Goal: Transaction & Acquisition: Purchase product/service

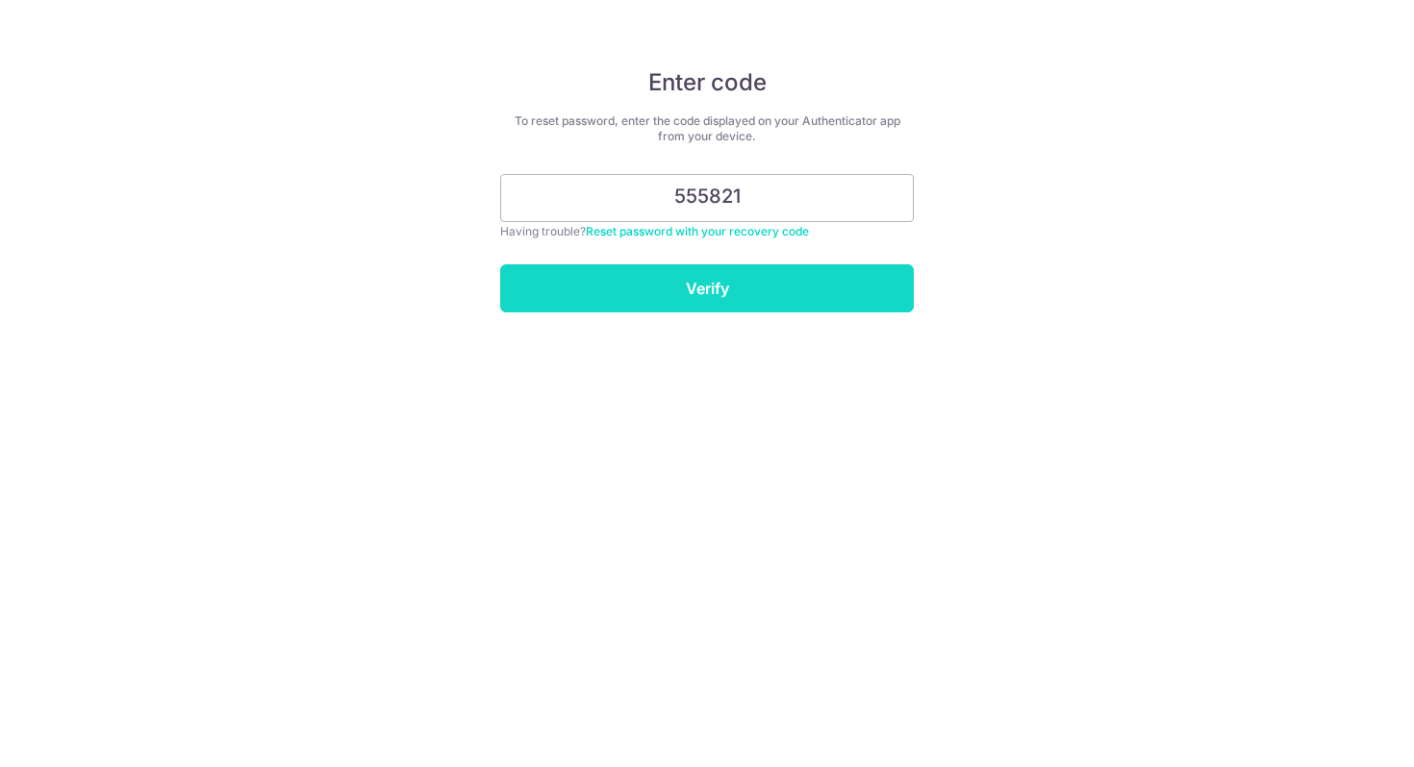
type input "555821"
click at [681, 281] on input "Verify" at bounding box center [706, 288] width 413 height 48
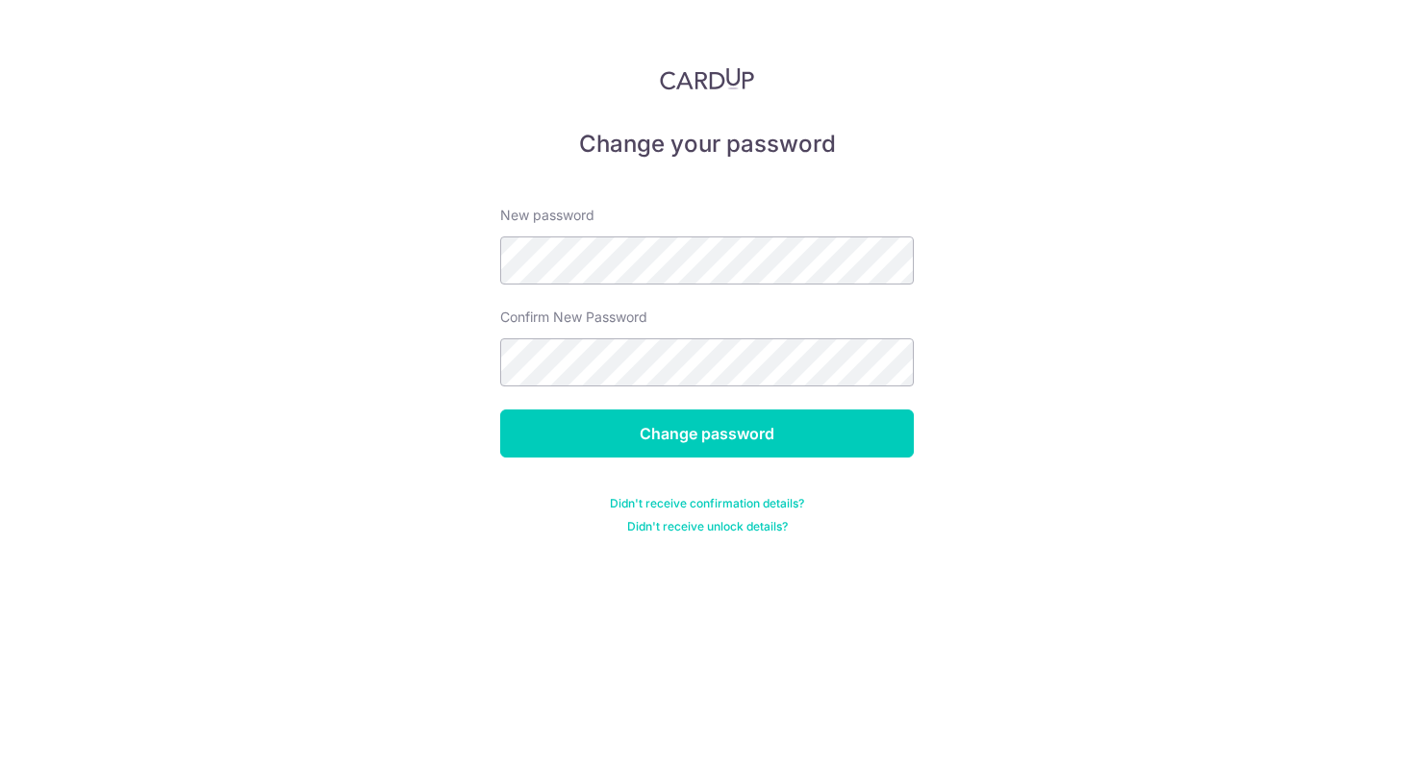
click at [1039, 341] on div "Change your password New password Confirm New Password Change password Didn't r…" at bounding box center [707, 383] width 1414 height 767
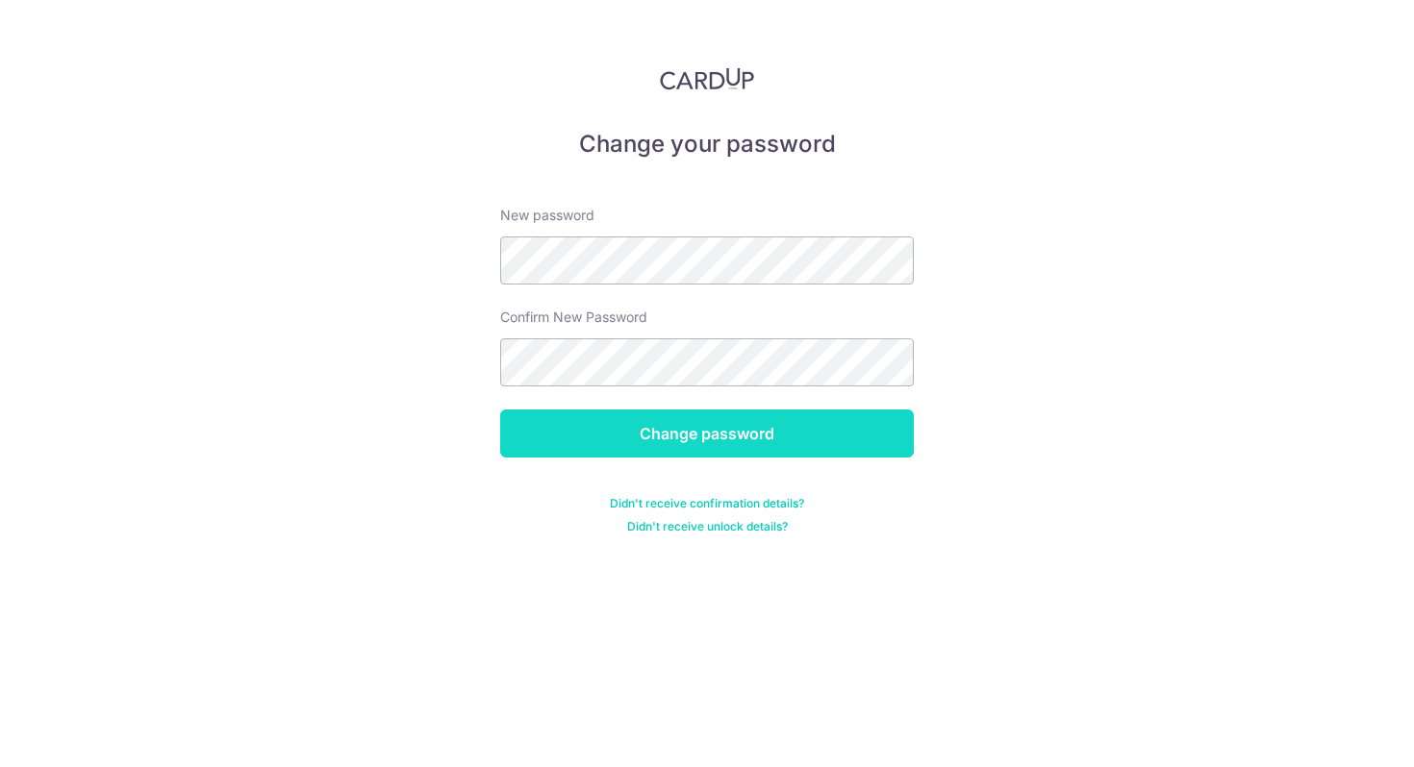
click at [548, 440] on input "Change password" at bounding box center [706, 434] width 413 height 48
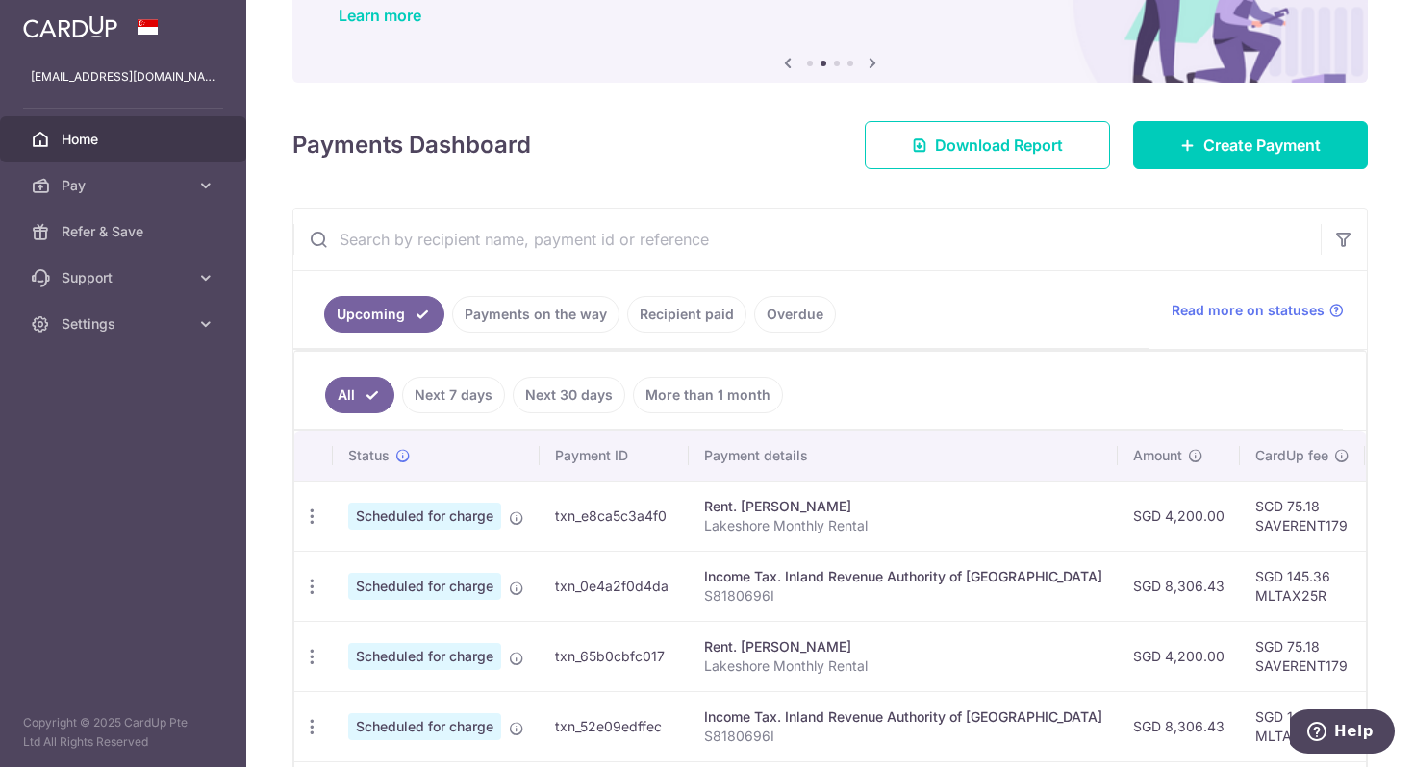
scroll to position [162, 0]
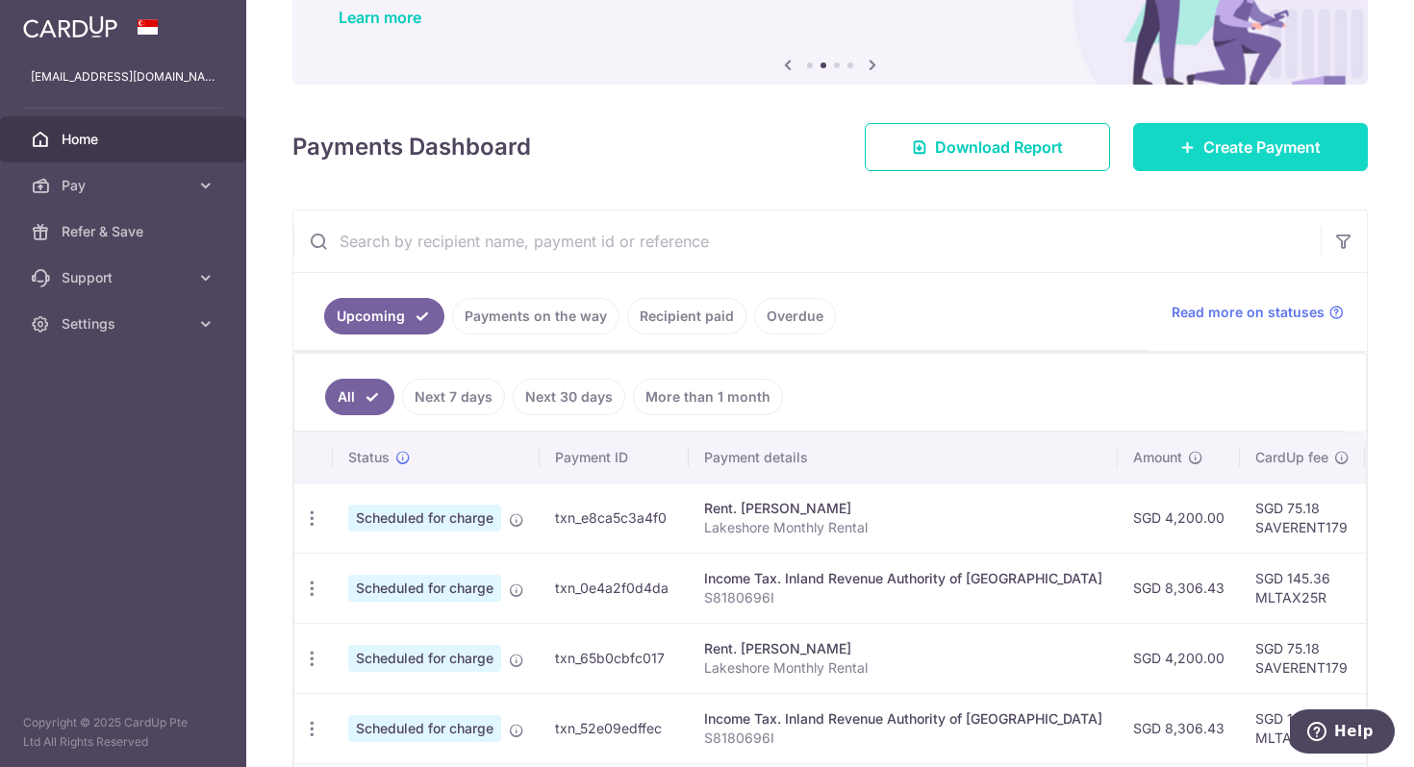
click at [1207, 144] on span "Create Payment" at bounding box center [1261, 147] width 117 height 23
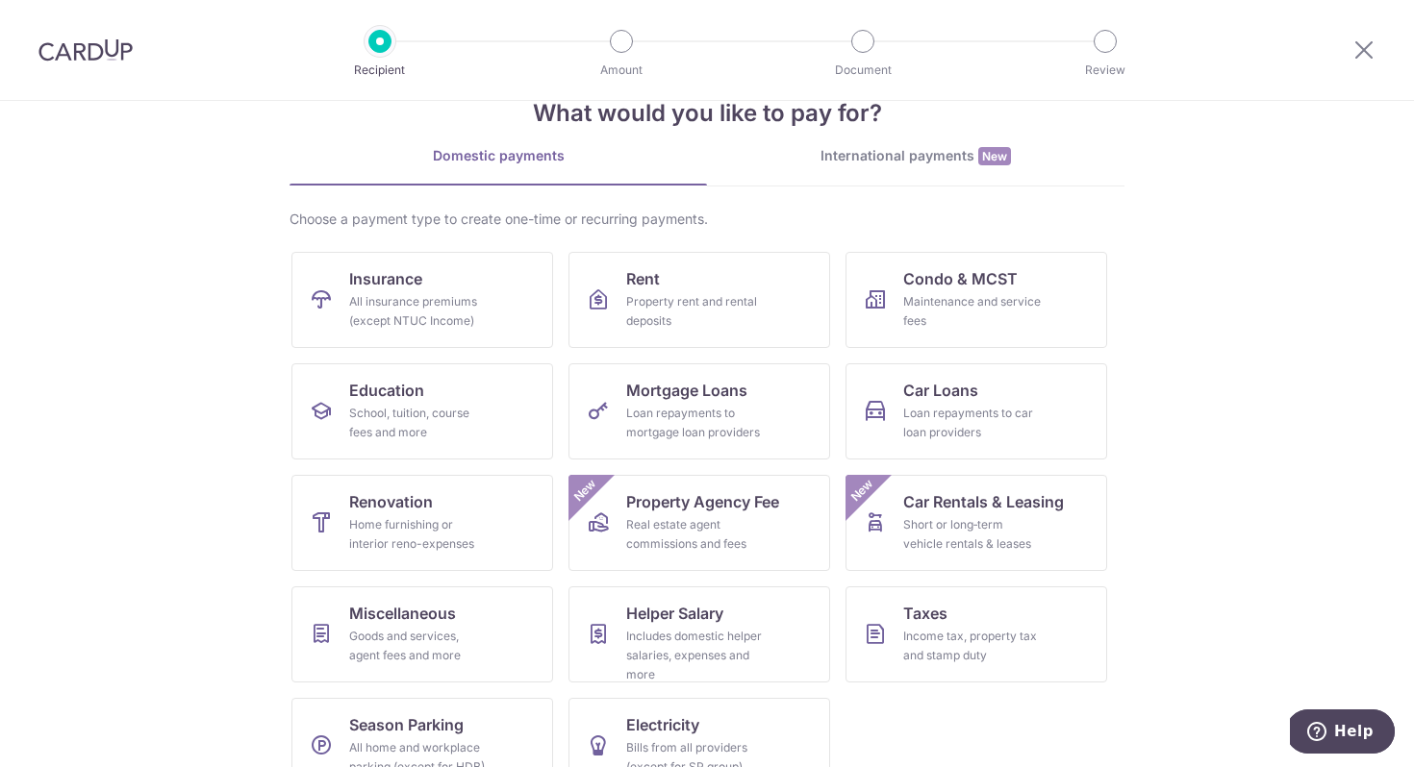
scroll to position [57, 0]
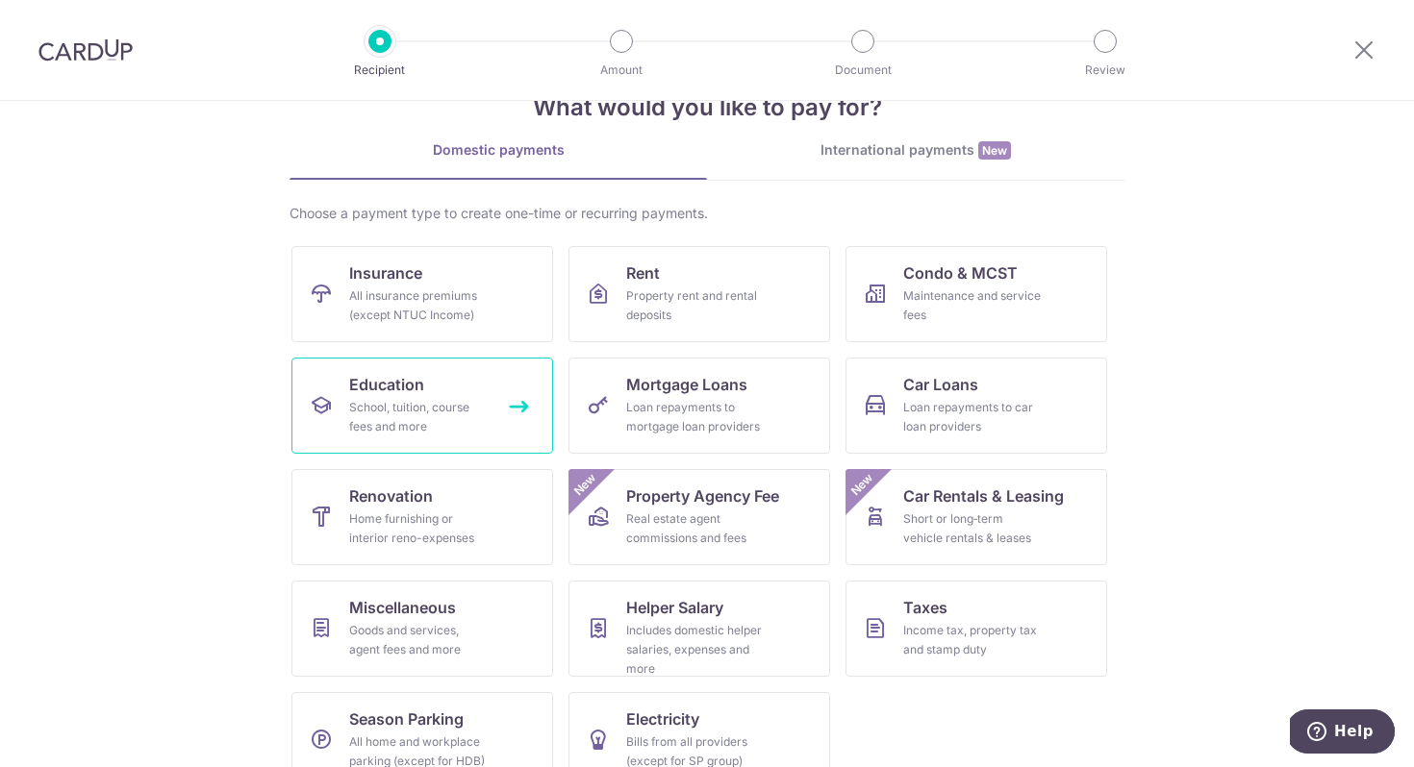
click at [489, 401] on link "Education School, tuition, course fees and more" at bounding box center [422, 406] width 262 height 96
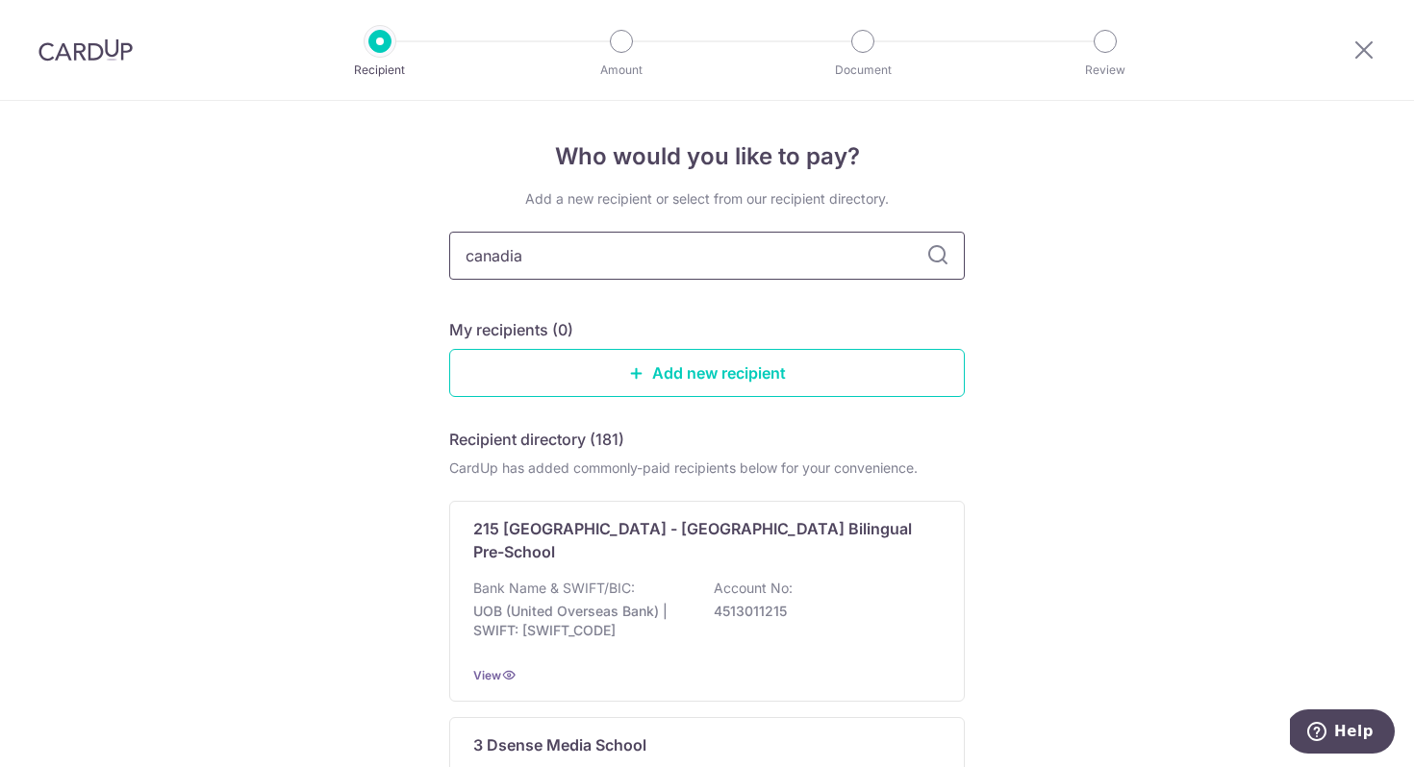
type input "canadian"
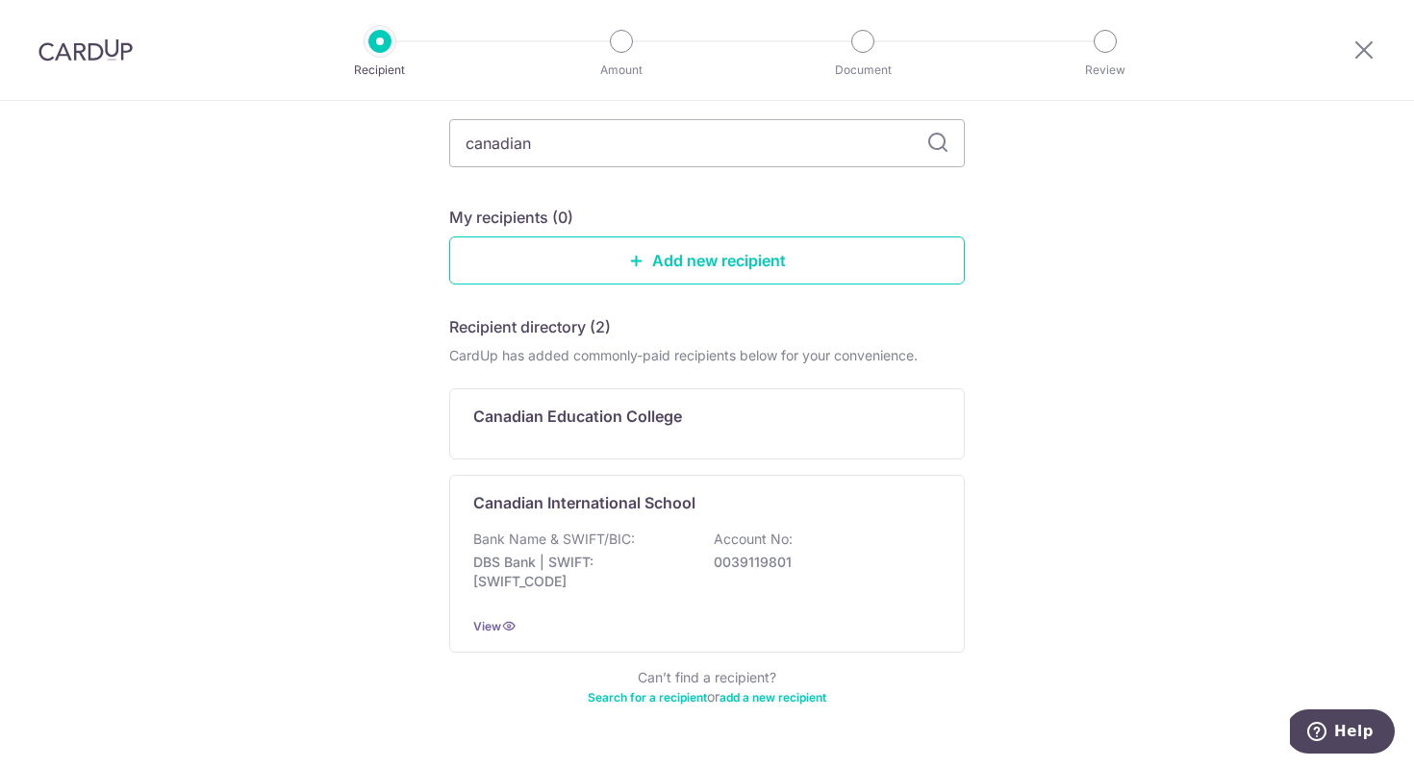
scroll to position [137, 0]
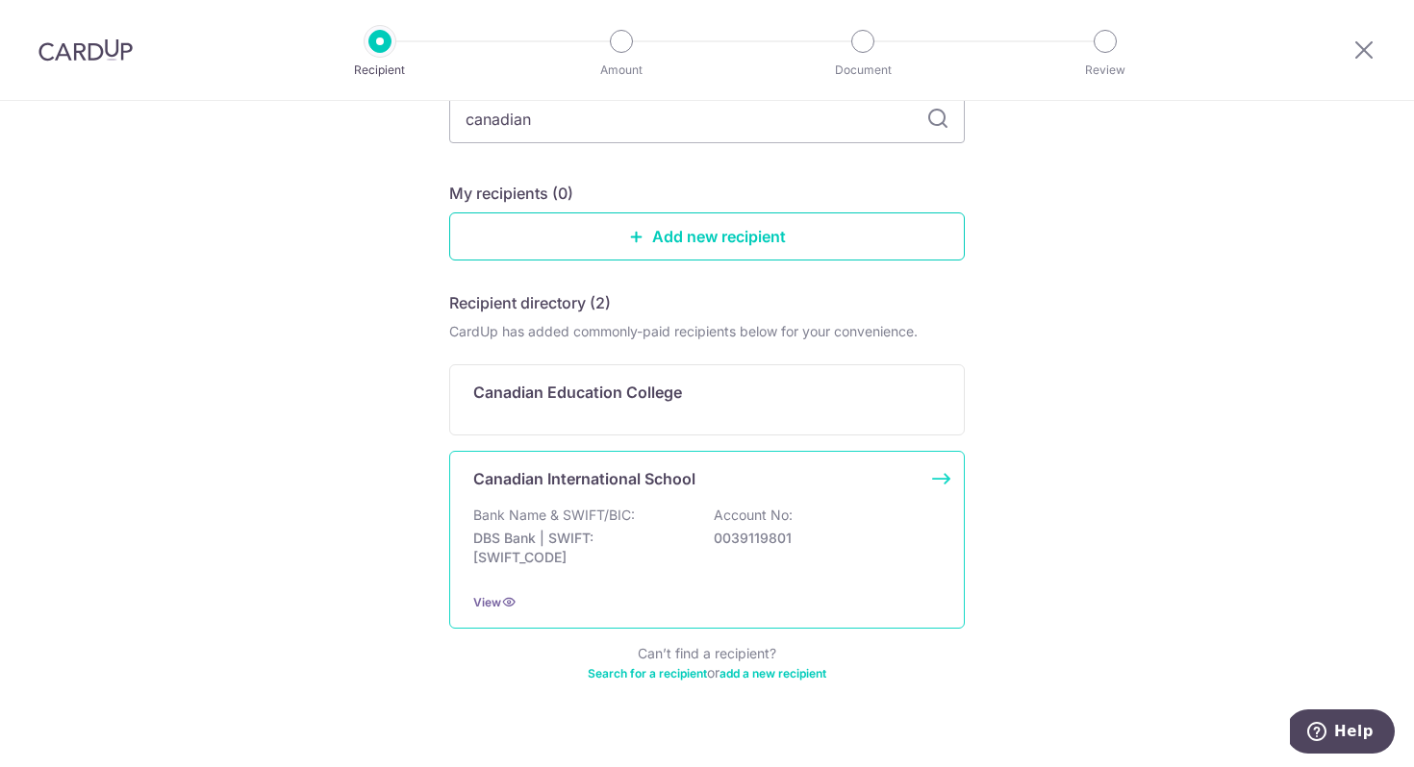
click at [852, 486] on div "Canadian International School" at bounding box center [695, 478] width 444 height 23
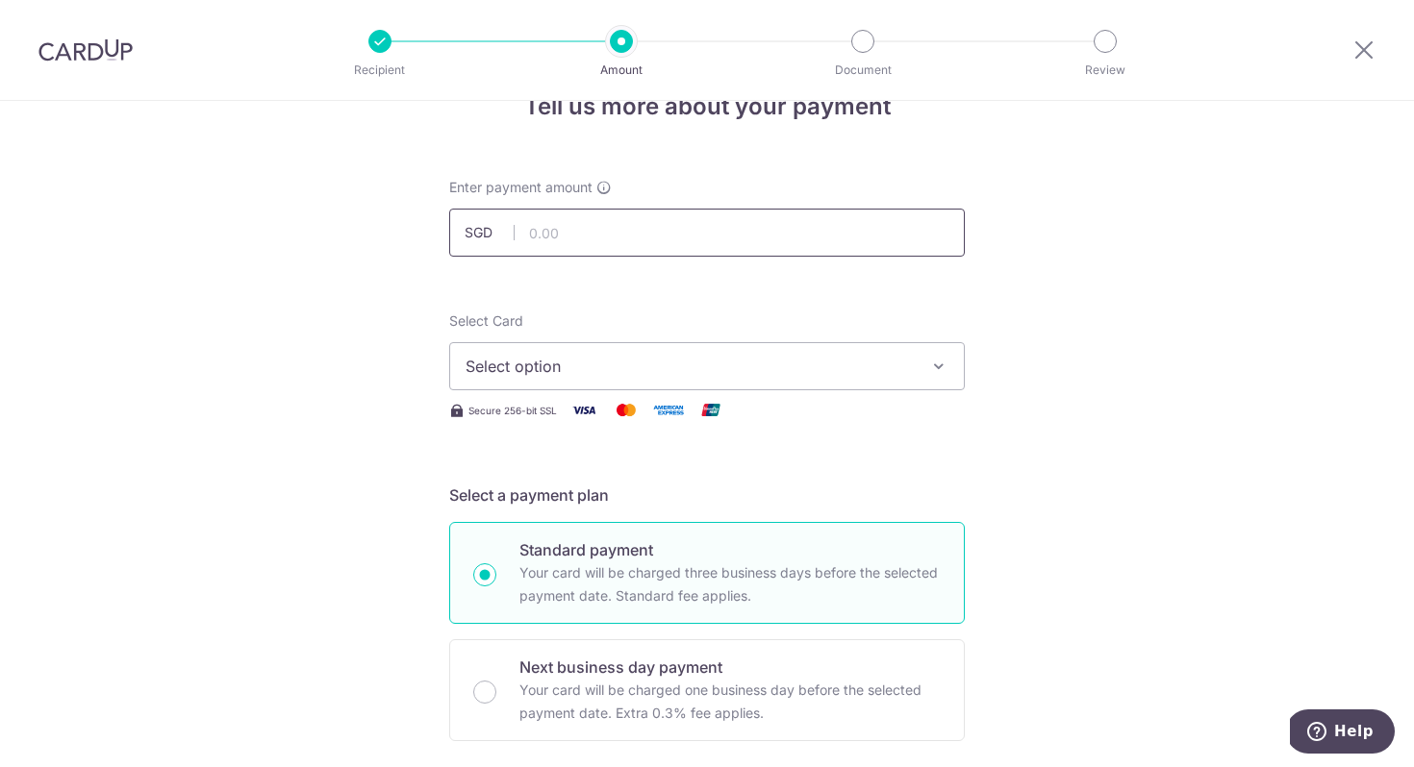
scroll to position [55, 0]
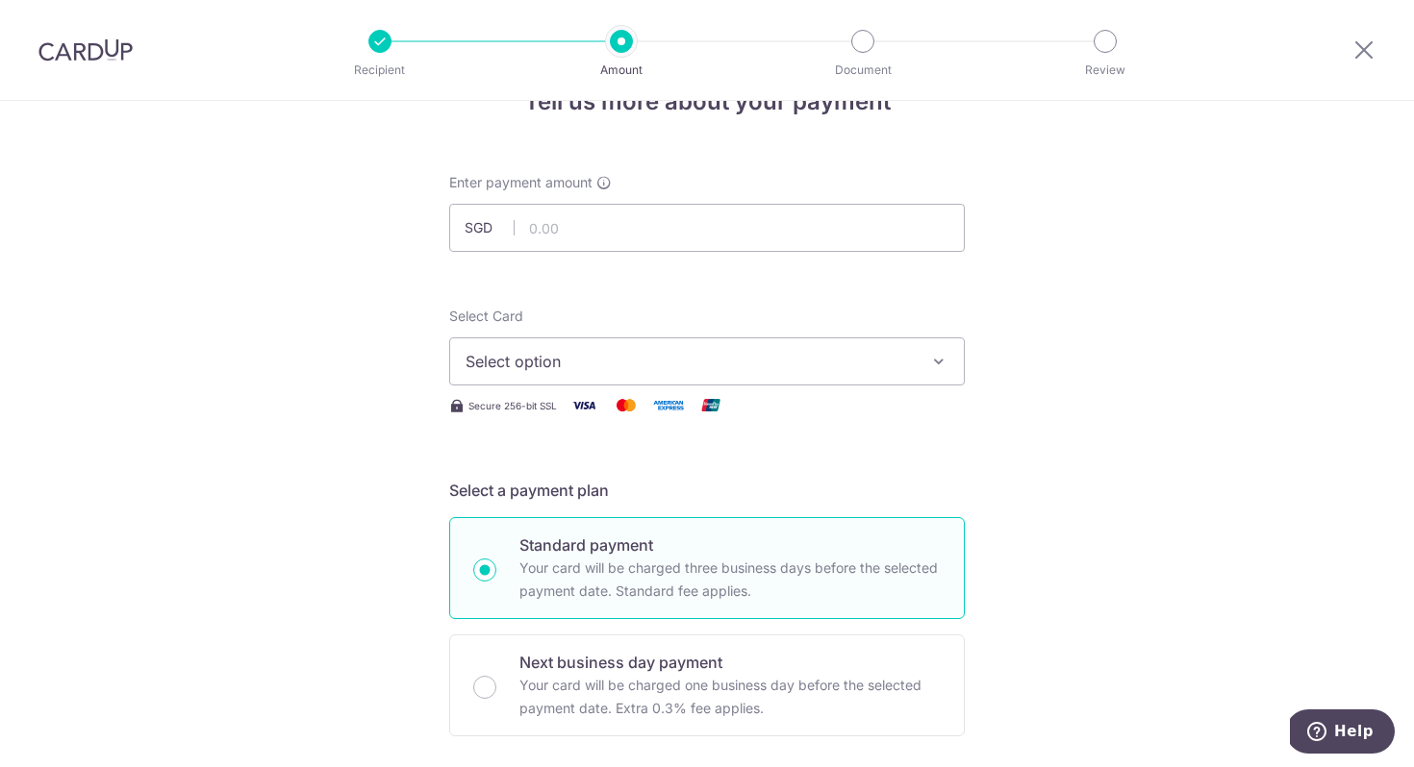
click at [728, 371] on span "Select option" at bounding box center [689, 361] width 448 height 23
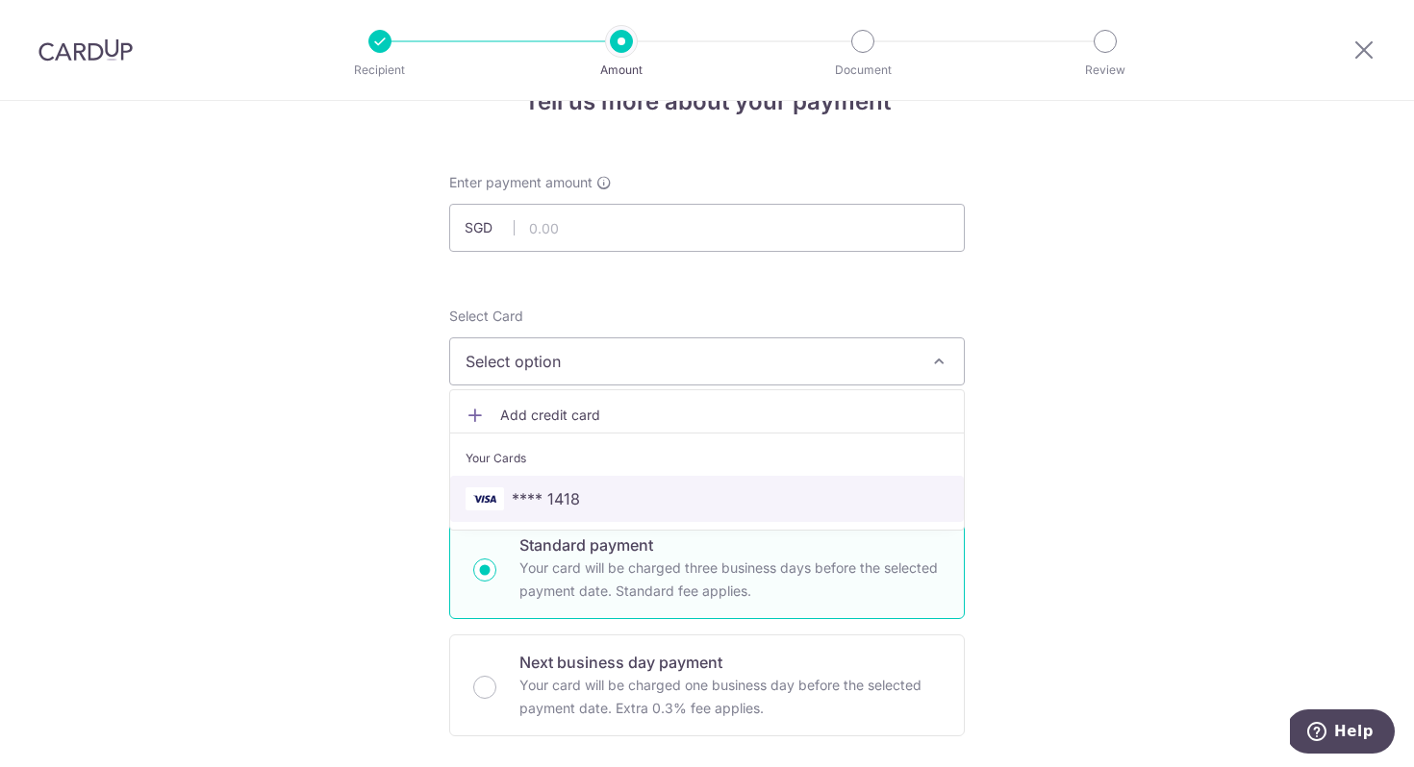
click at [705, 497] on span "**** 1418" at bounding box center [706, 499] width 483 height 23
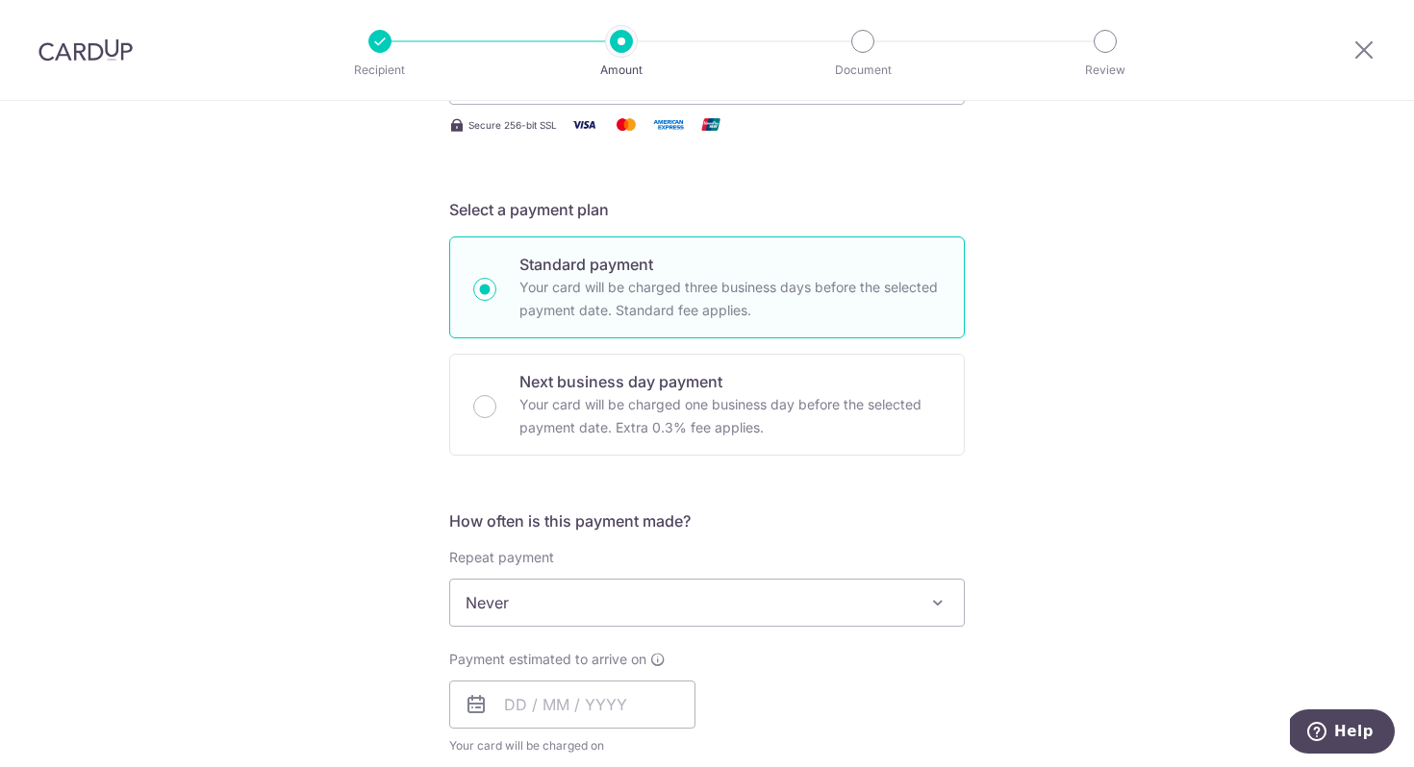
scroll to position [361, 0]
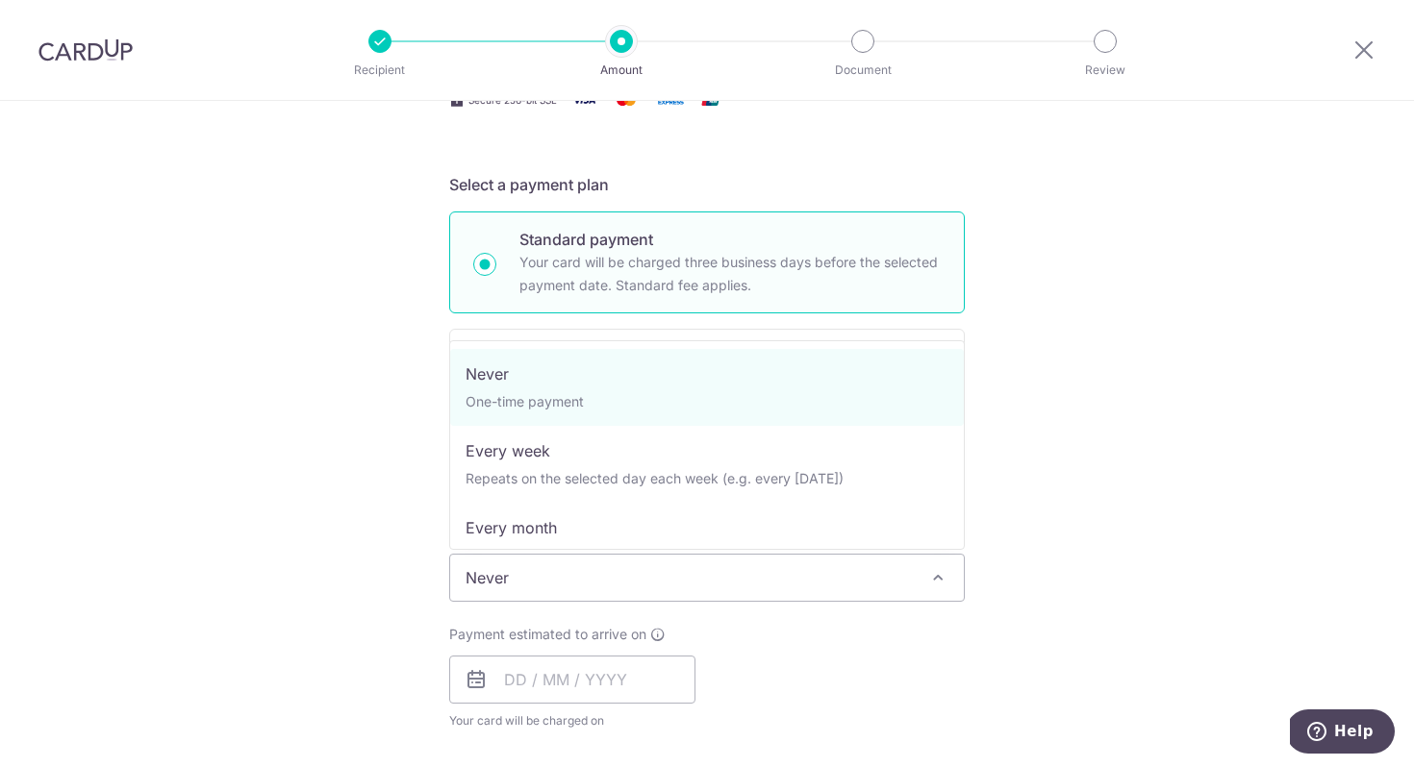
click at [785, 570] on span "Never" at bounding box center [706, 578] width 513 height 46
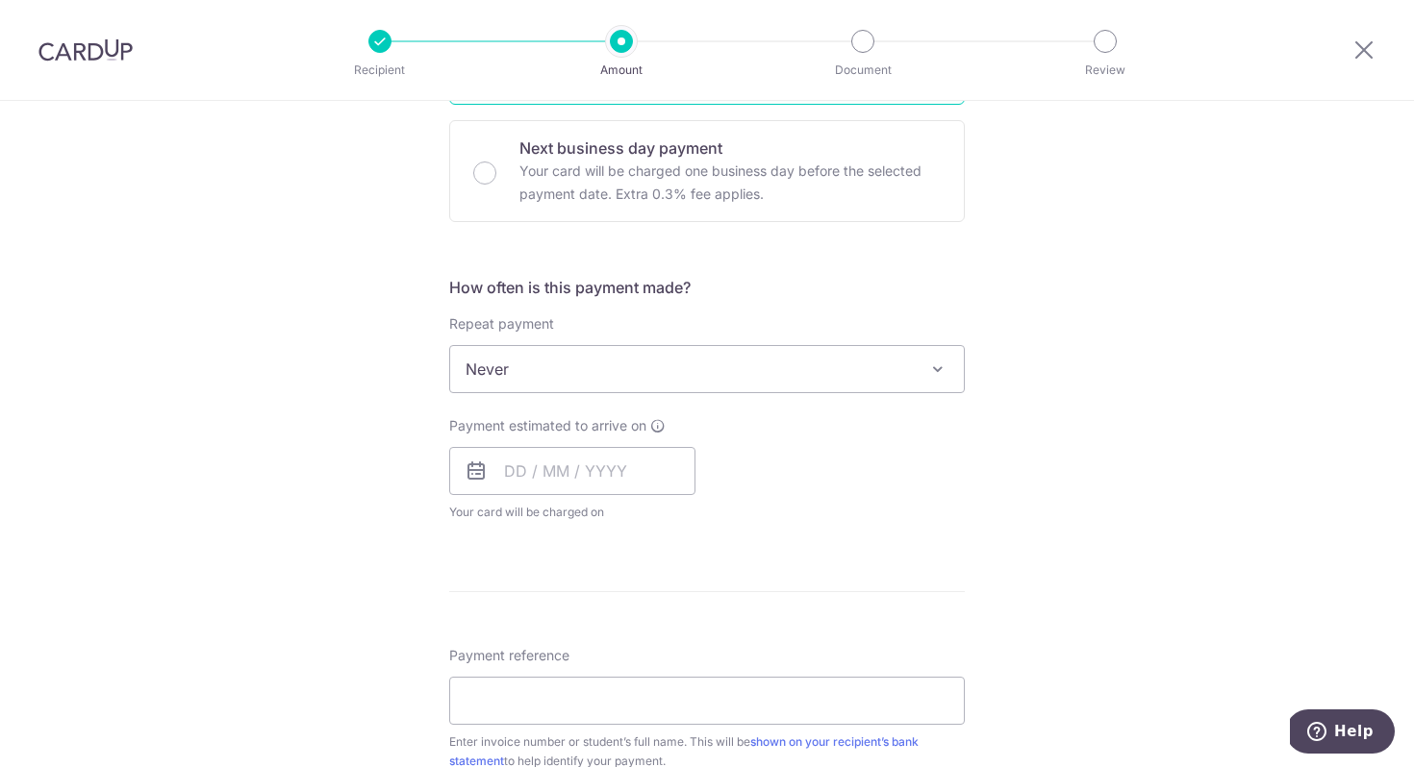
scroll to position [570, 0]
click at [590, 476] on input "text" at bounding box center [572, 470] width 246 height 48
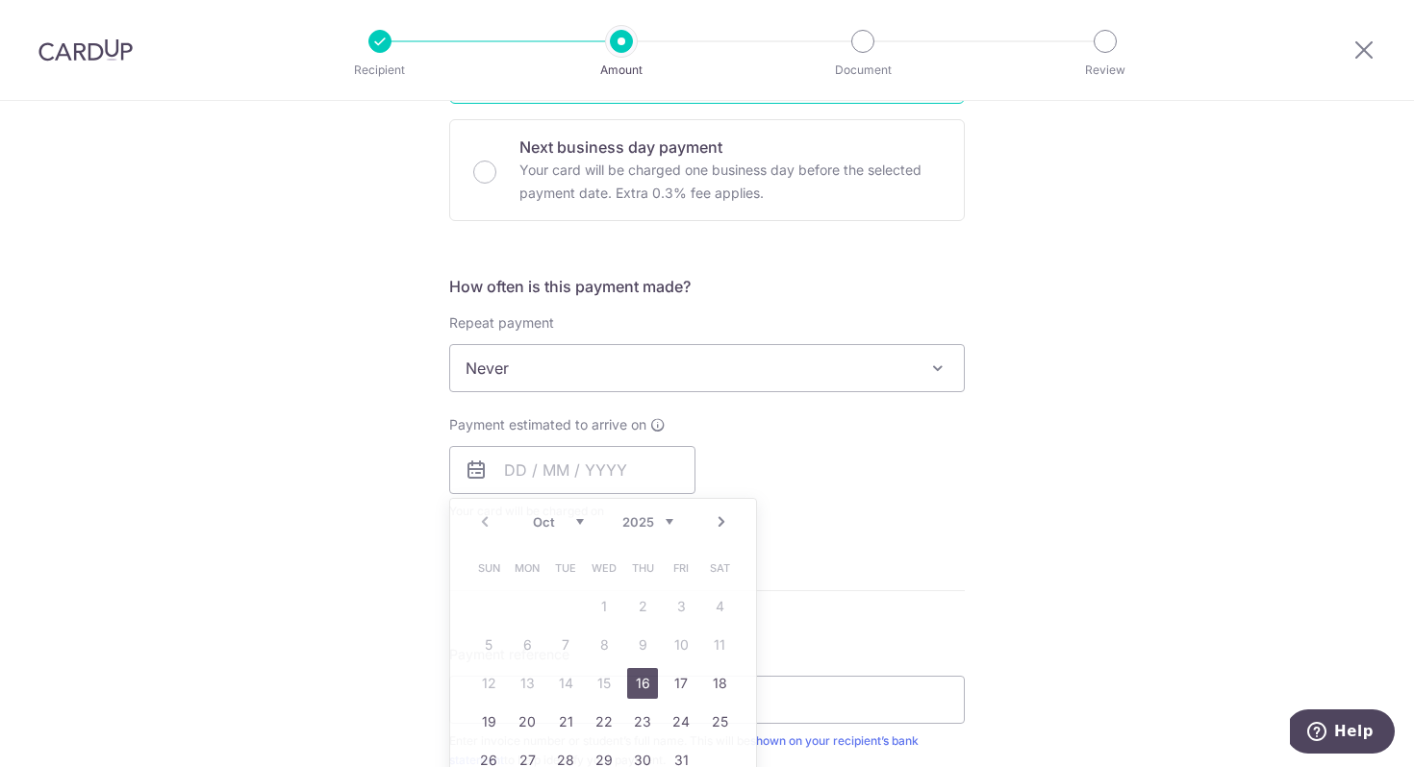
click at [805, 451] on div "Payment estimated to arrive on Prev Next Oct Nov Dec 2025 2026 2027 2028 2029 2…" at bounding box center [707, 468] width 538 height 106
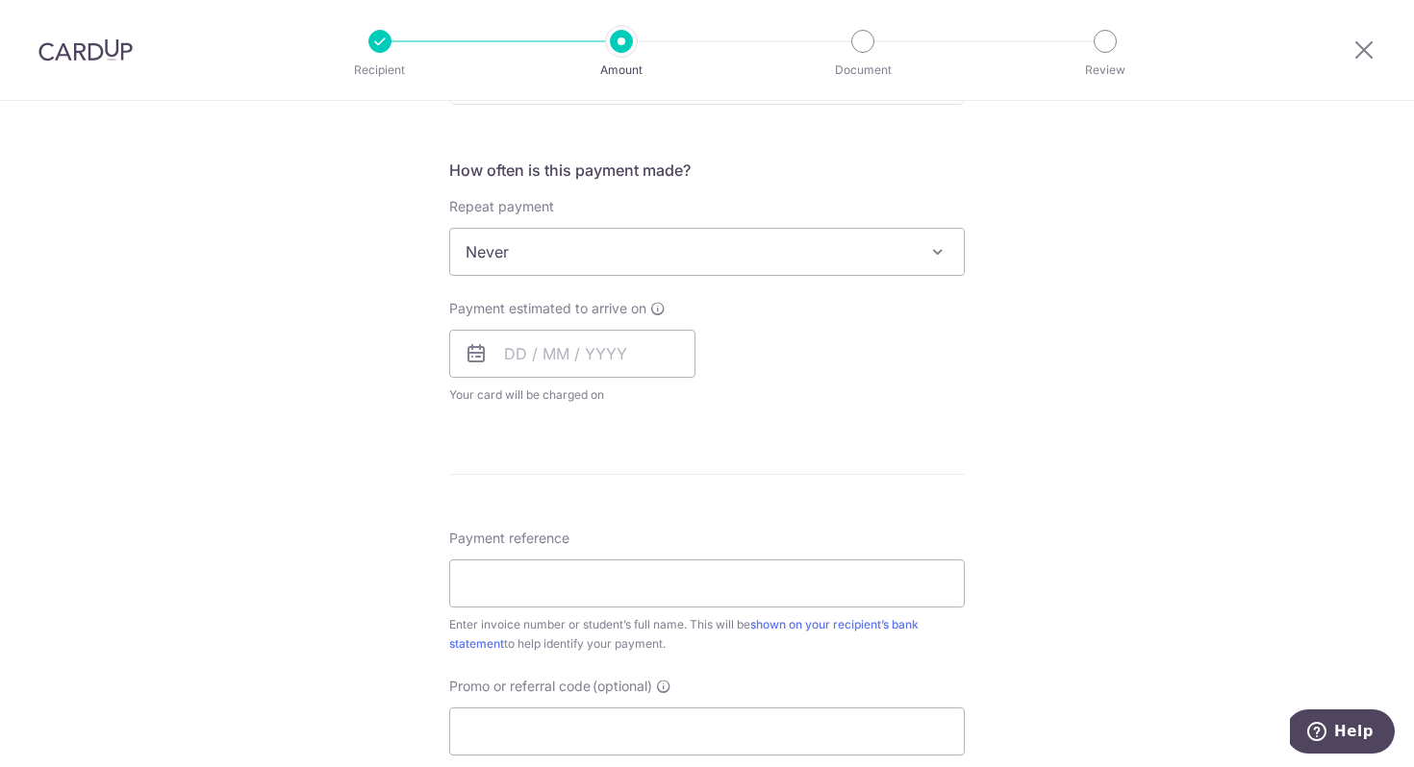
scroll to position [698, 0]
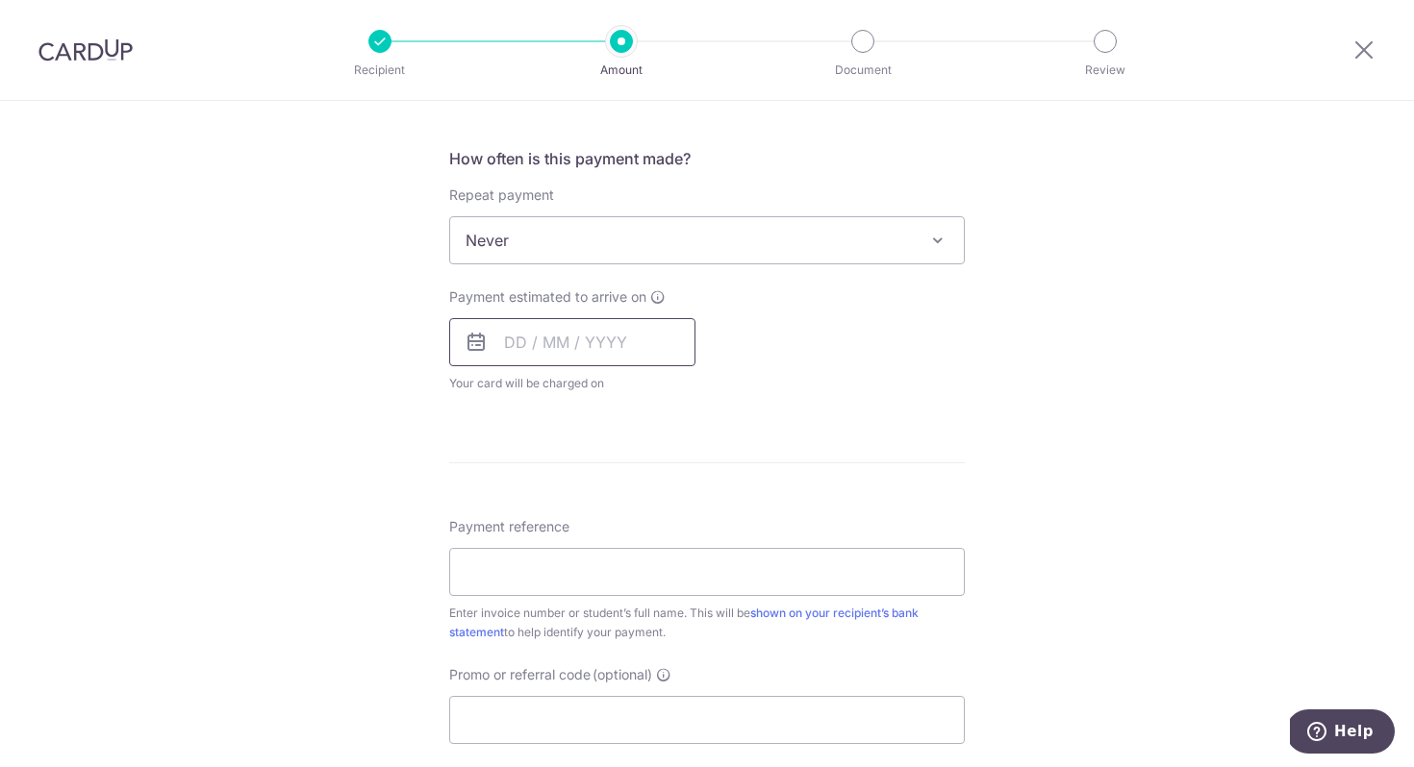
click at [629, 336] on input "text" at bounding box center [572, 342] width 246 height 48
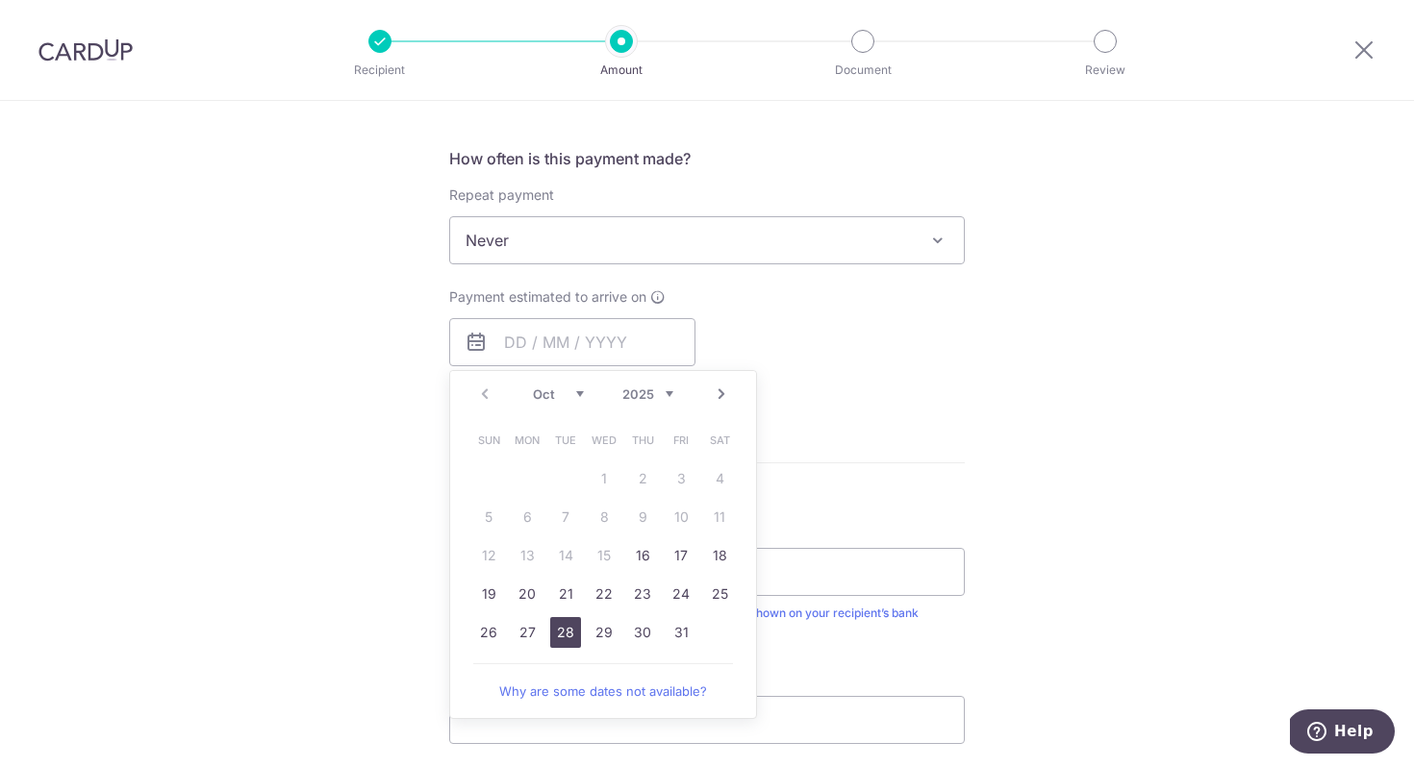
click at [570, 636] on link "28" at bounding box center [565, 632] width 31 height 31
type input "28/10/2025"
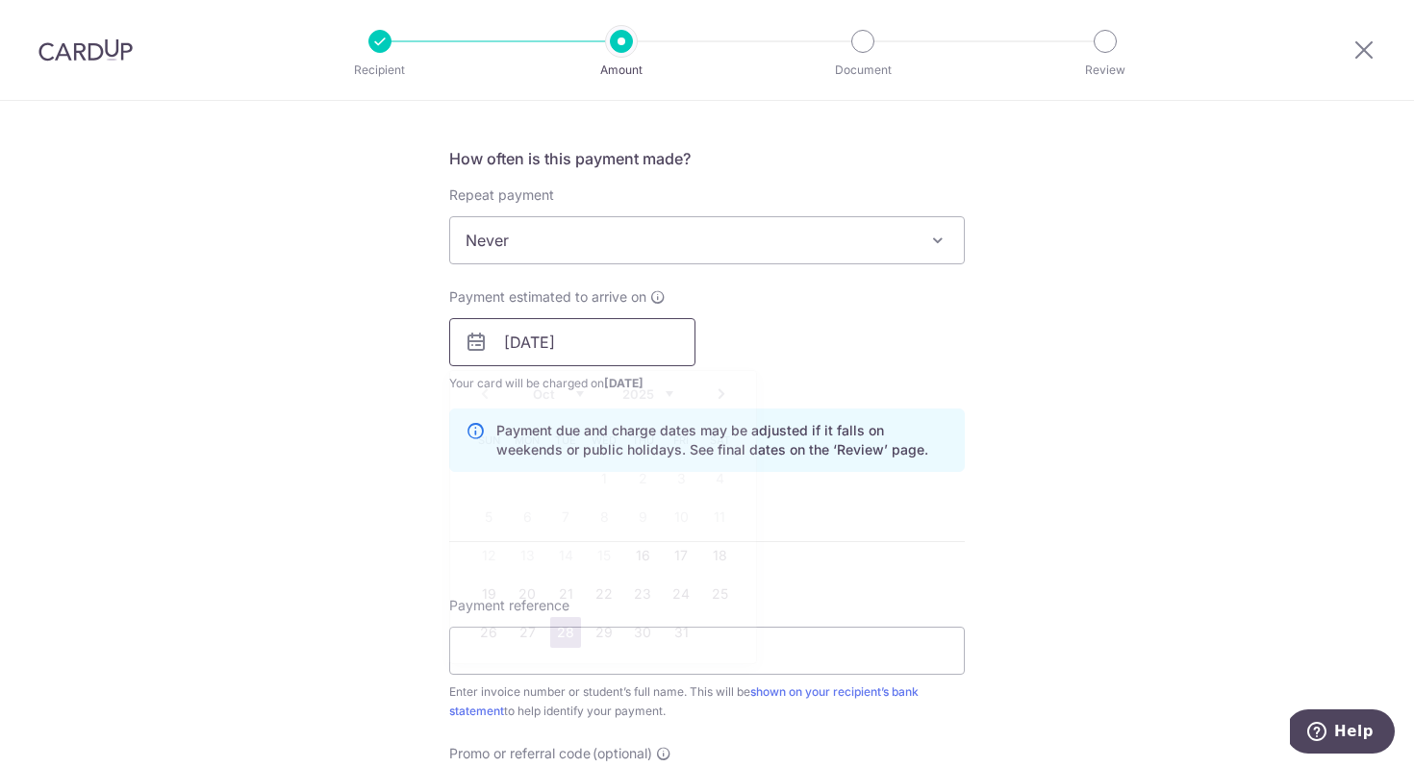
click at [574, 348] on input "28/10/2025" at bounding box center [572, 342] width 246 height 48
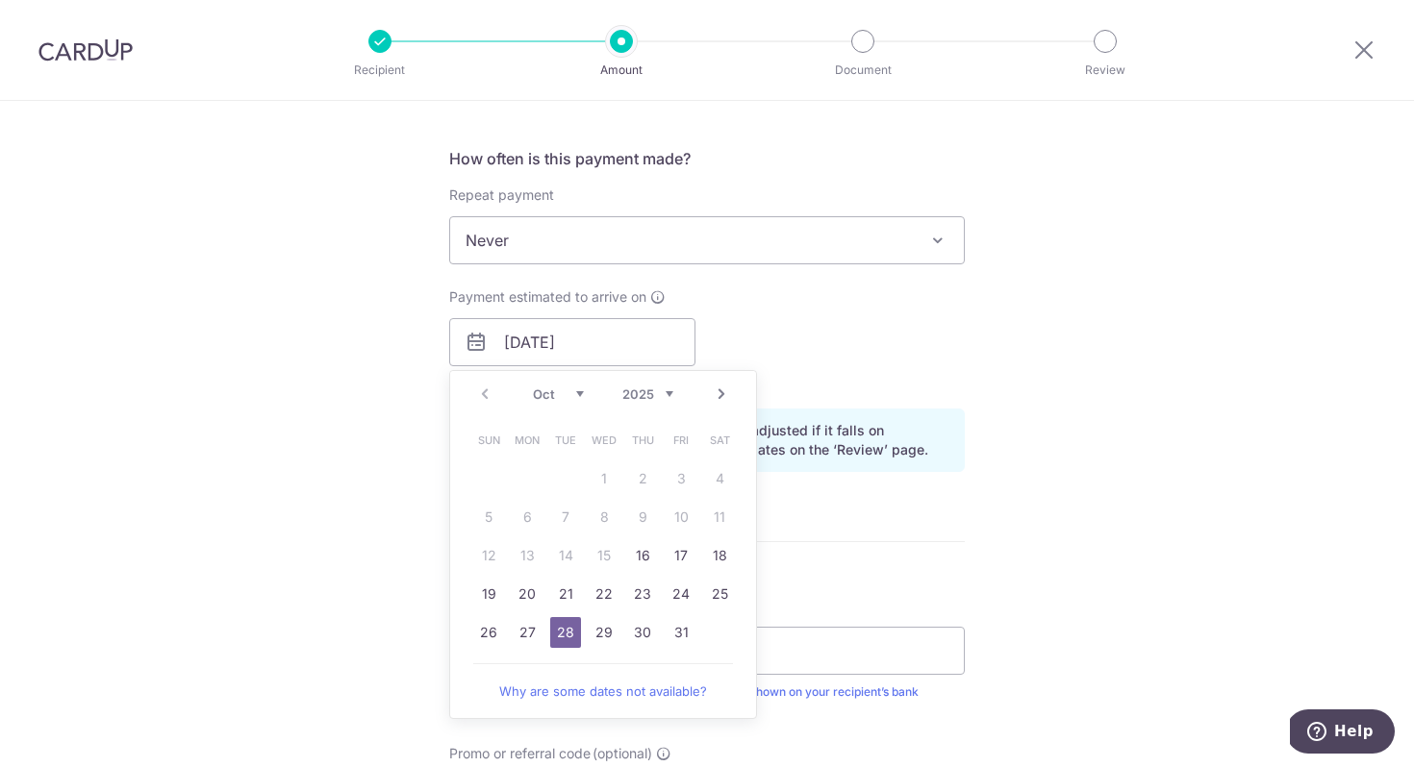
click at [967, 364] on div "Payment estimated to arrive on 28/10/2025 Prev Next Oct Nov Dec 2025 2026 2027 …" at bounding box center [707, 341] width 538 height 106
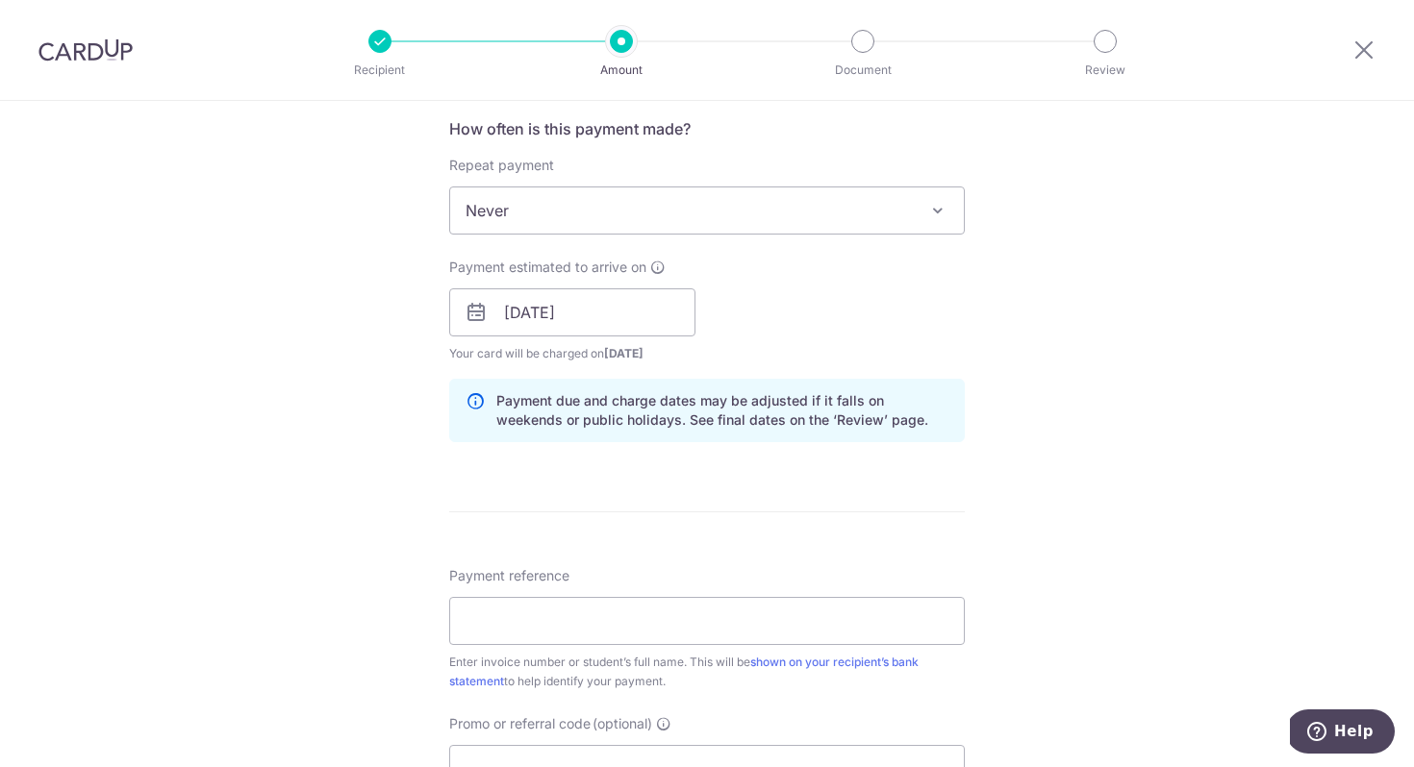
scroll to position [1152, 0]
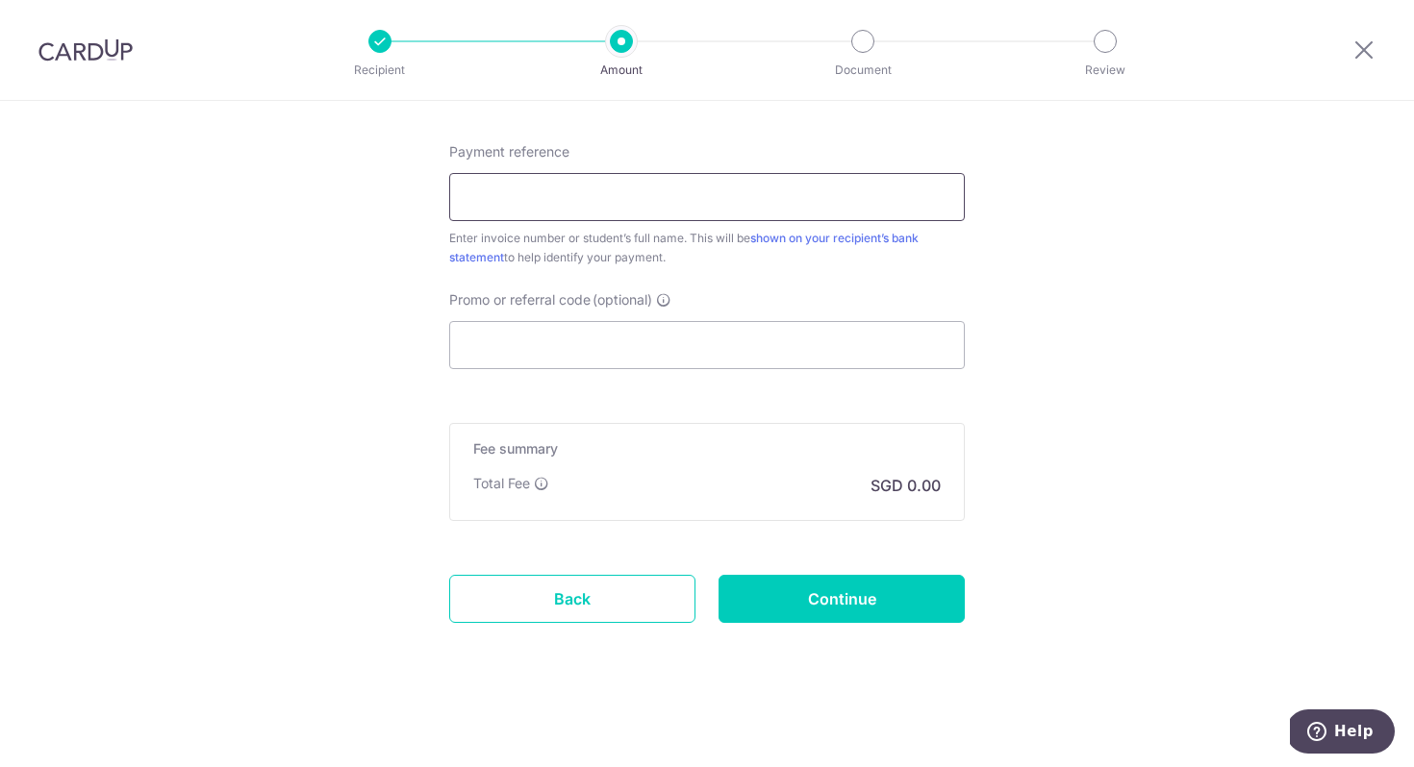
click at [523, 201] on input "Payment reference" at bounding box center [706, 197] width 515 height 48
paste input "IN226114760CIS"
type input "IN226114760CIS"
click at [753, 273] on div "Payment reference IN226114760CIS 14/35 Enter invoice number or student’s full n…" at bounding box center [706, 255] width 515 height 227
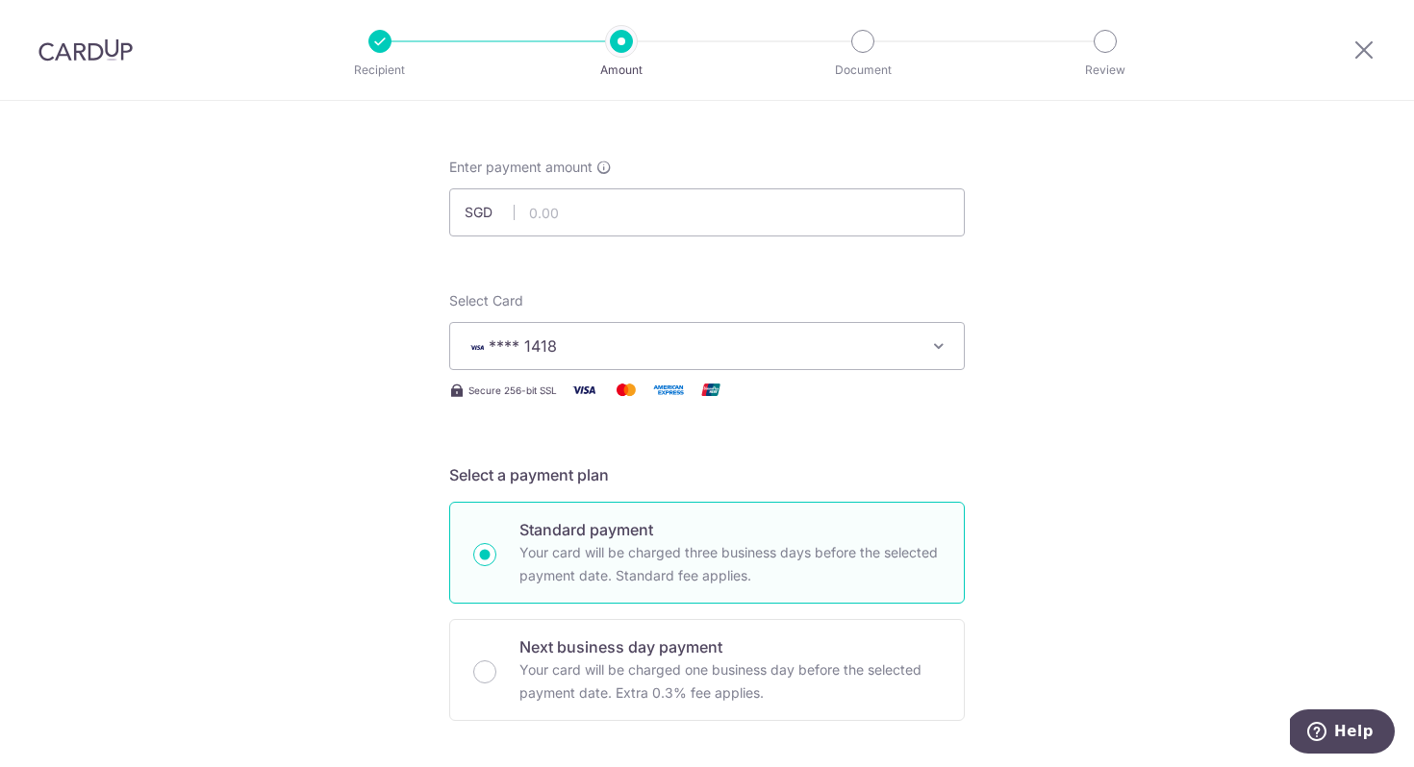
scroll to position [66, 0]
click at [628, 213] on input "text" at bounding box center [706, 216] width 515 height 48
type input "24,680.00"
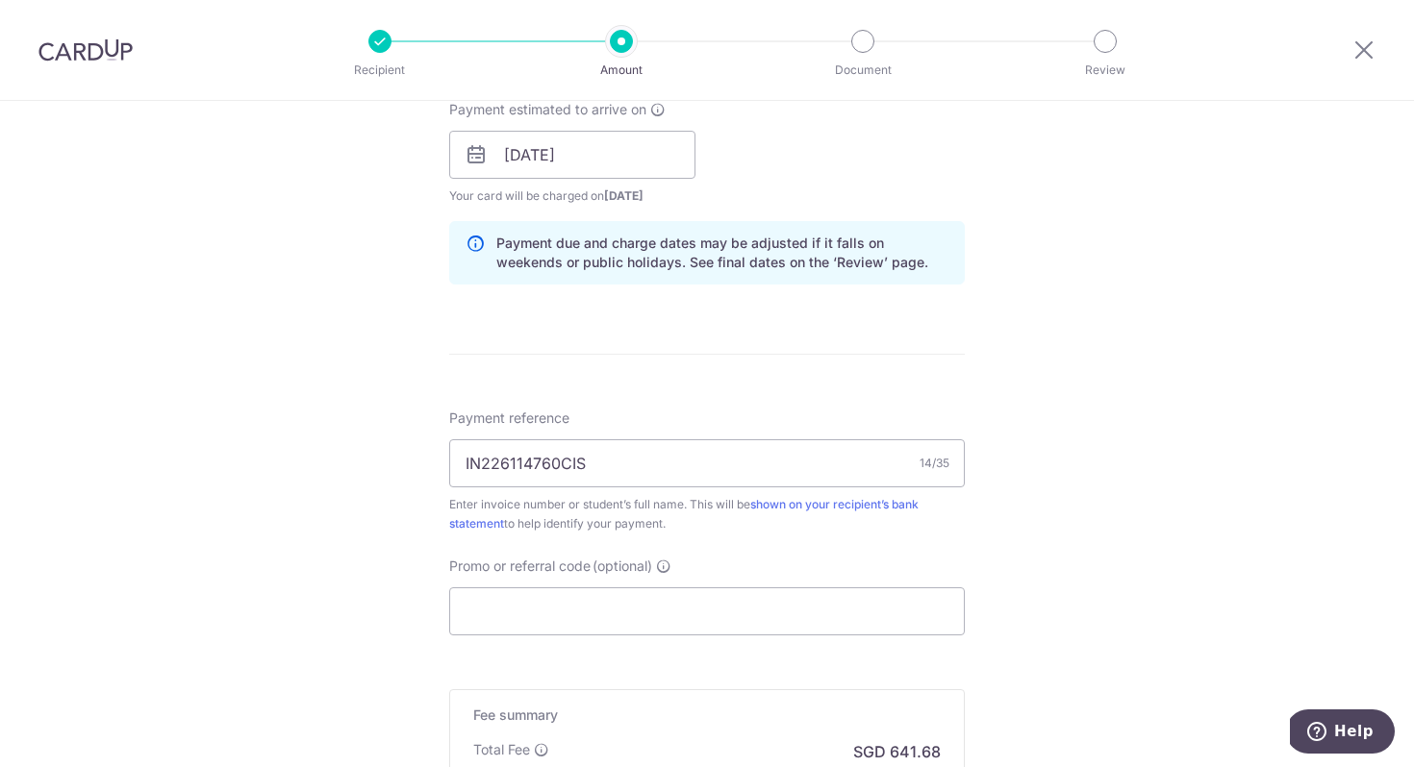
scroll to position [892, 0]
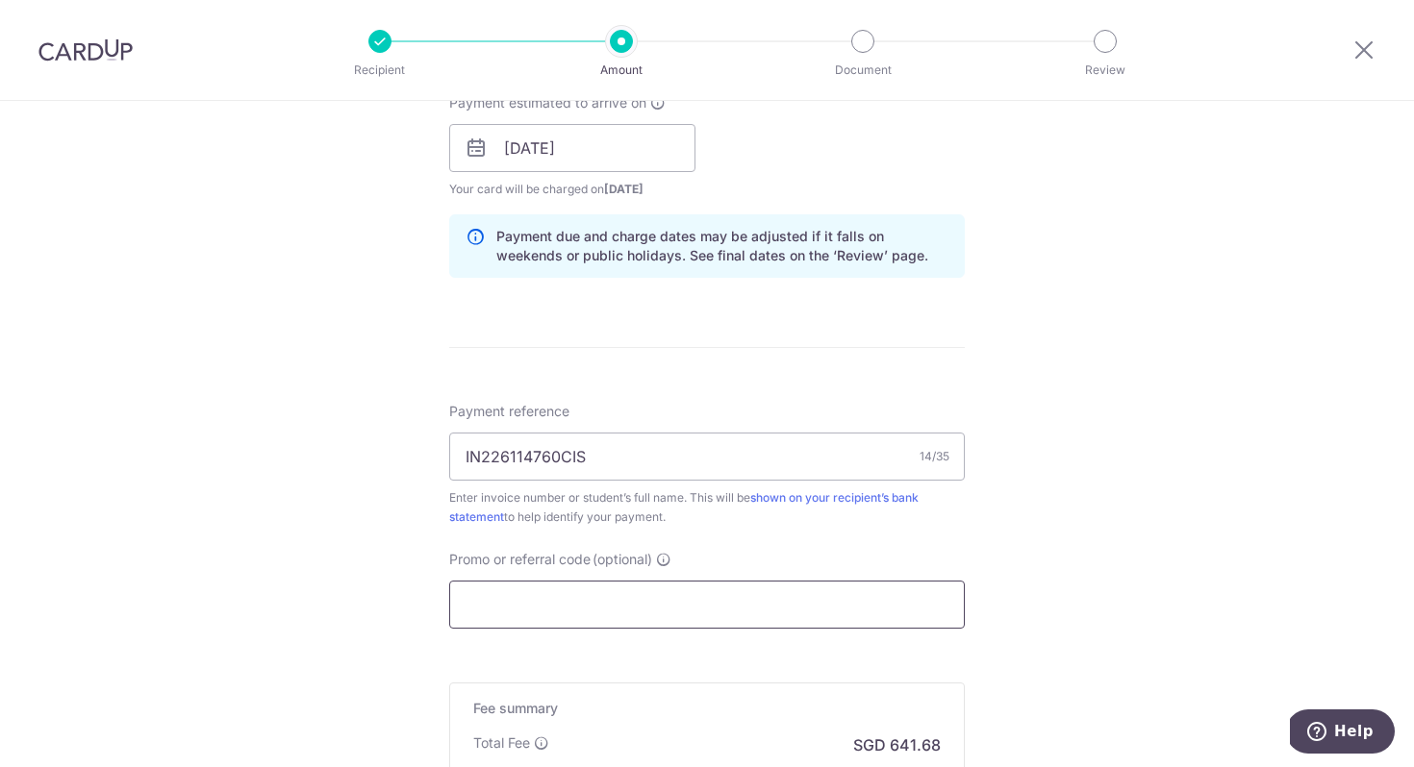
click at [669, 608] on input "Promo or referral code (optional)" at bounding box center [706, 605] width 515 height 48
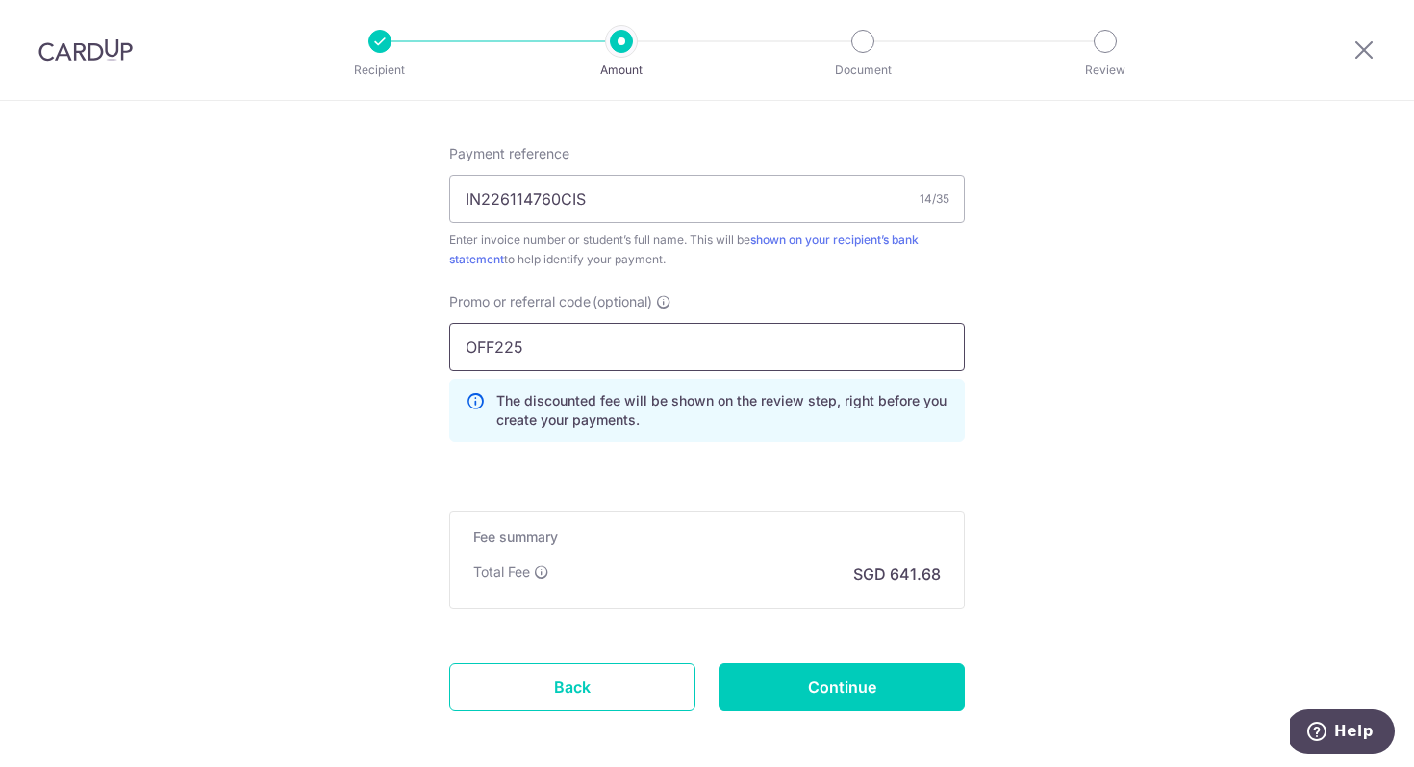
scroll to position [1239, 0]
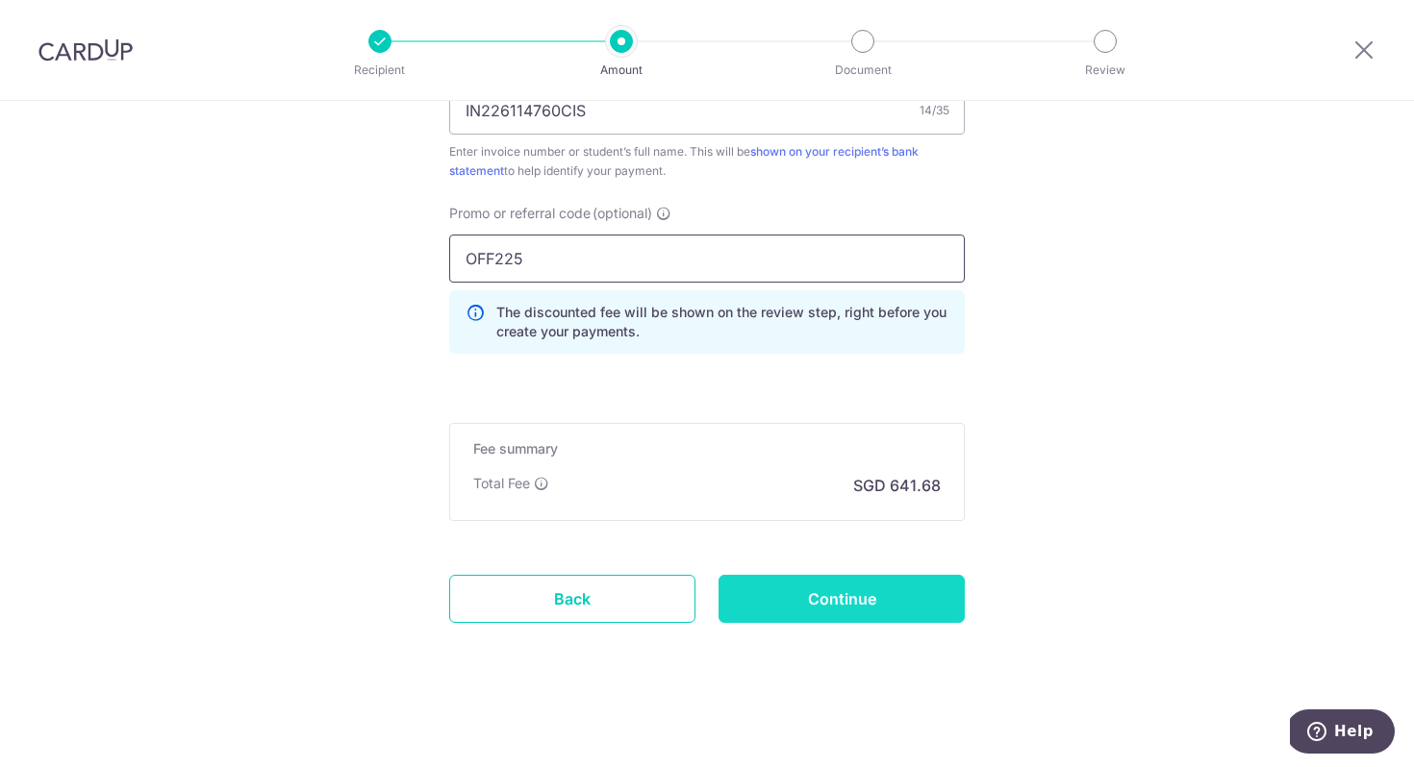
type input "OFF225"
click at [883, 593] on input "Continue" at bounding box center [841, 599] width 246 height 48
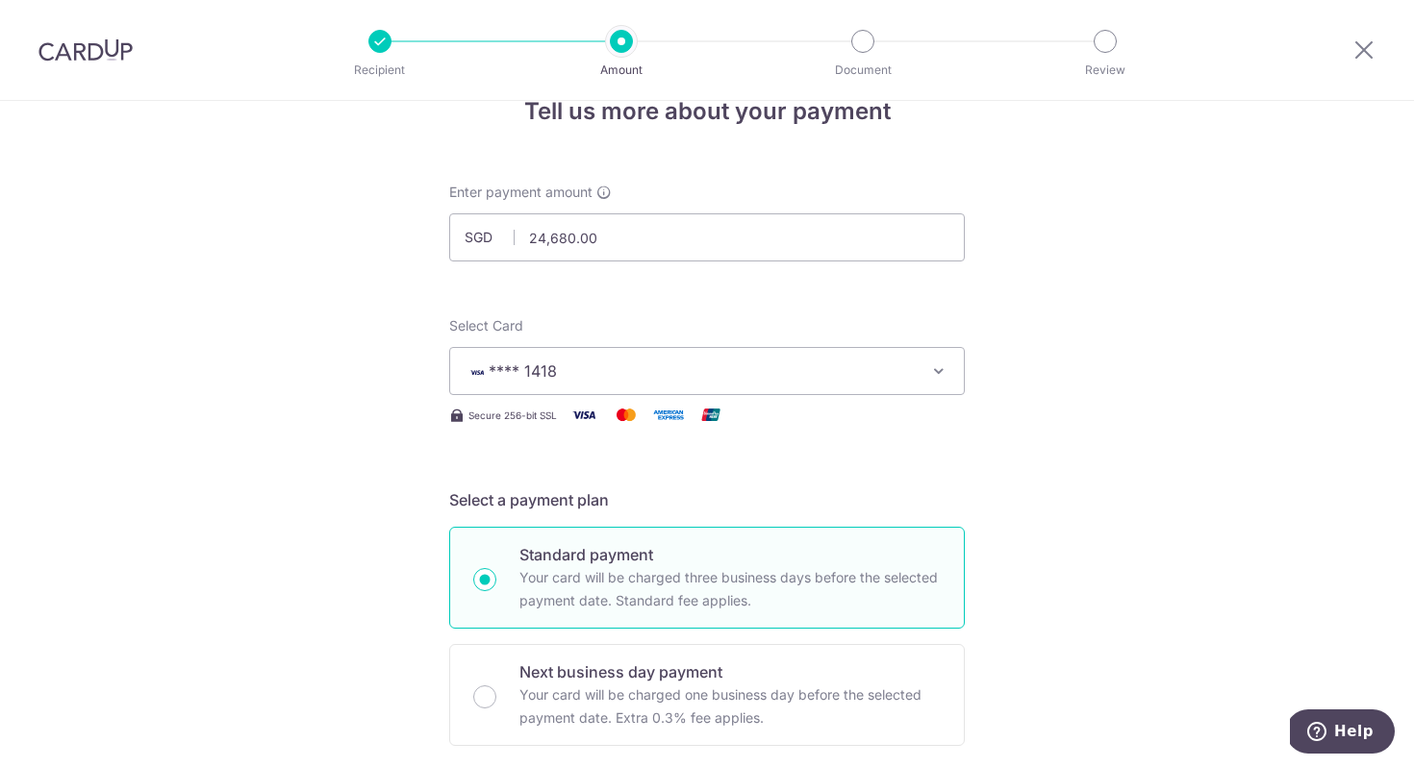
scroll to position [58, 0]
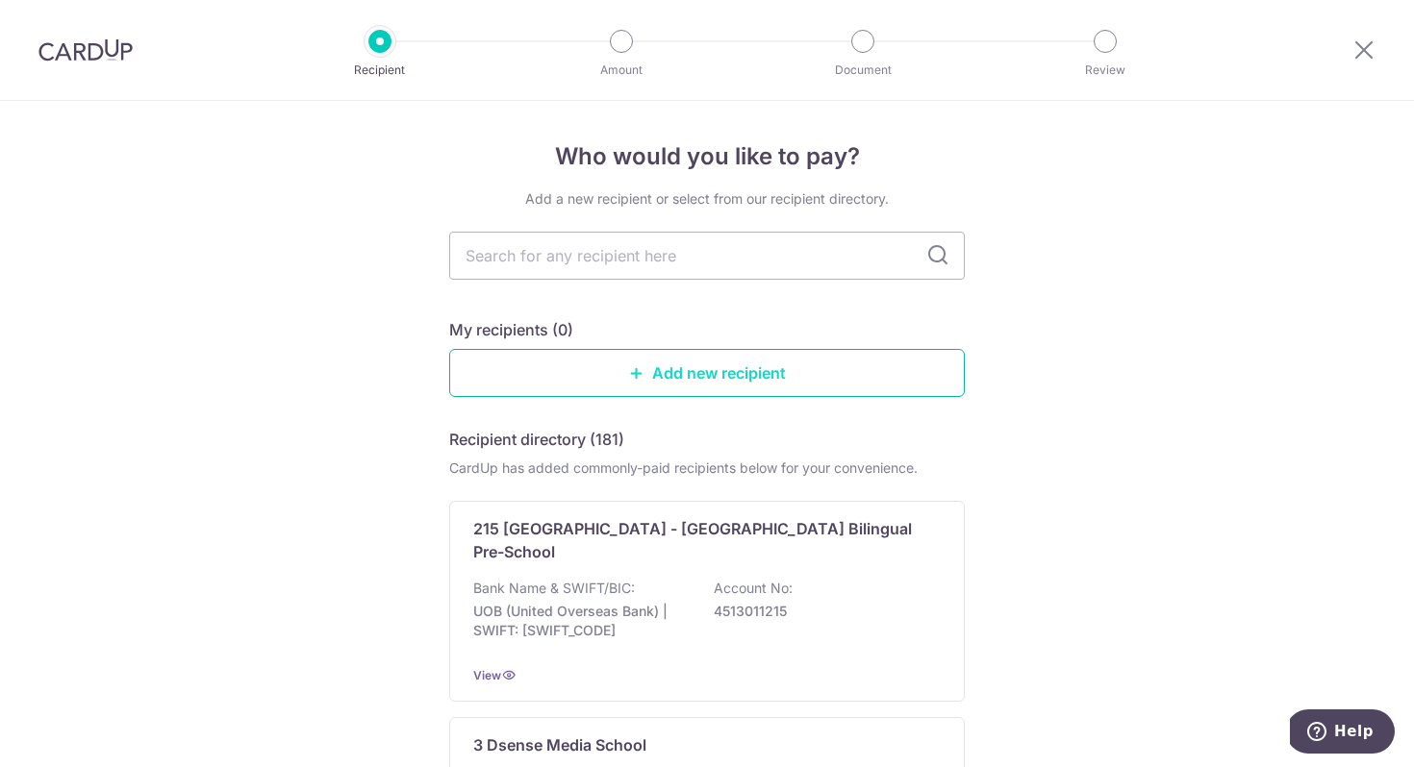
click at [620, 368] on link "Add new recipient" at bounding box center [706, 373] width 515 height 48
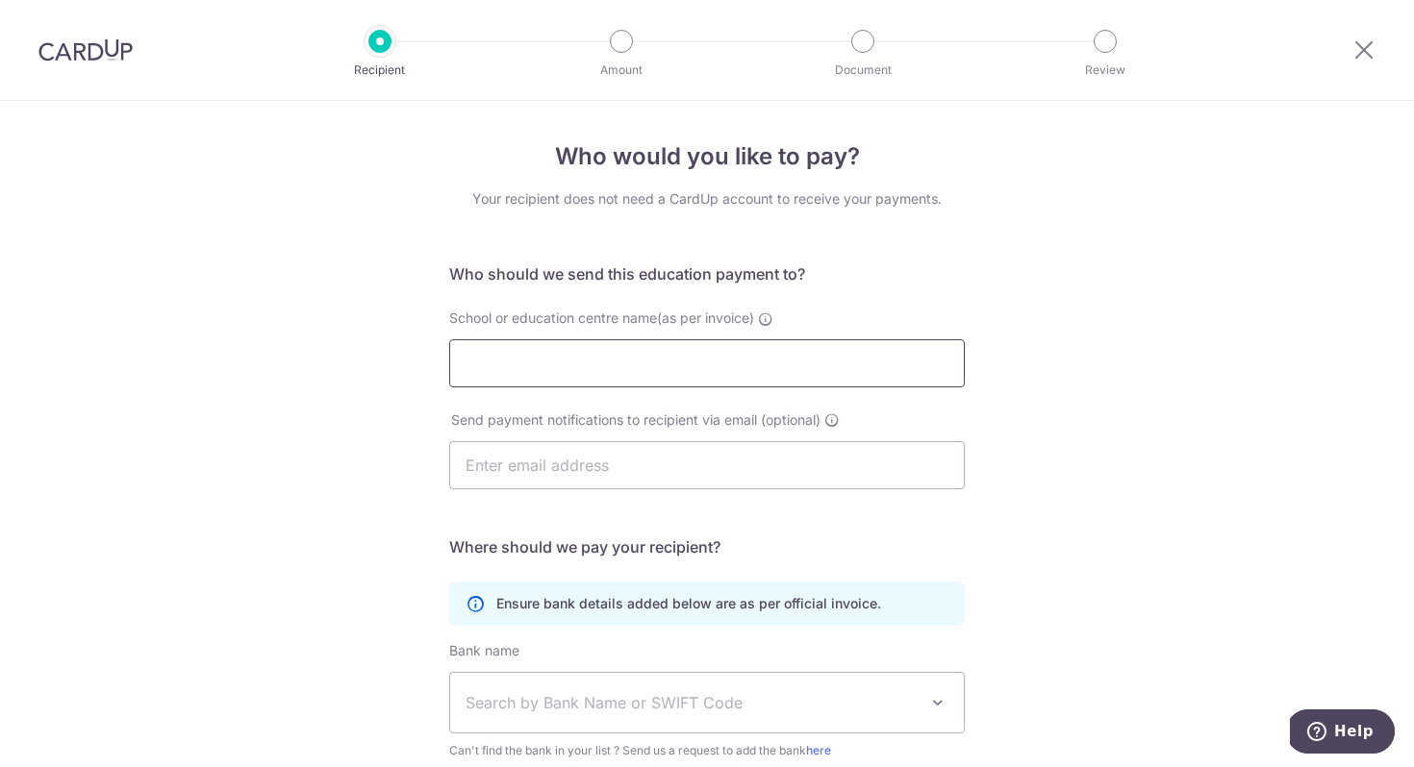
click at [620, 368] on input "School or education centre name(as per invoice)" at bounding box center [706, 363] width 515 height 48
type input "canadian"
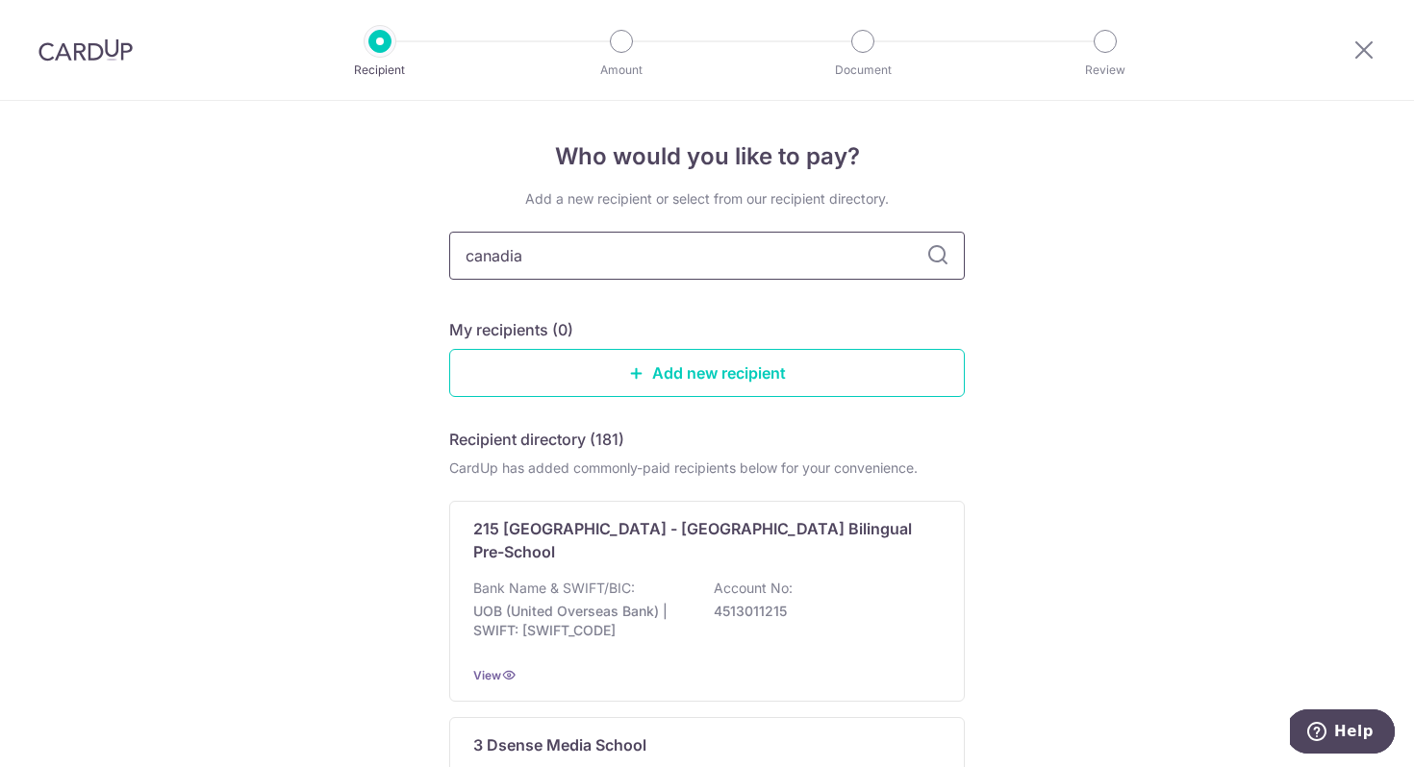
type input "canadian"
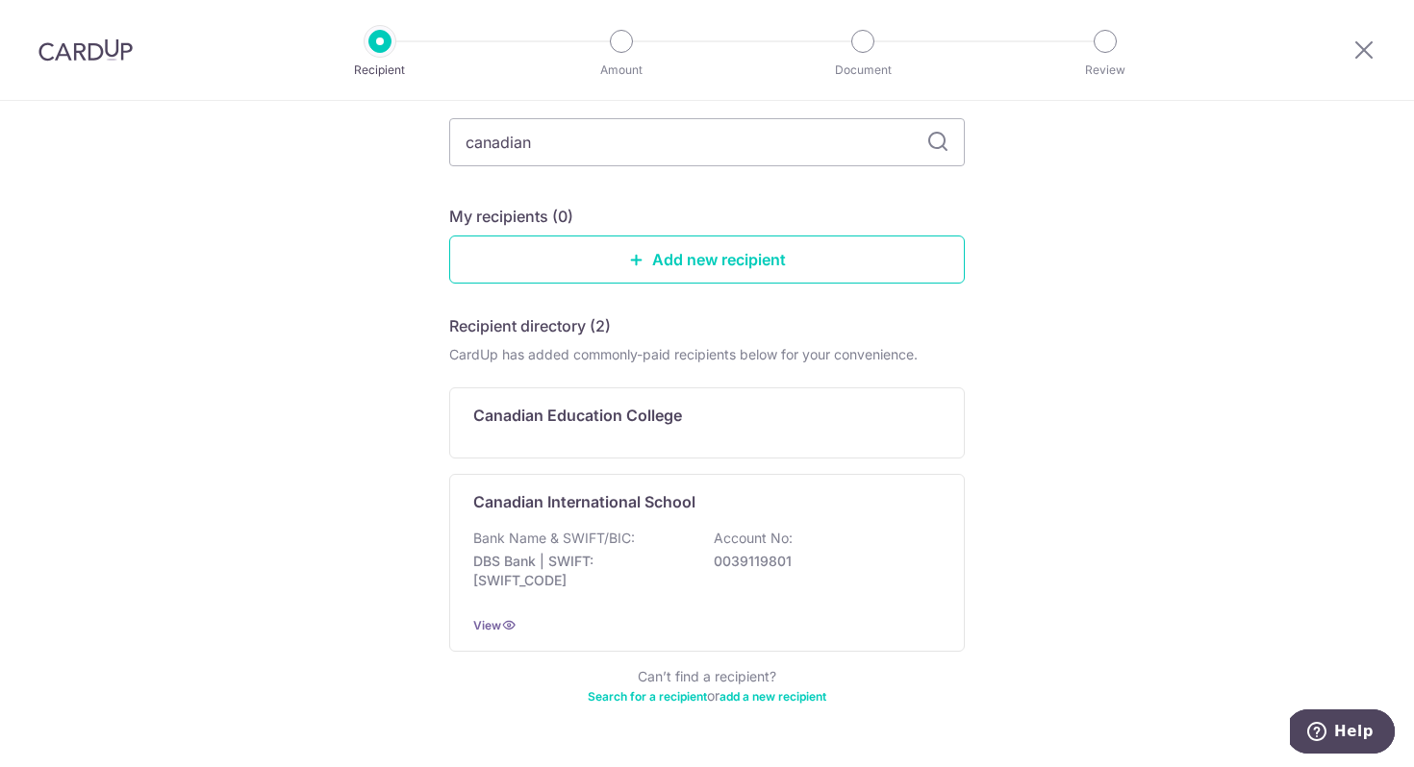
scroll to position [165, 0]
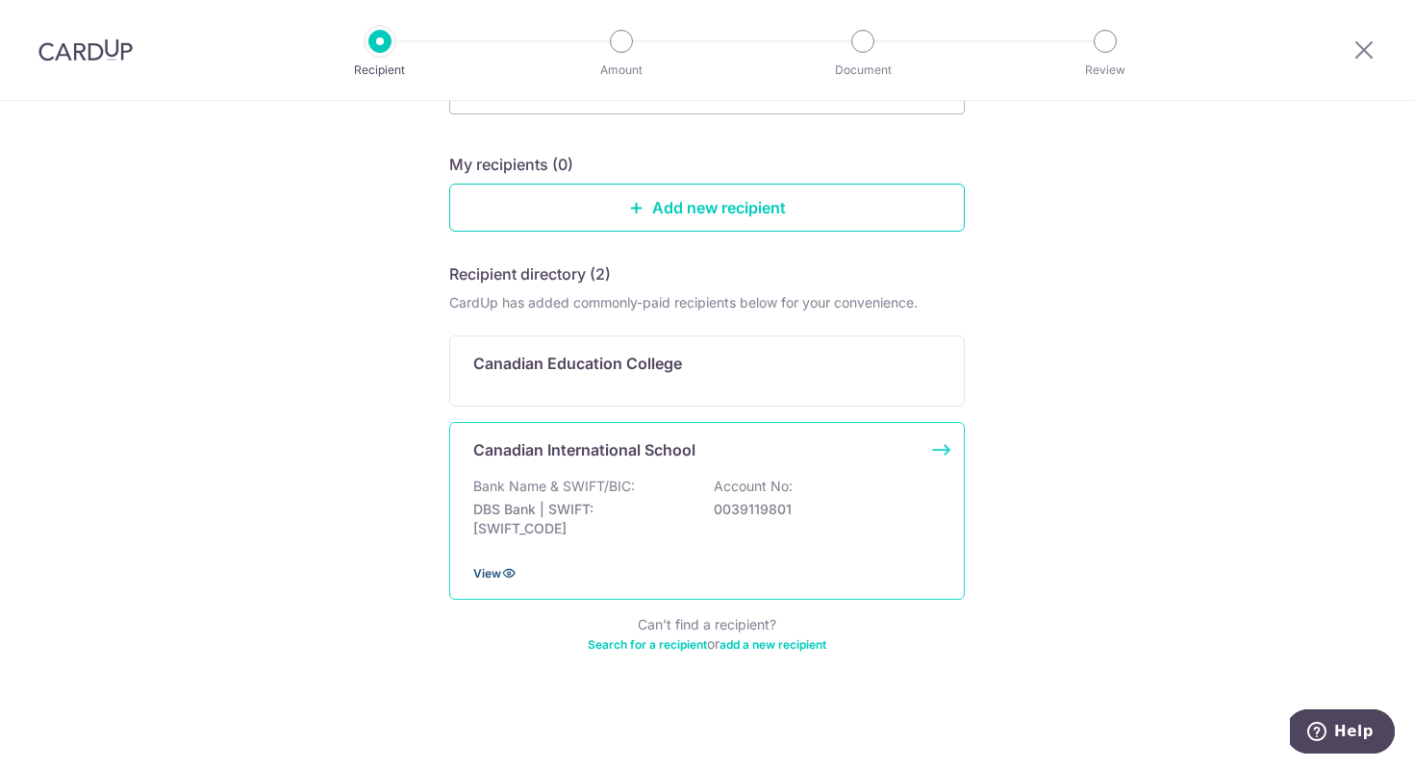
click at [508, 572] on icon at bounding box center [508, 572] width 15 height 15
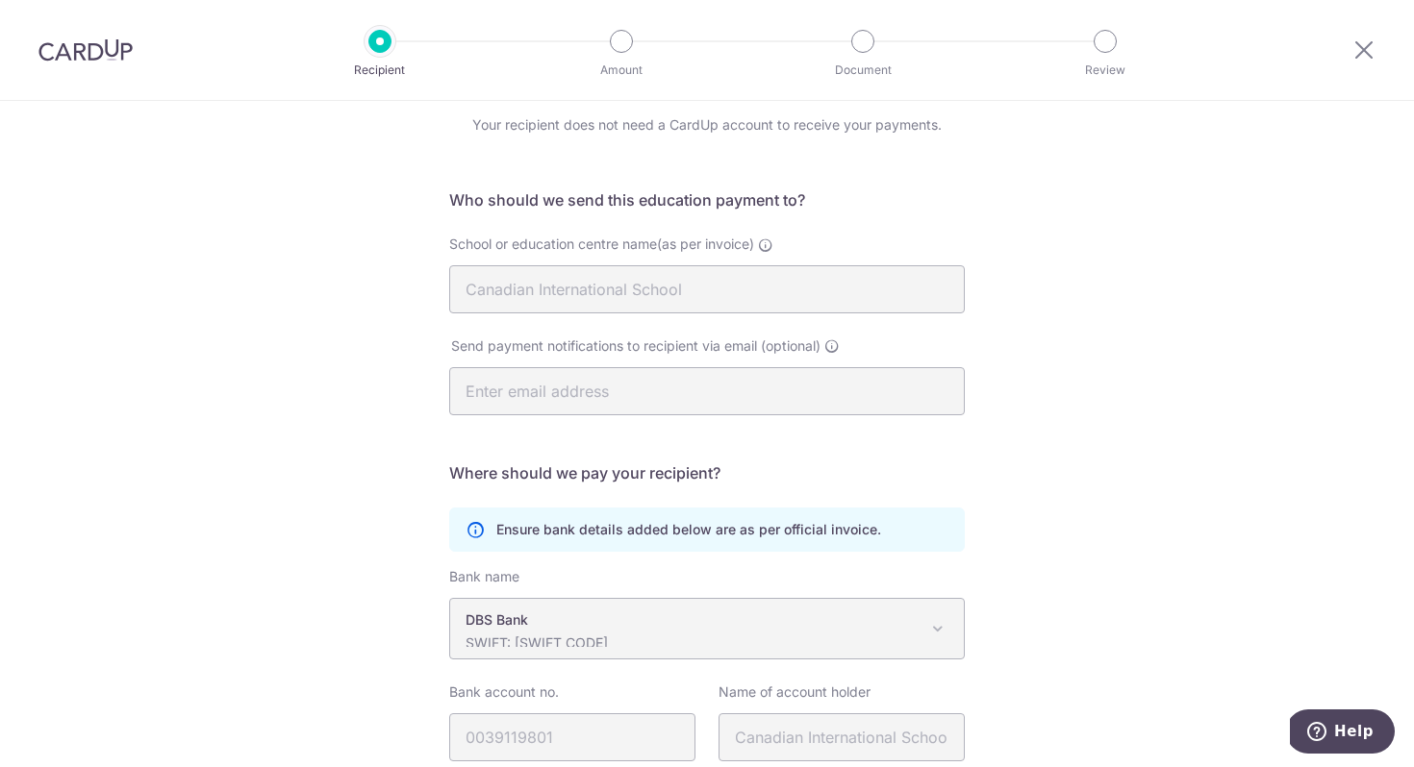
click at [762, 561] on form "Who should we send this education payment to? School or education centre name(a…" at bounding box center [706, 506] width 515 height 637
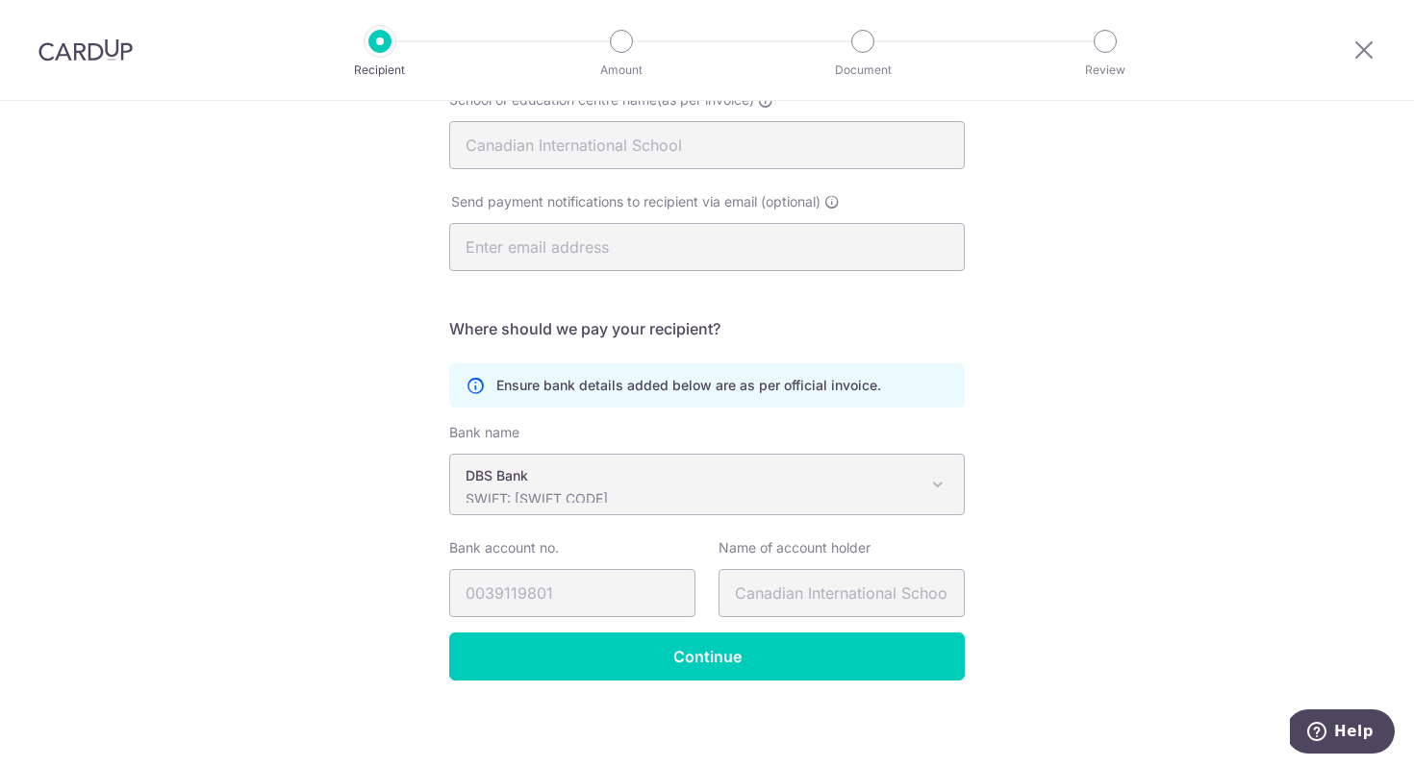
scroll to position [222, 0]
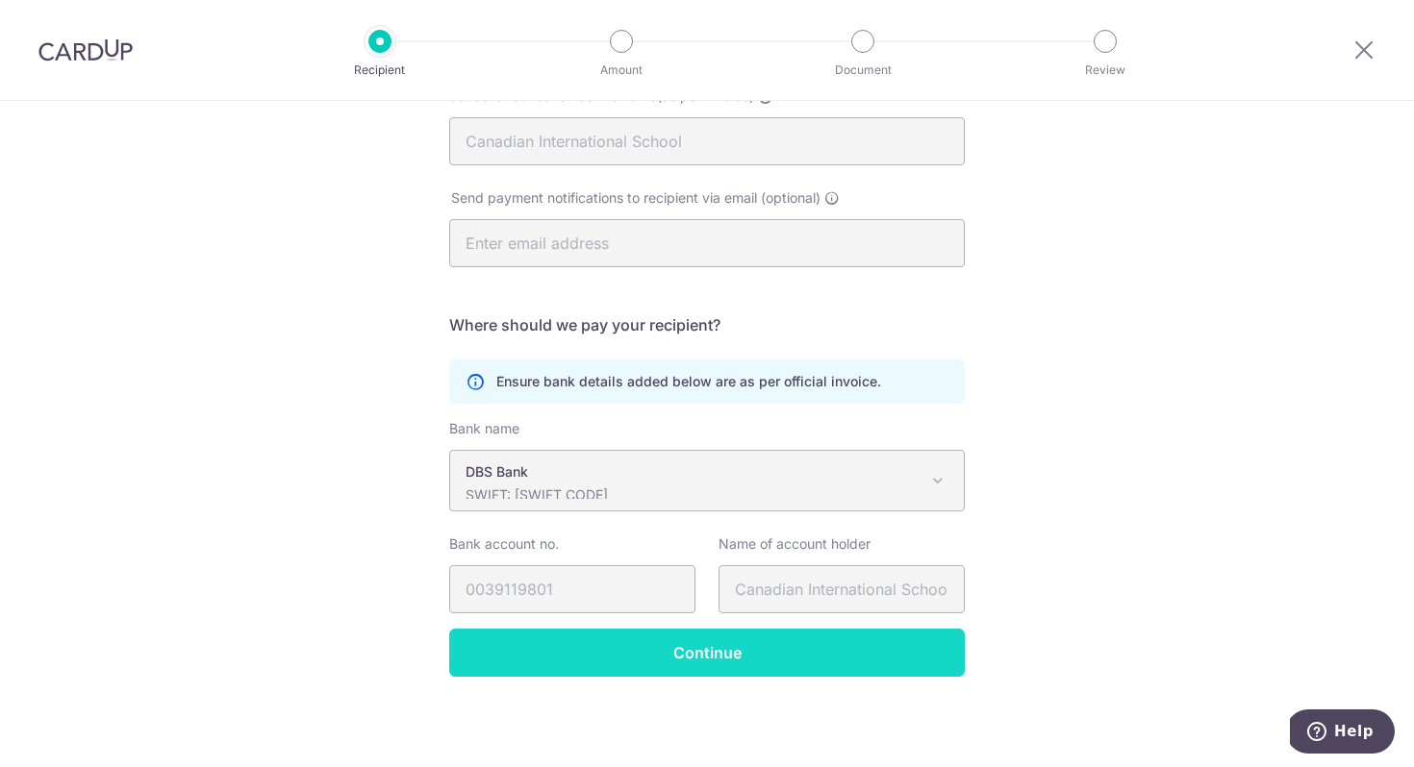
click at [699, 671] on input "Continue" at bounding box center [706, 653] width 515 height 48
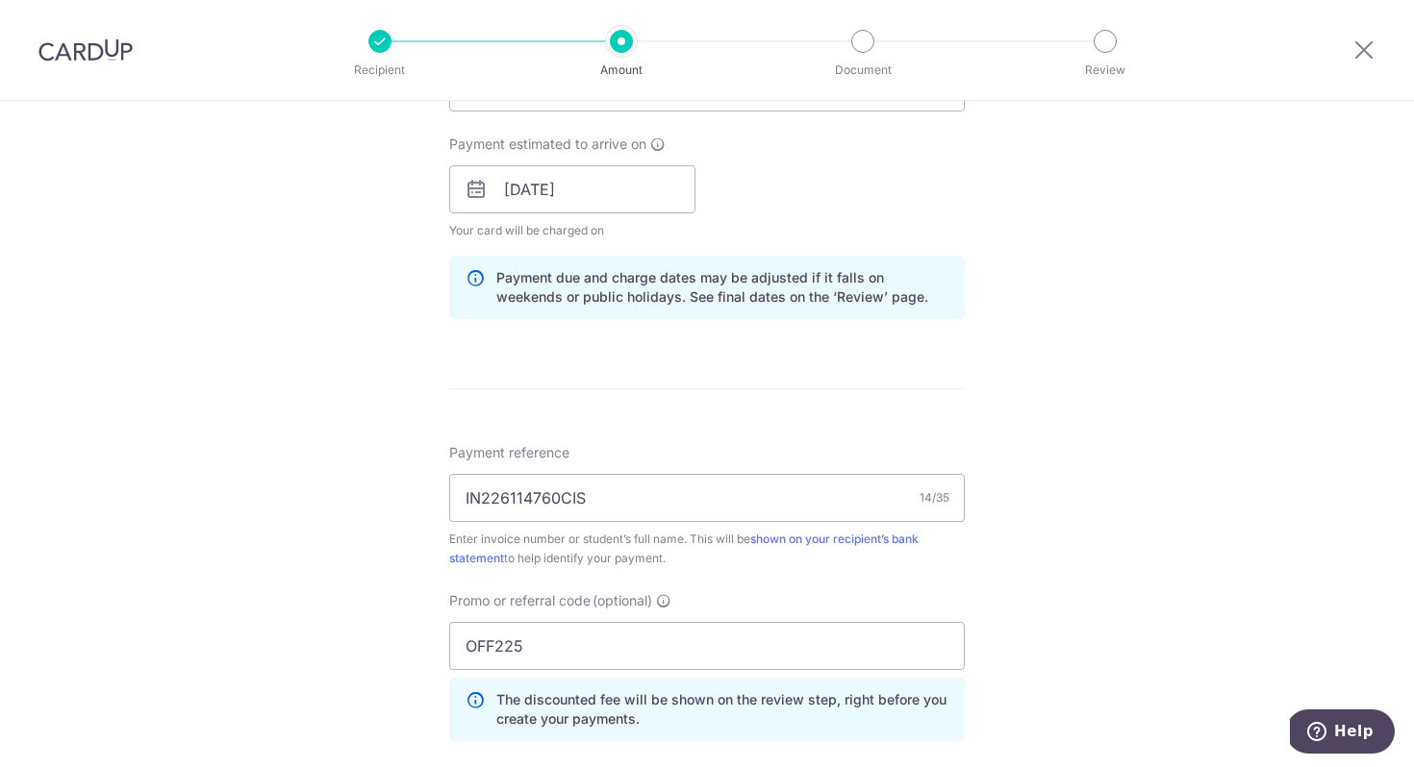
scroll to position [916, 0]
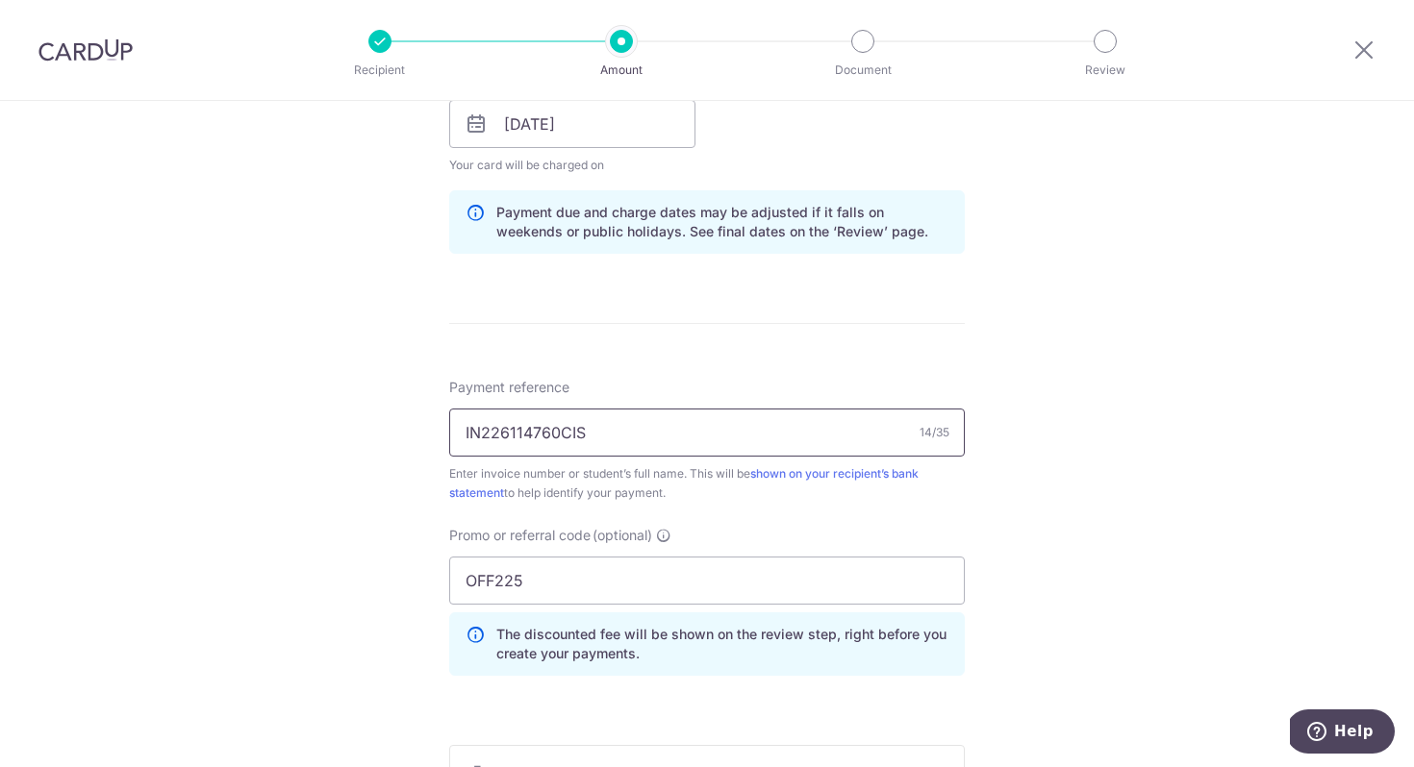
drag, startPoint x: 608, startPoint y: 426, endPoint x: 450, endPoint y: 429, distance: 157.7
click at [450, 429] on input "IN226114760CIS" at bounding box center [706, 433] width 515 height 48
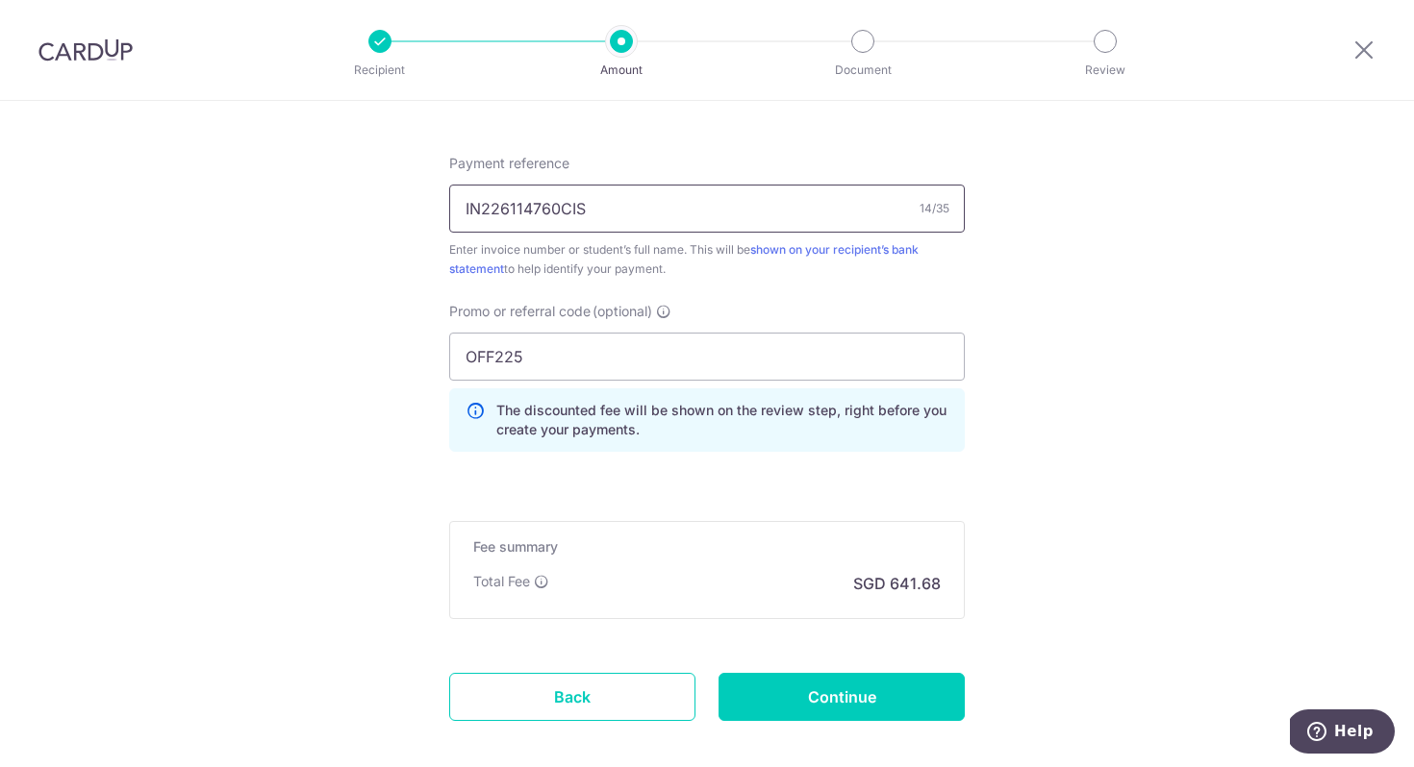
scroll to position [1239, 0]
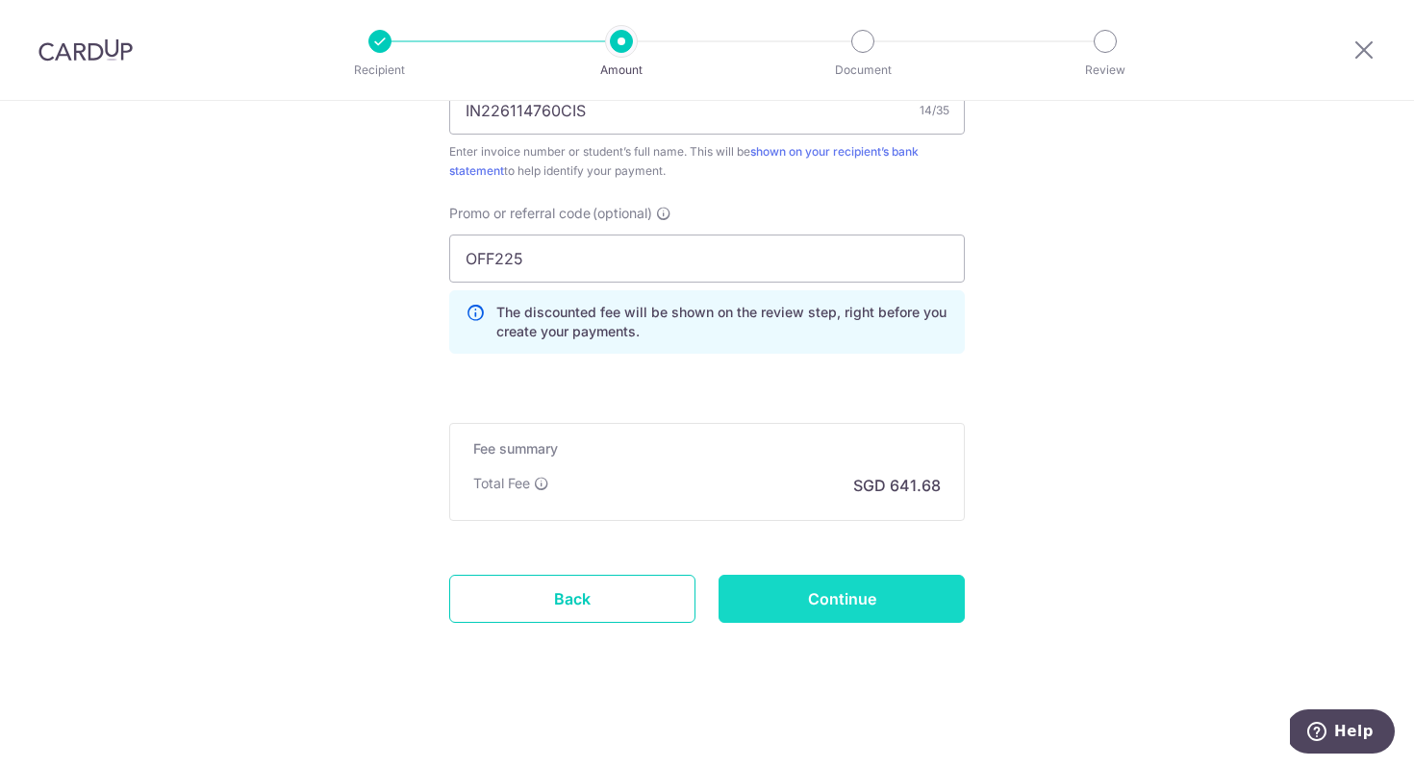
click at [784, 586] on input "Continue" at bounding box center [841, 599] width 246 height 48
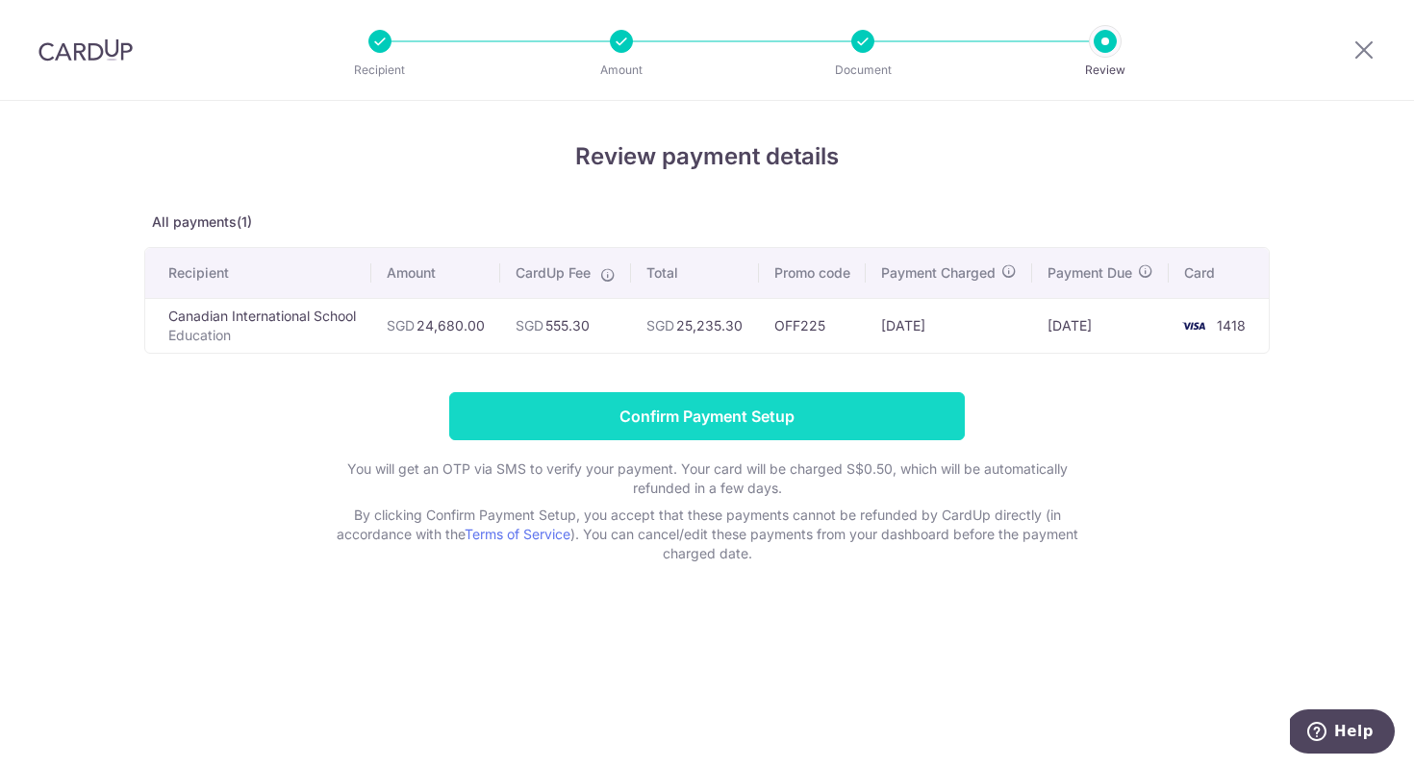
click at [723, 434] on input "Confirm Payment Setup" at bounding box center [706, 416] width 515 height 48
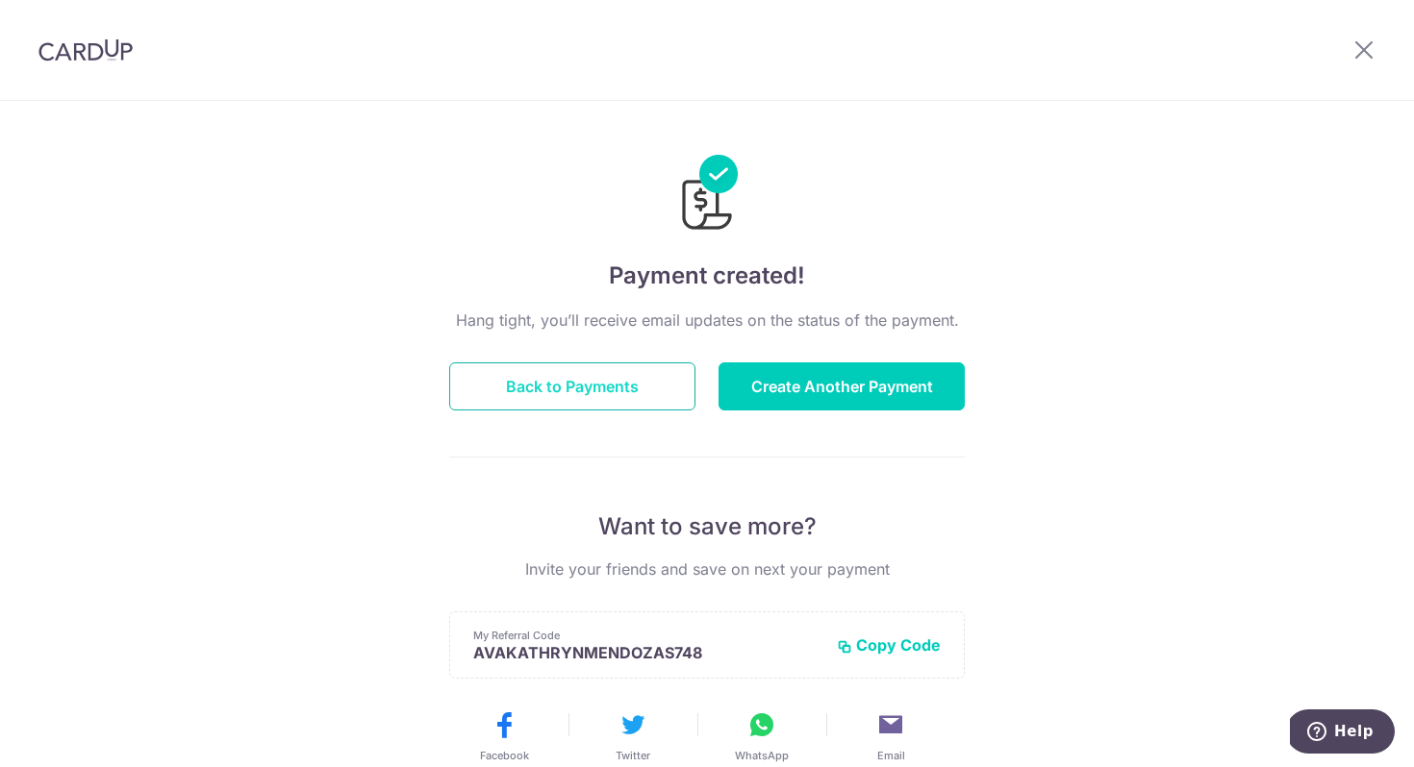
click at [579, 398] on button "Back to Payments" at bounding box center [572, 387] width 246 height 48
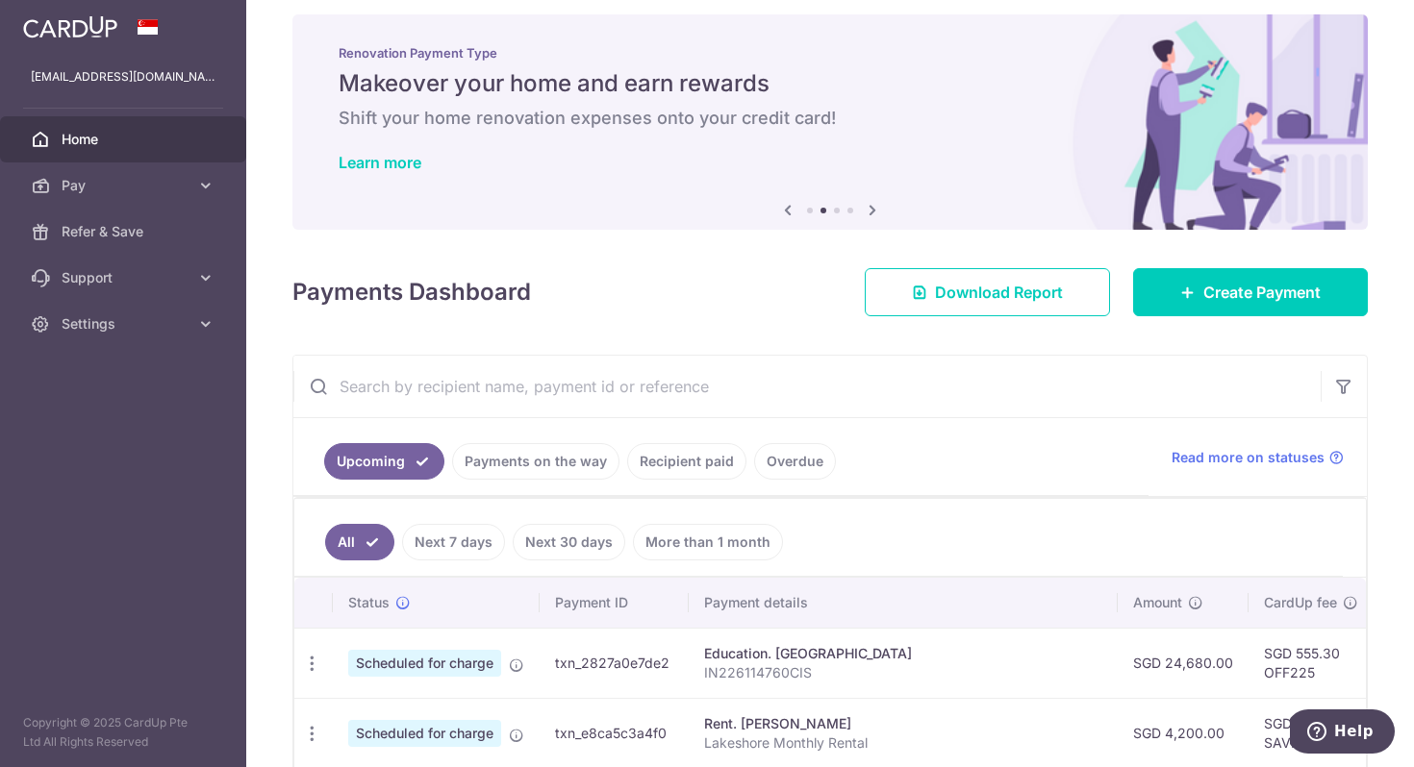
scroll to position [15, 0]
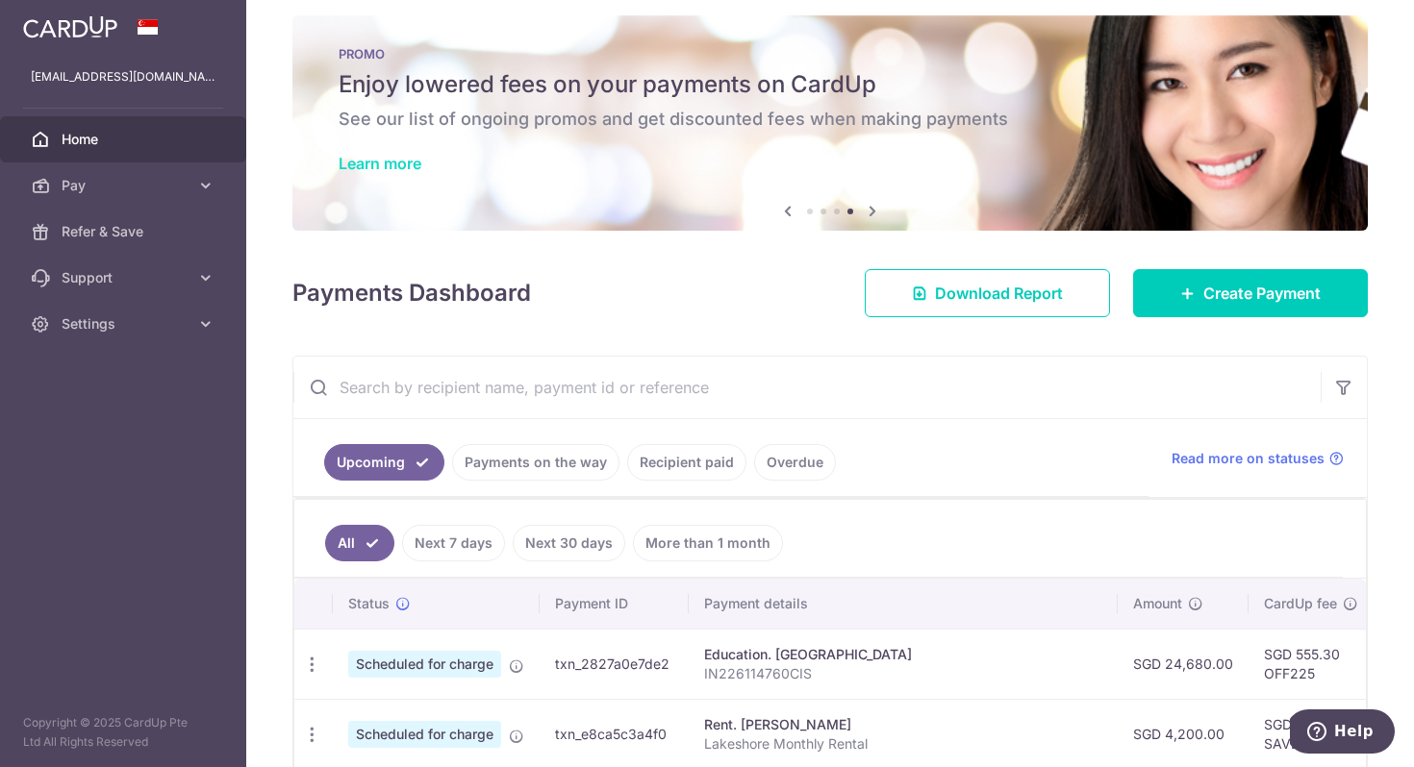
click at [377, 166] on link "Learn more" at bounding box center [379, 163] width 83 height 19
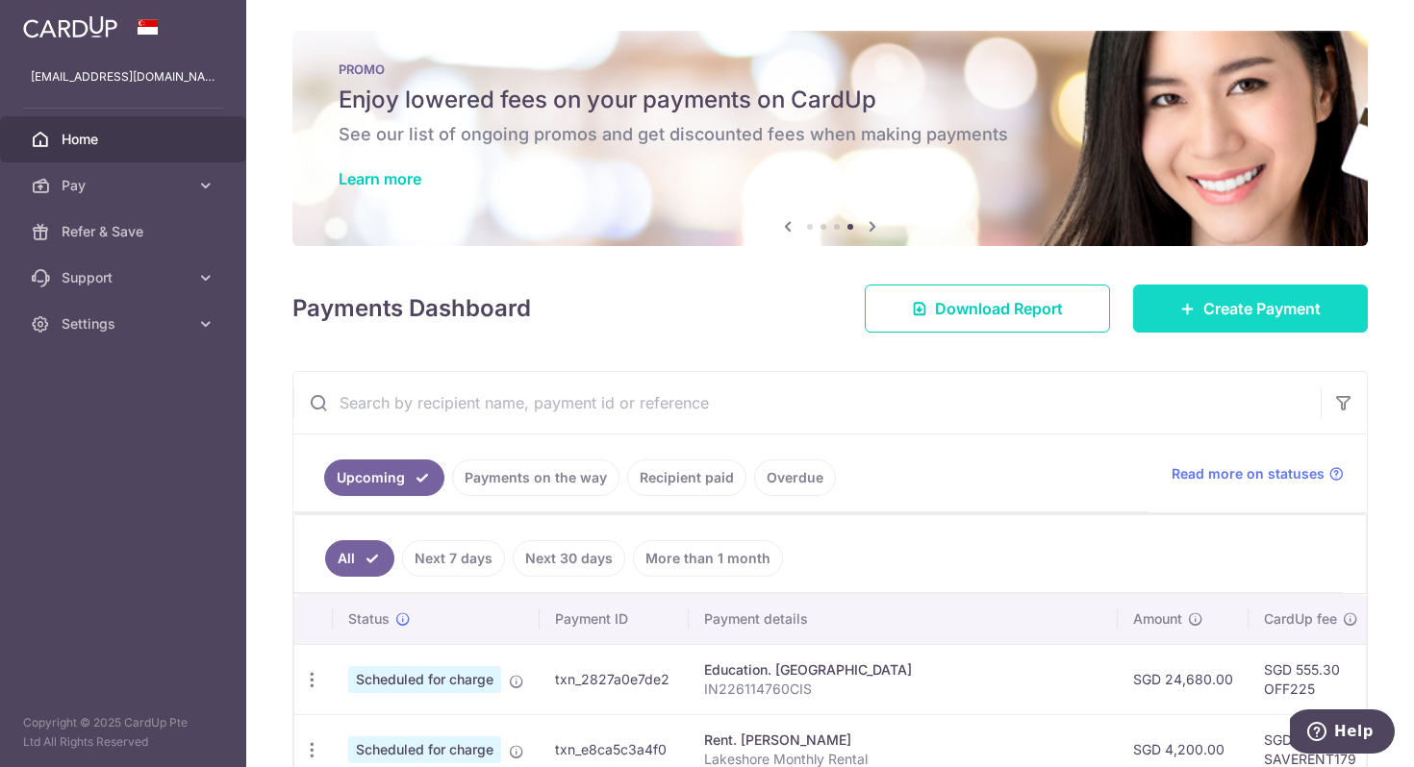
click at [1190, 312] on icon at bounding box center [1187, 308] width 15 height 15
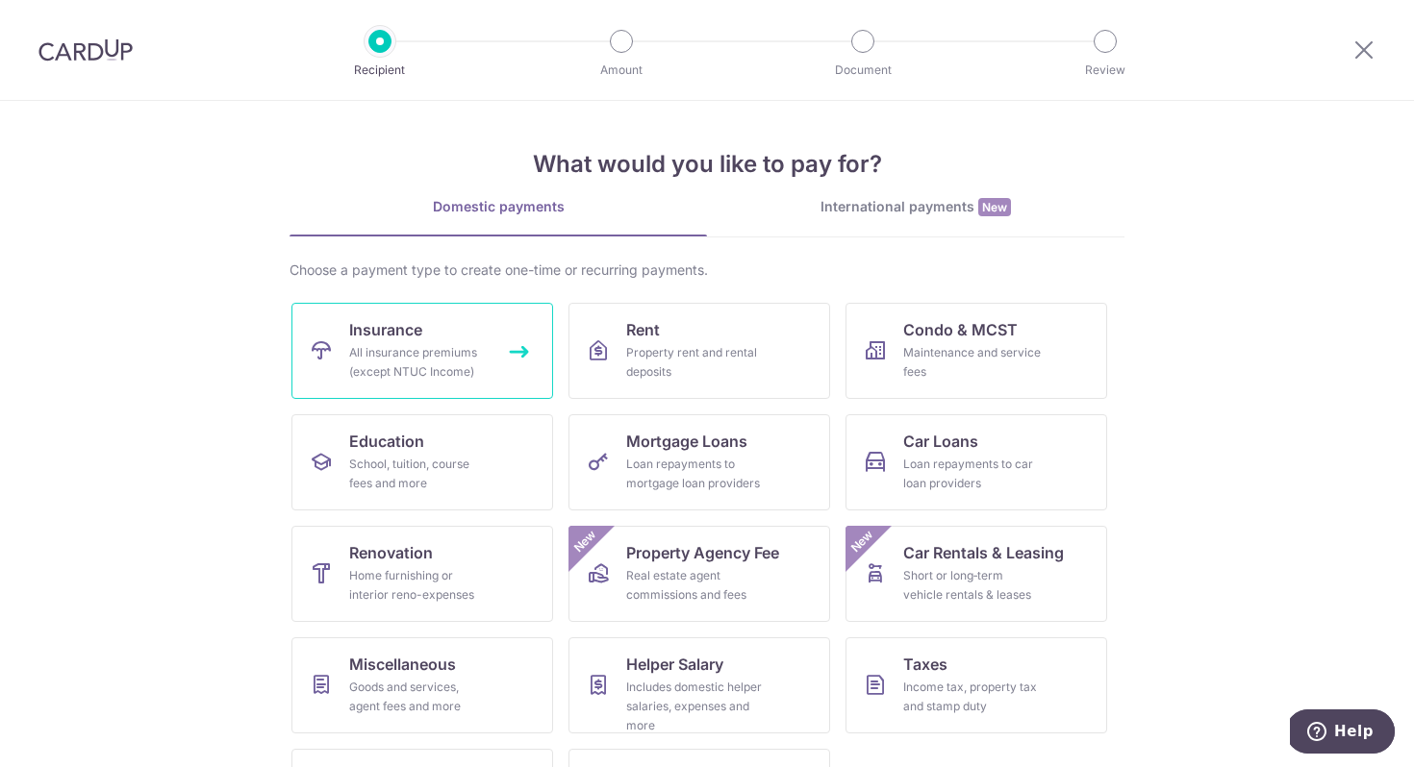
click at [460, 343] on div "All insurance premiums (except NTUC Income)" at bounding box center [418, 362] width 138 height 38
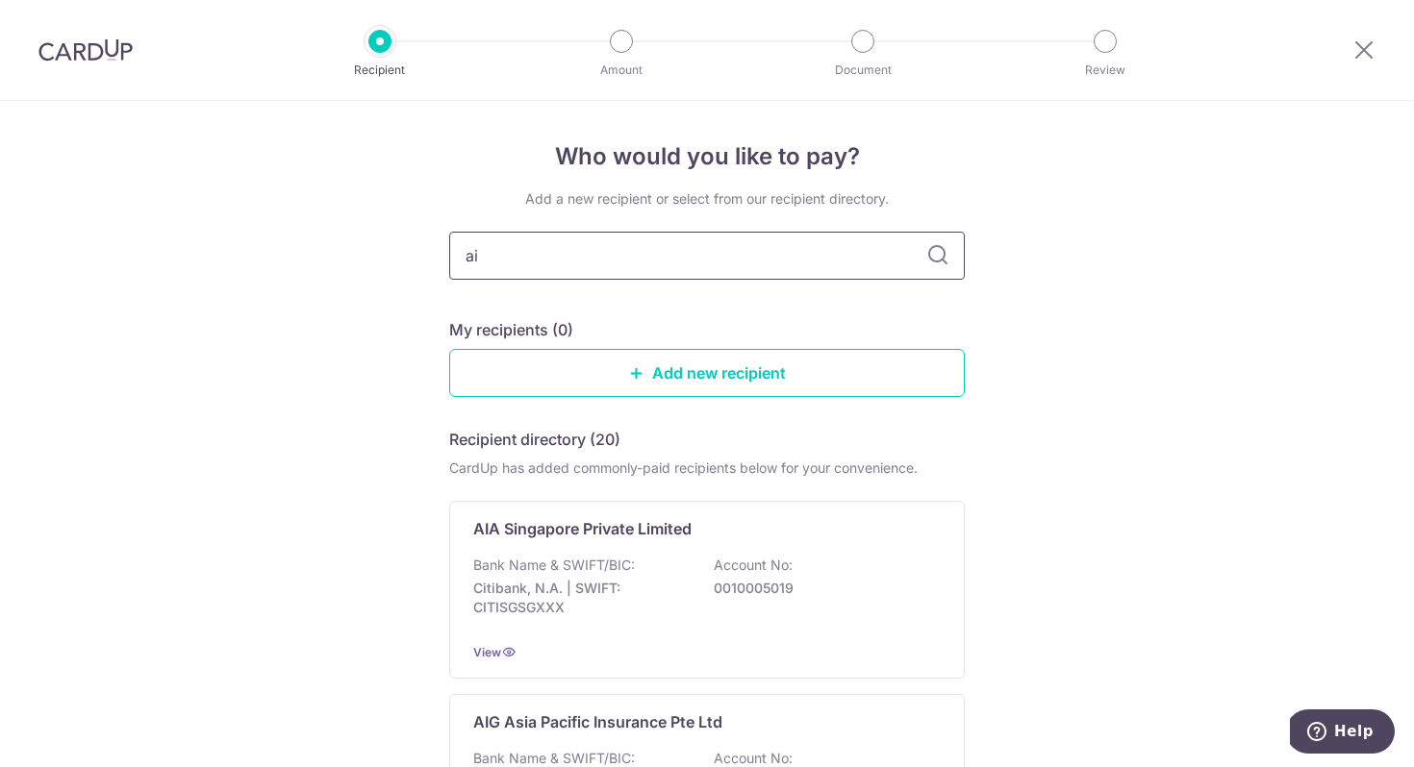
type input "aia"
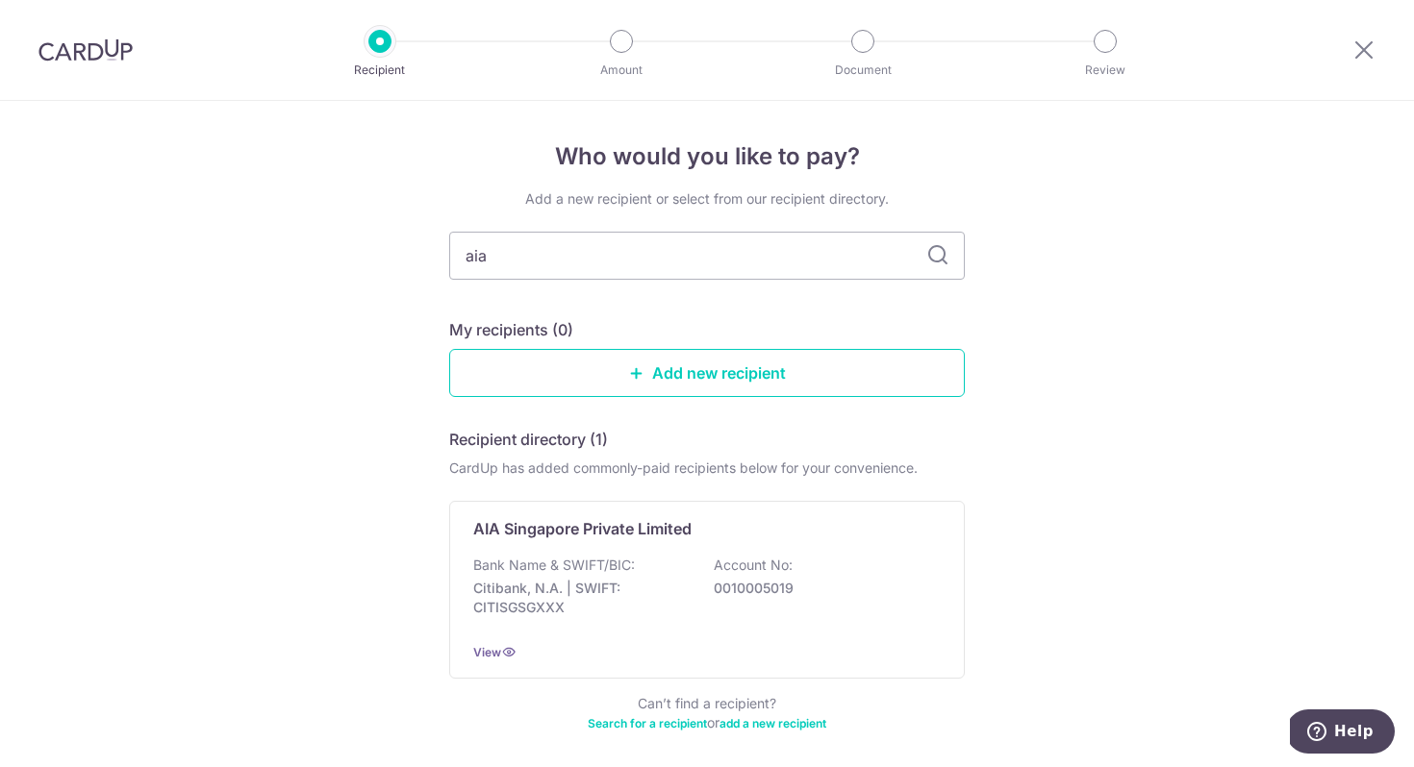
click at [941, 251] on icon at bounding box center [937, 255] width 23 height 23
click at [739, 264] on input "aia" at bounding box center [706, 256] width 515 height 48
click at [816, 534] on div "AIA Singapore Private Limited" at bounding box center [695, 528] width 444 height 23
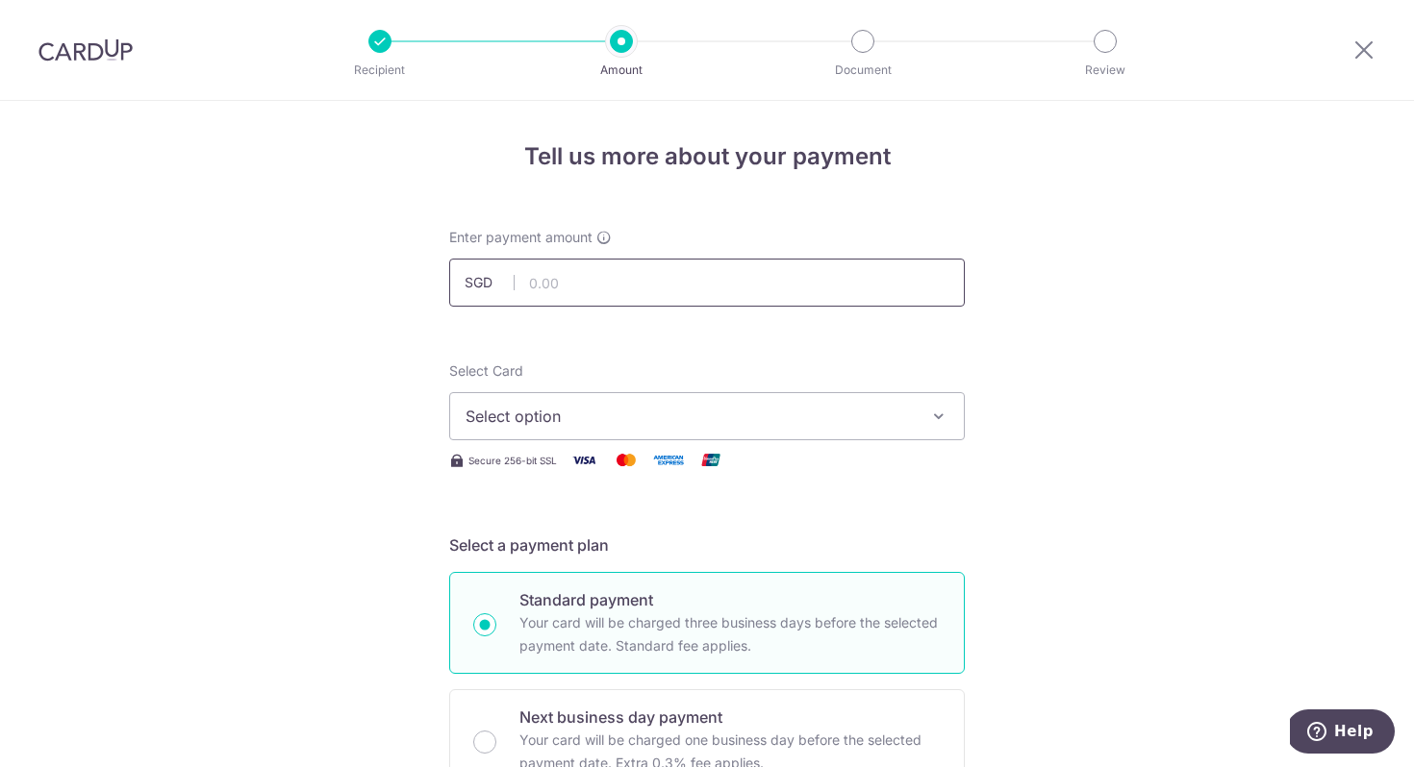
click at [639, 282] on input "text" at bounding box center [706, 283] width 515 height 48
type input "216.80"
click at [696, 432] on button "Select option" at bounding box center [706, 416] width 515 height 48
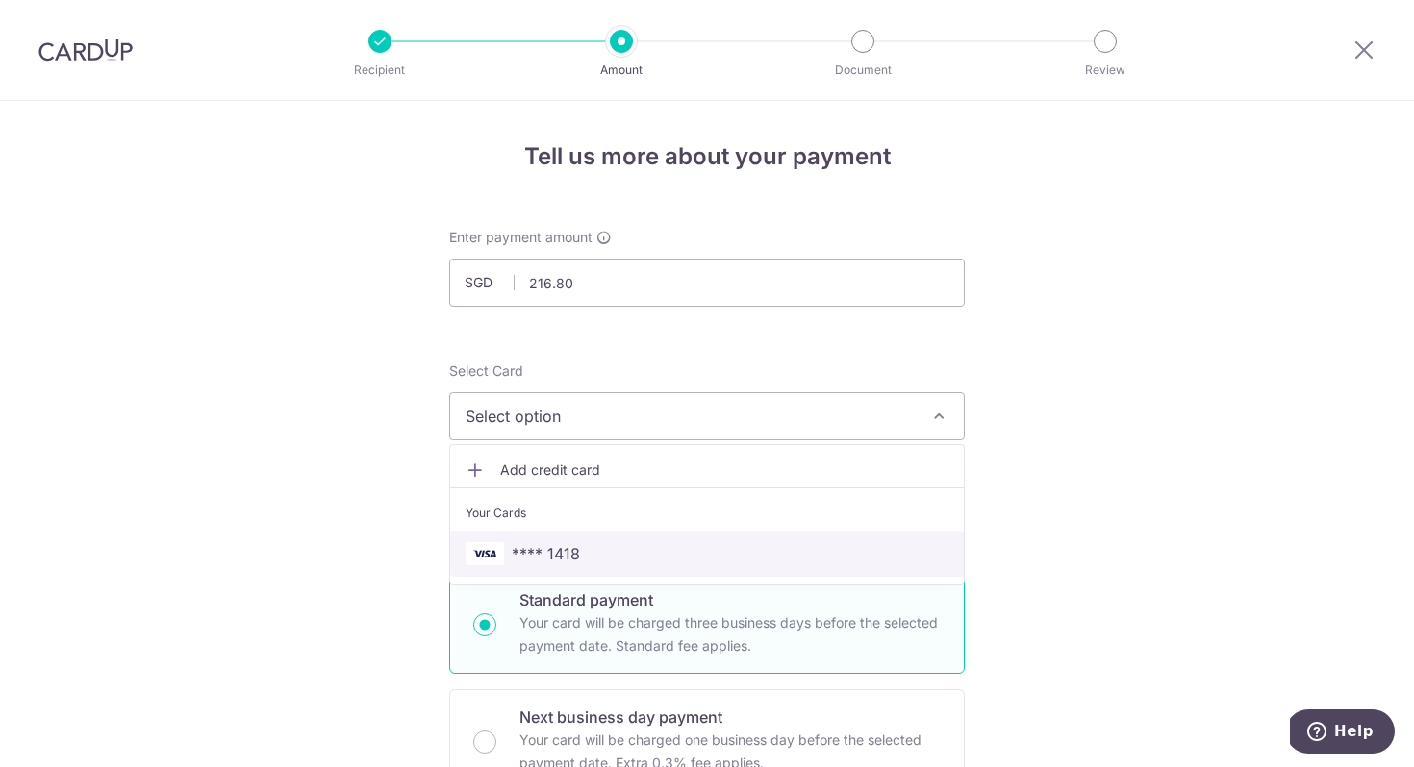
click at [611, 560] on span "**** 1418" at bounding box center [706, 553] width 483 height 23
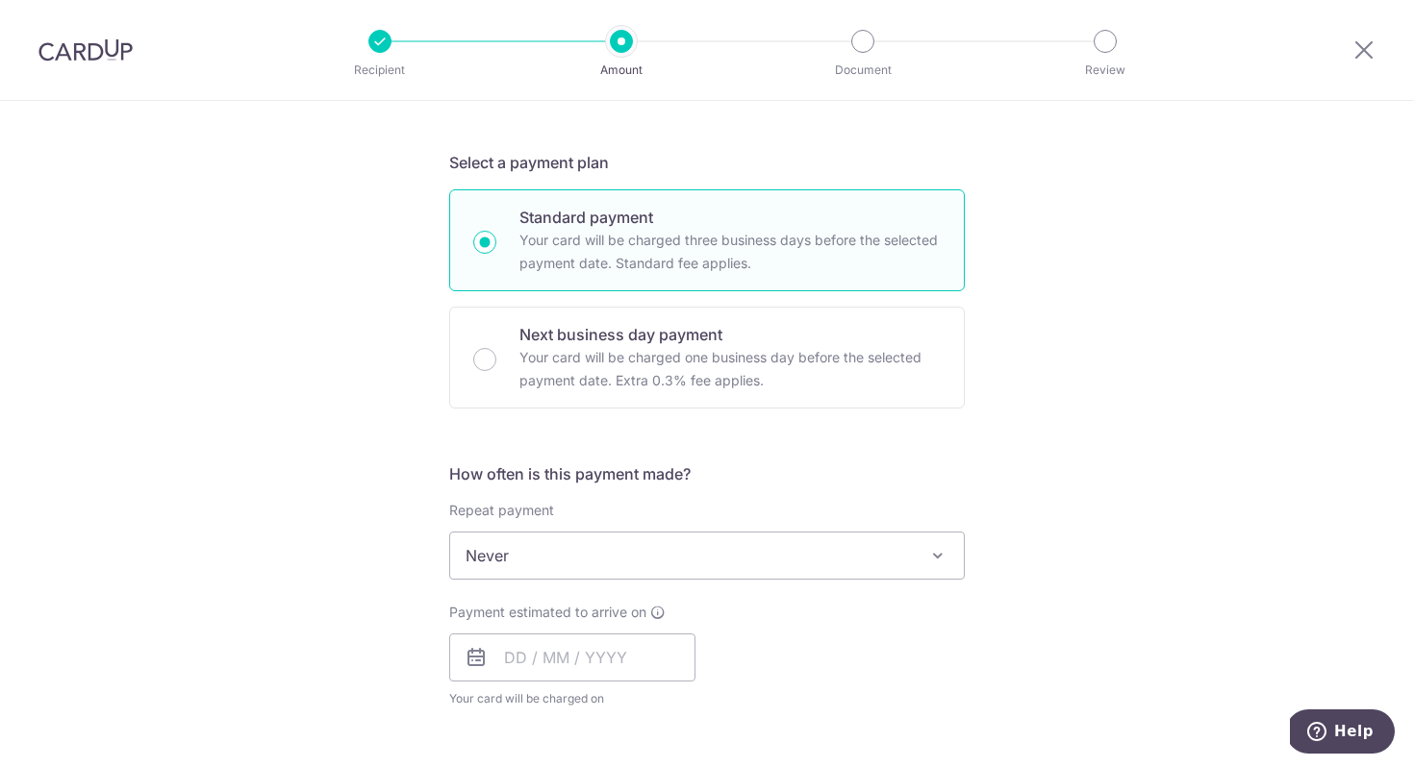
scroll to position [426, 0]
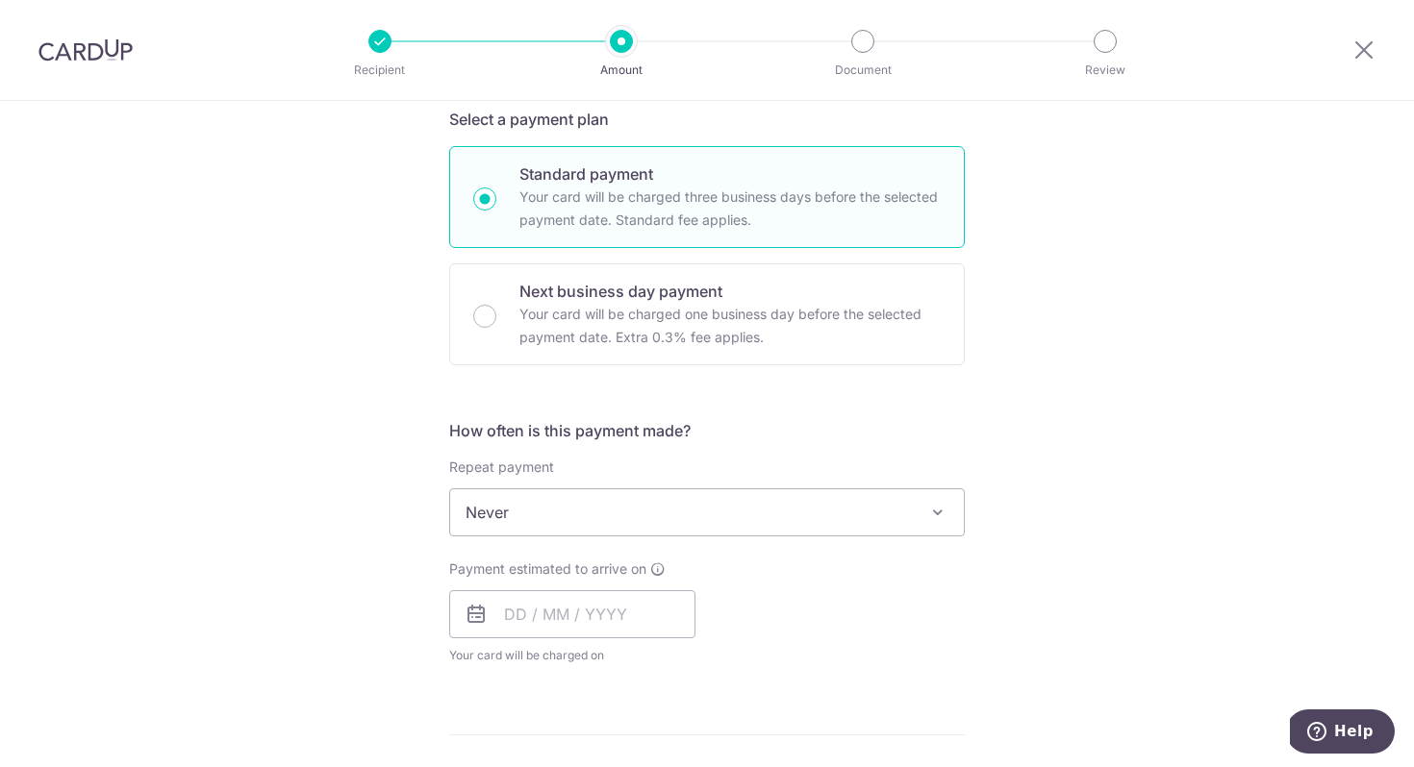
click at [668, 511] on span "Never" at bounding box center [706, 512] width 513 height 46
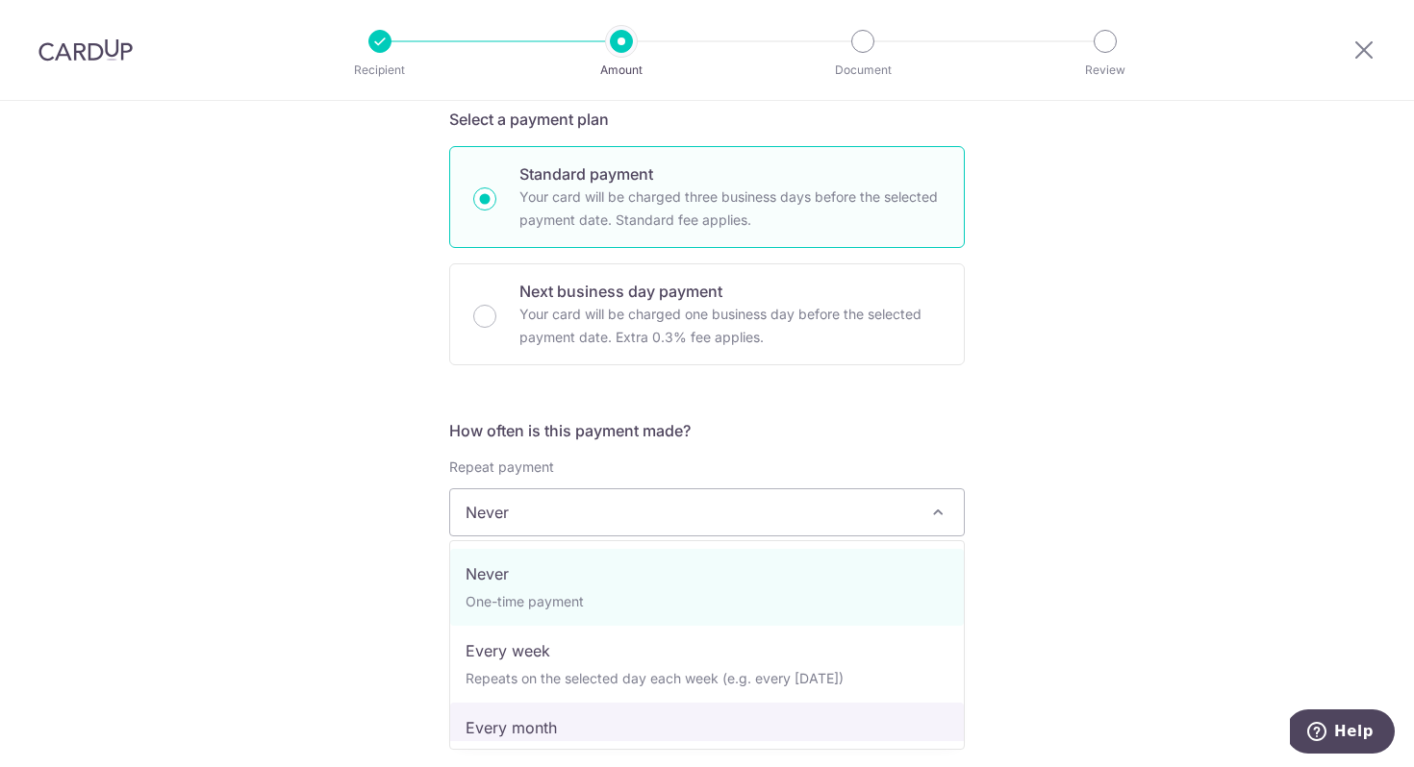
select select "3"
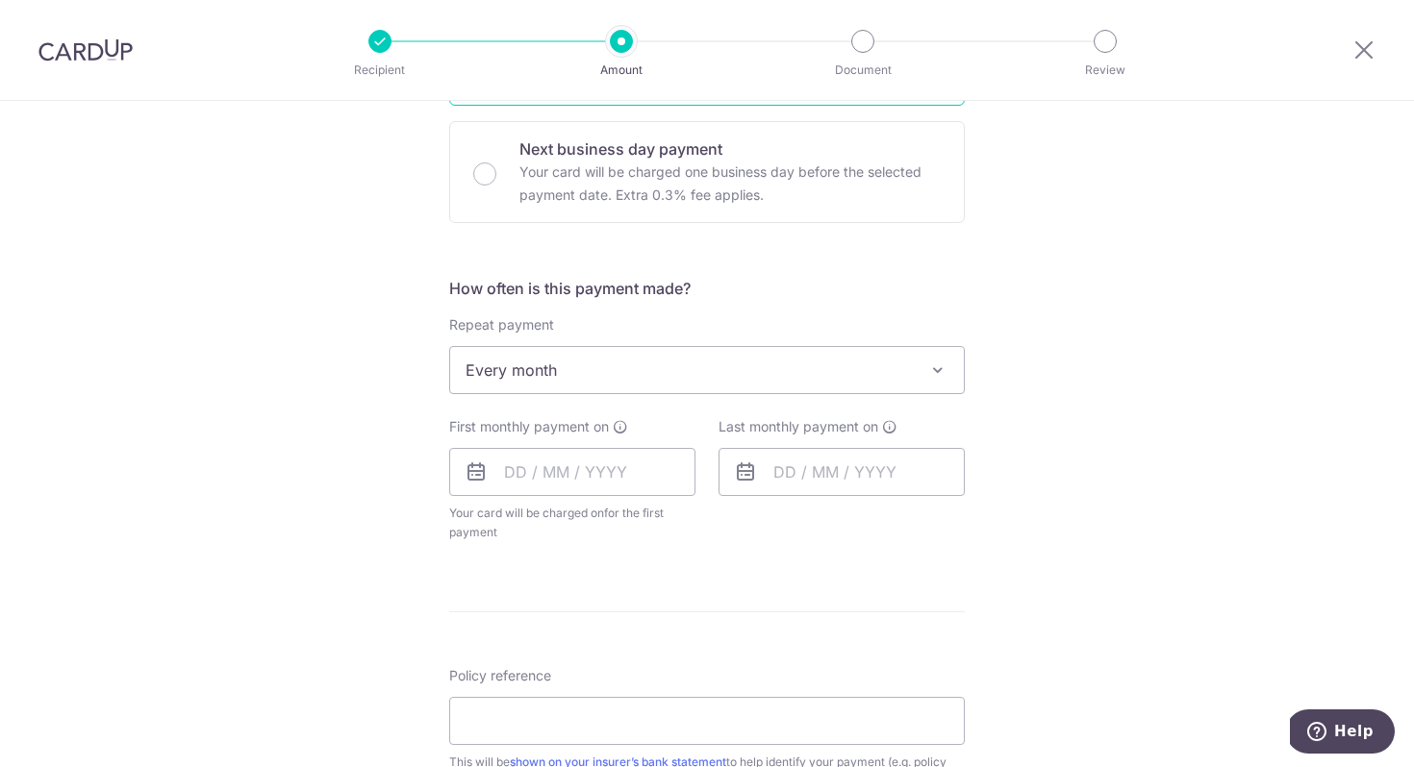
scroll to position [574, 0]
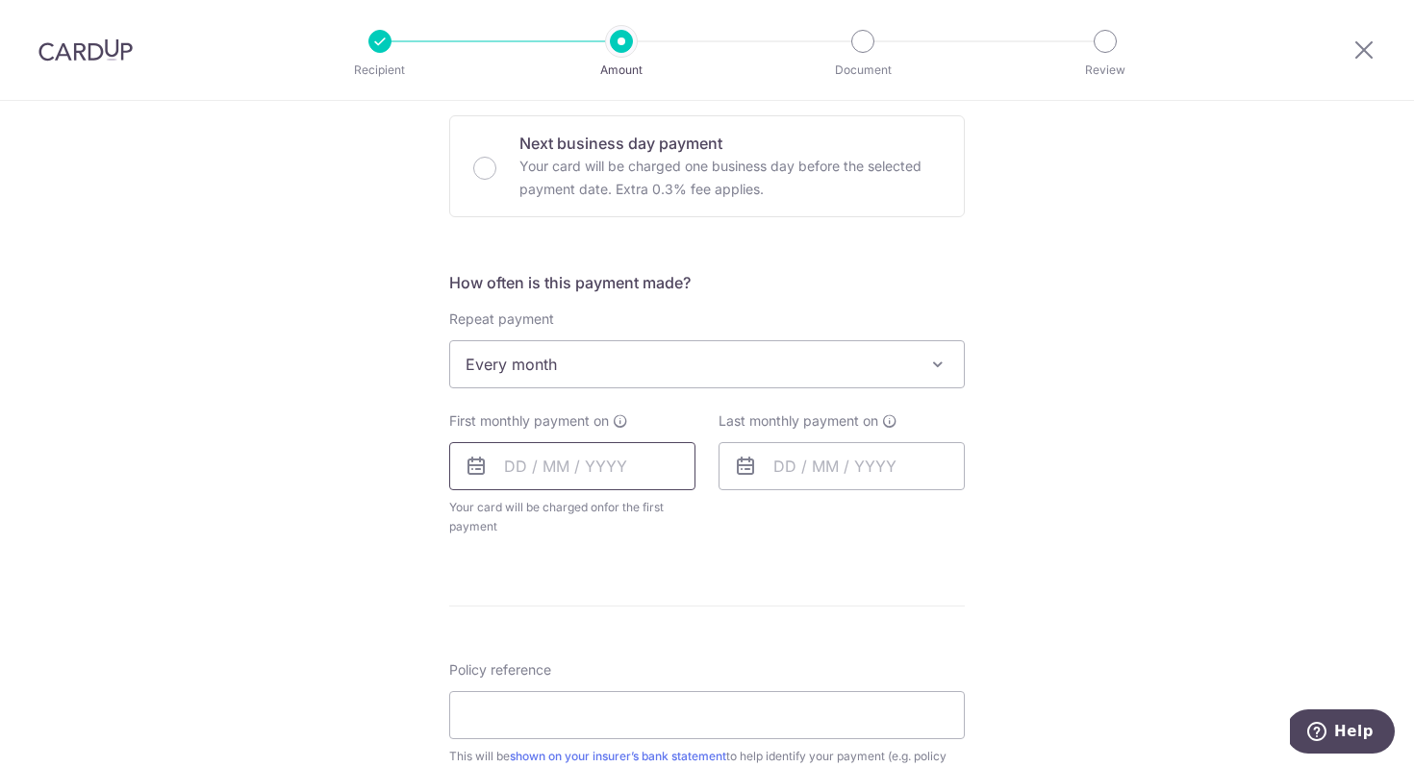
click at [621, 474] on input "text" at bounding box center [572, 466] width 246 height 48
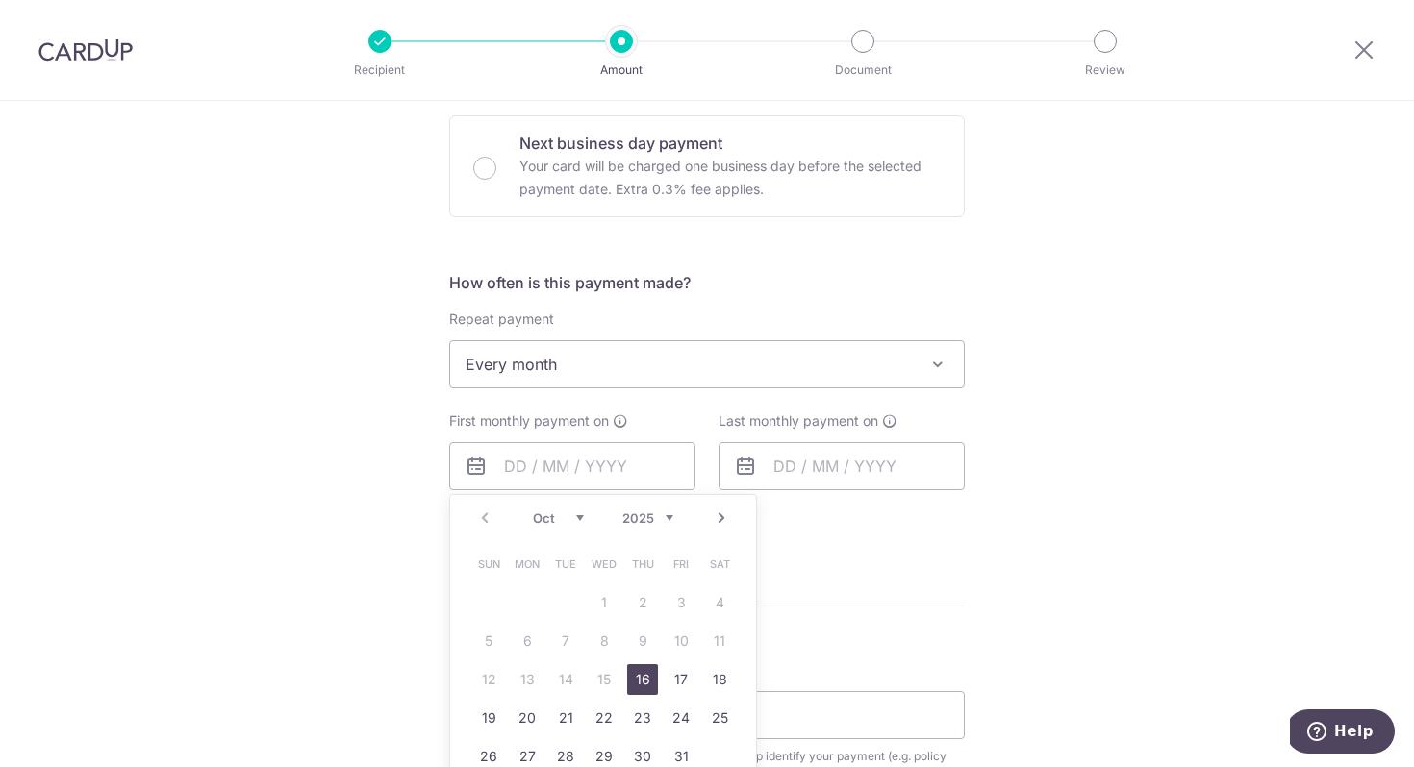
click at [1106, 622] on div "Tell us more about your payment Enter payment amount SGD 216.80 216.80 Select C…" at bounding box center [707, 406] width 1414 height 1759
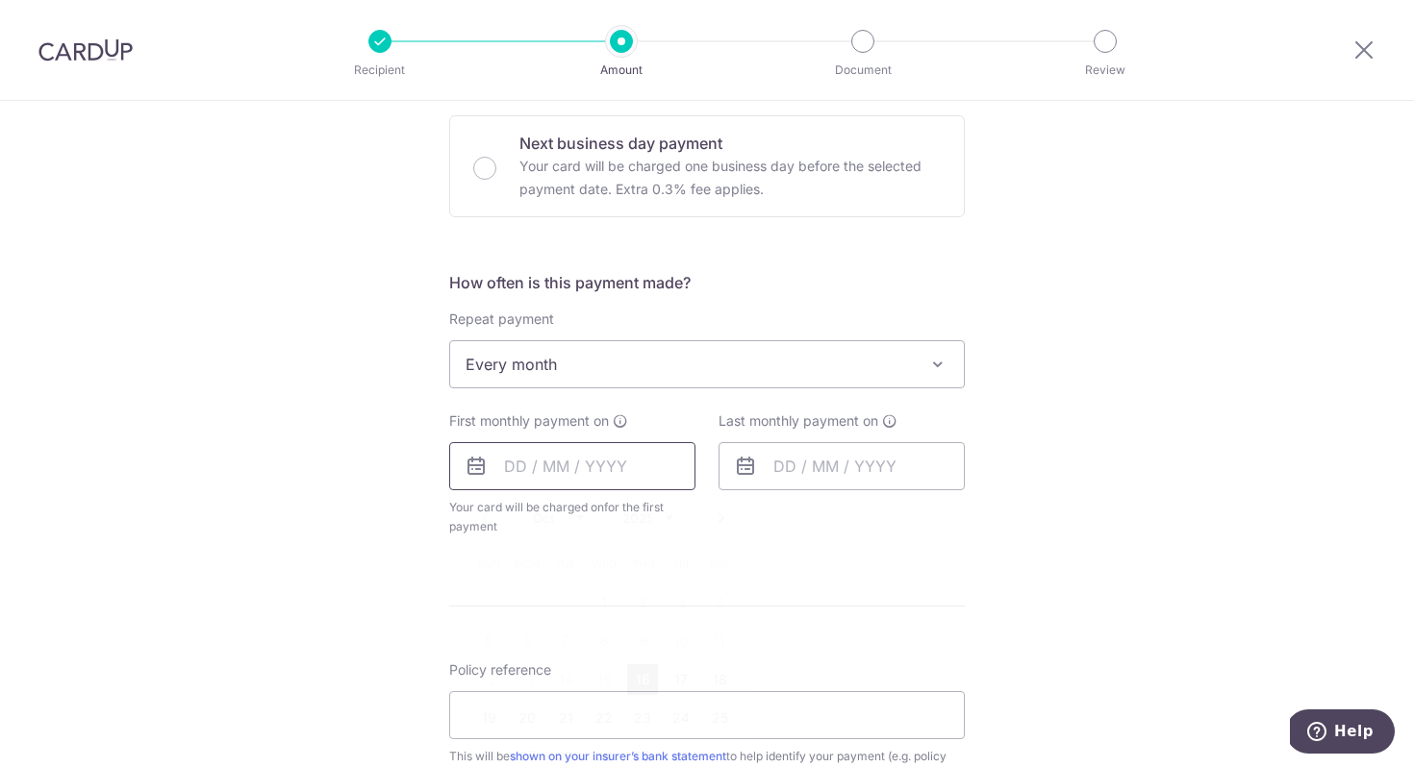
click at [609, 481] on input "text" at bounding box center [572, 466] width 246 height 48
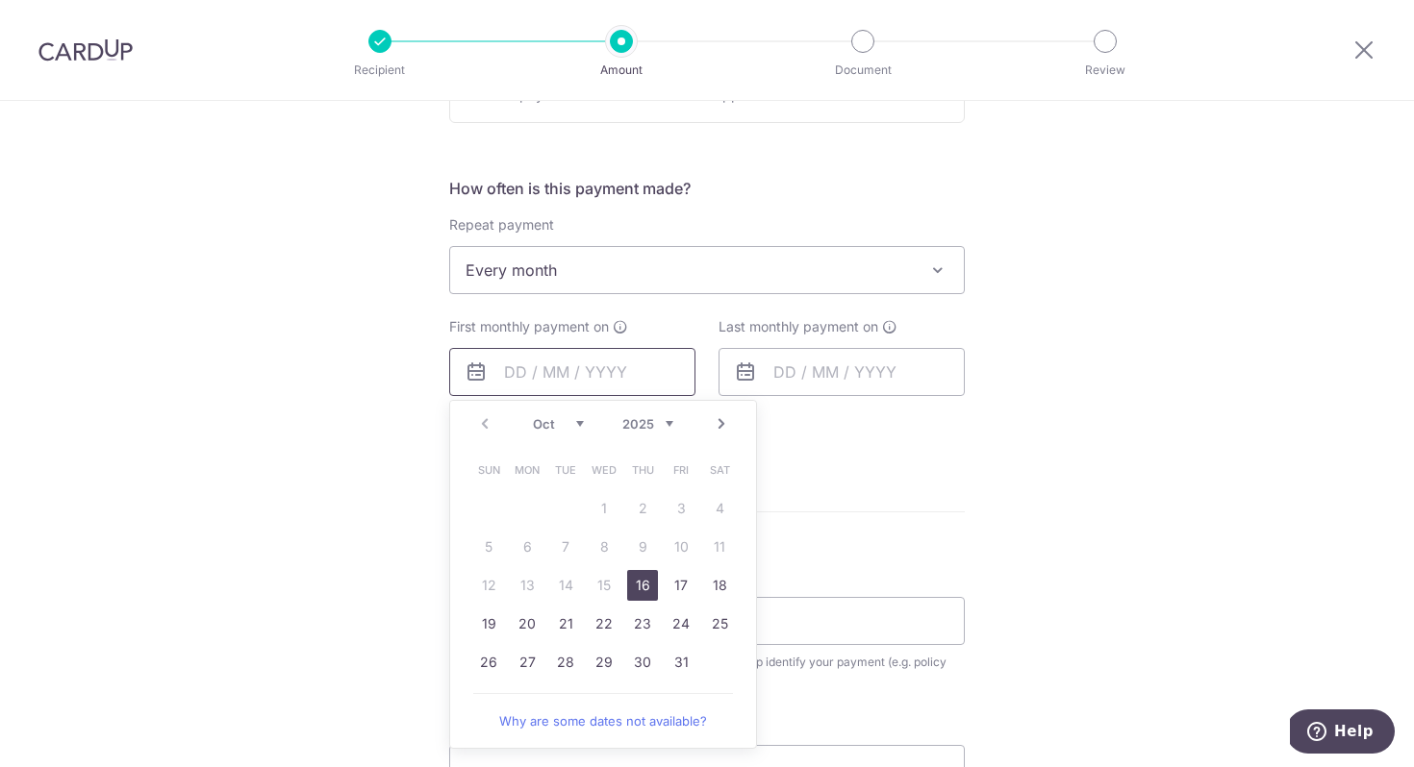
scroll to position [678, 0]
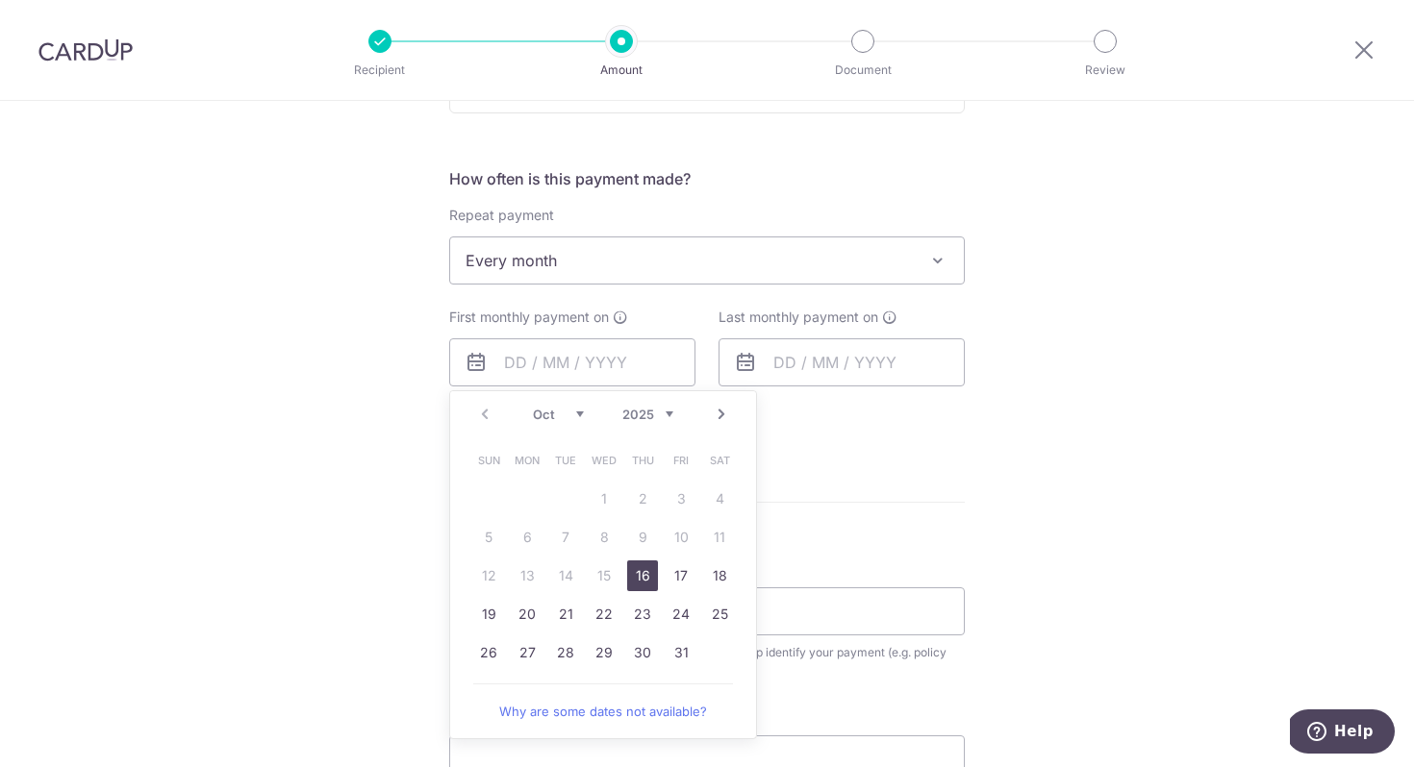
click at [633, 574] on link "16" at bounding box center [642, 576] width 31 height 31
type input "16/10/2025"
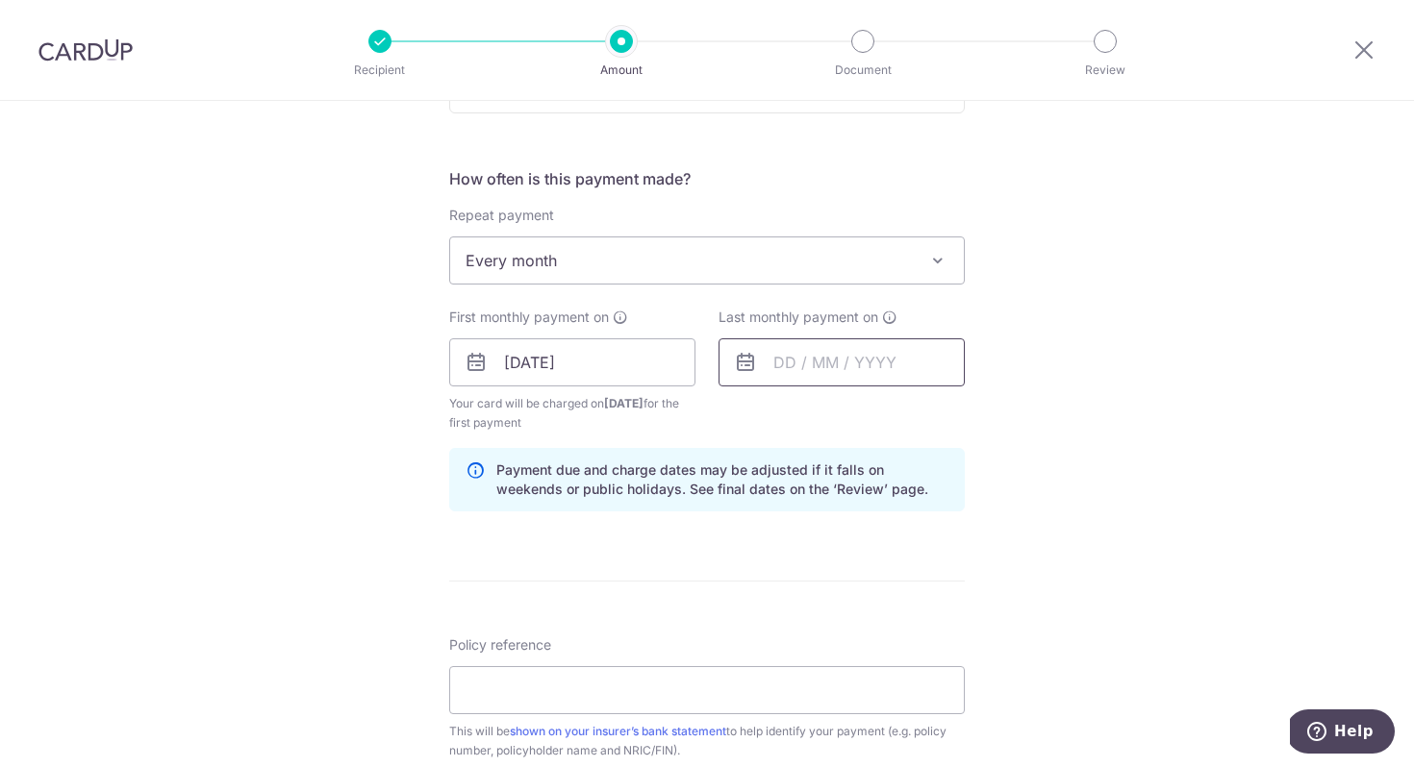
click at [777, 363] on input "text" at bounding box center [841, 362] width 246 height 48
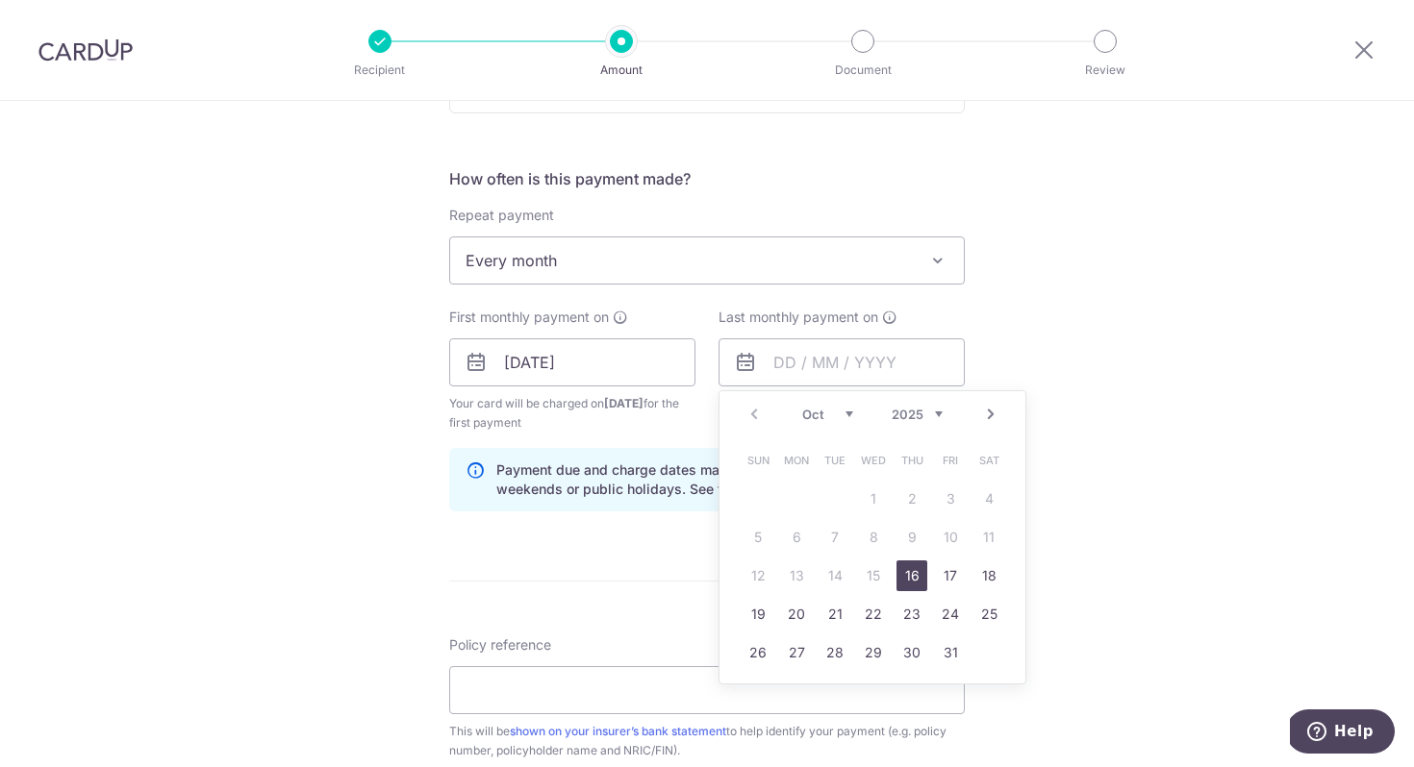
click at [925, 413] on select "2025 2026 2027 2028 2029 2030 2031 2032 2033 2034 2035" at bounding box center [916, 414] width 51 height 15
click at [754, 413] on link "Prev" at bounding box center [753, 414] width 23 height 23
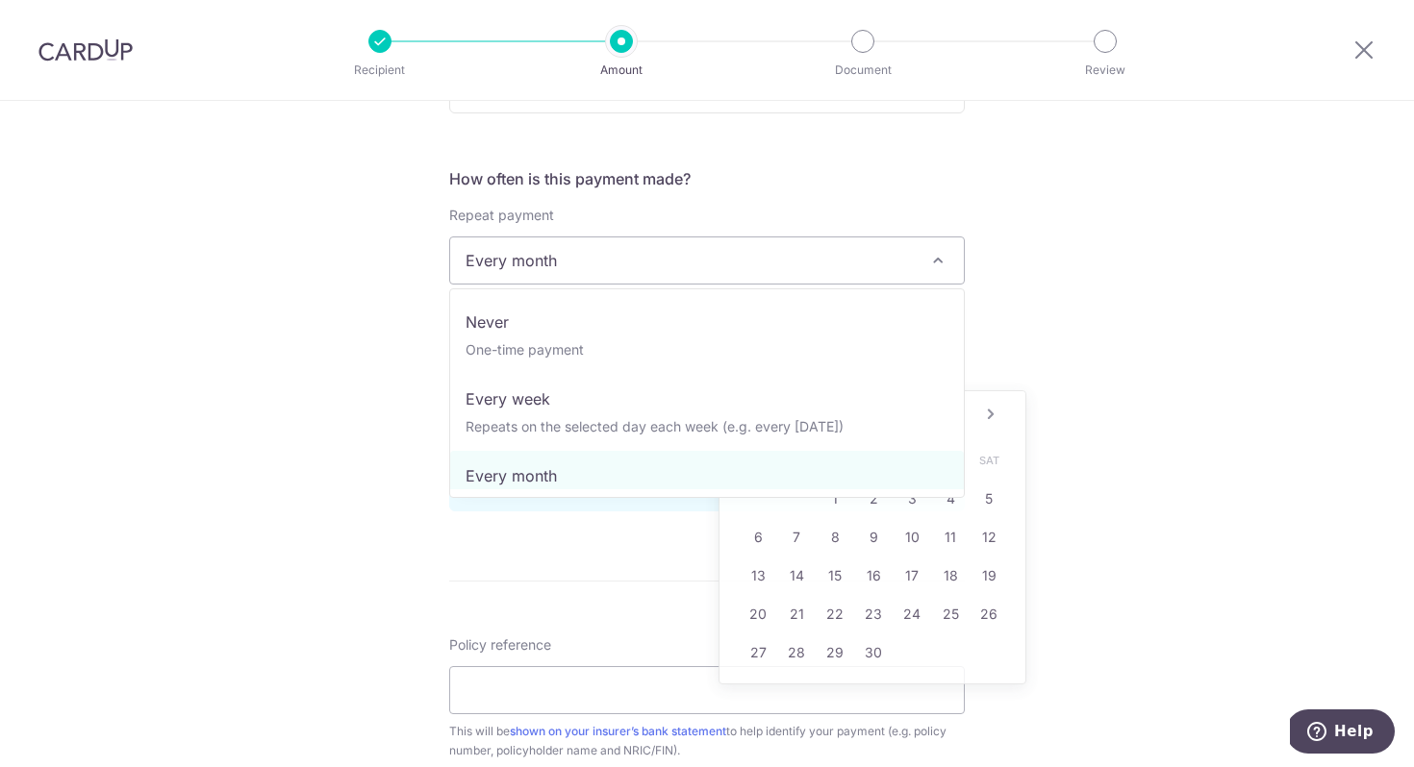
click at [685, 245] on span "Every month" at bounding box center [706, 261] width 513 height 46
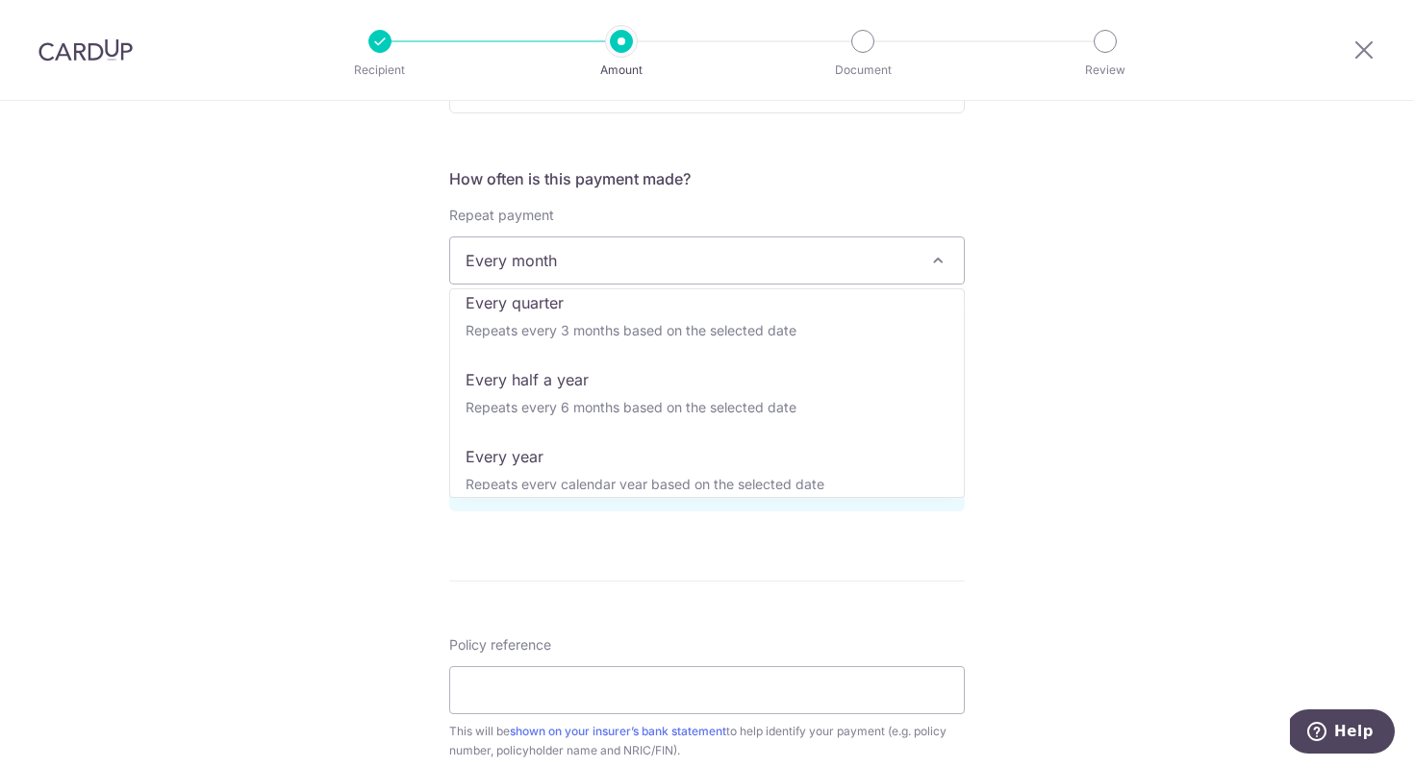
scroll to position [269, 0]
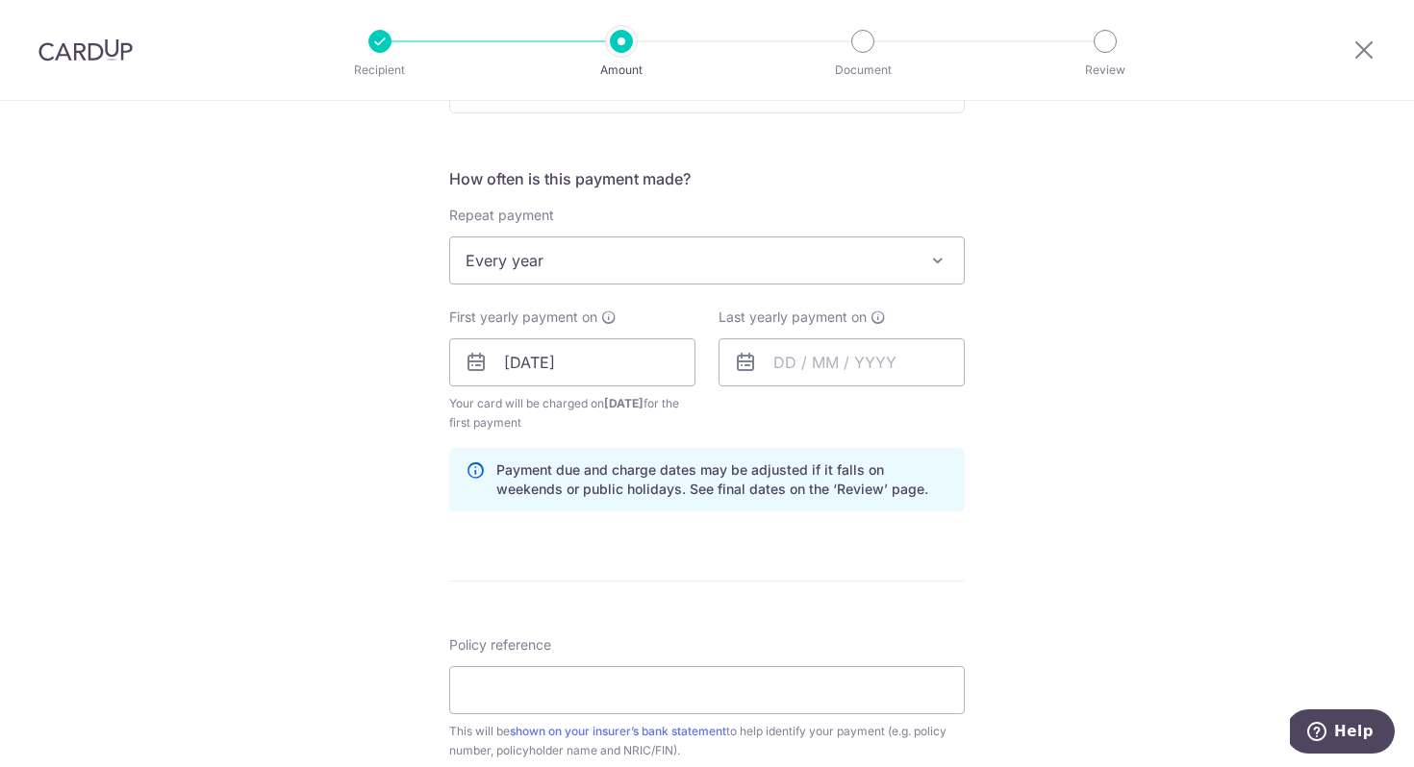
select select "6"
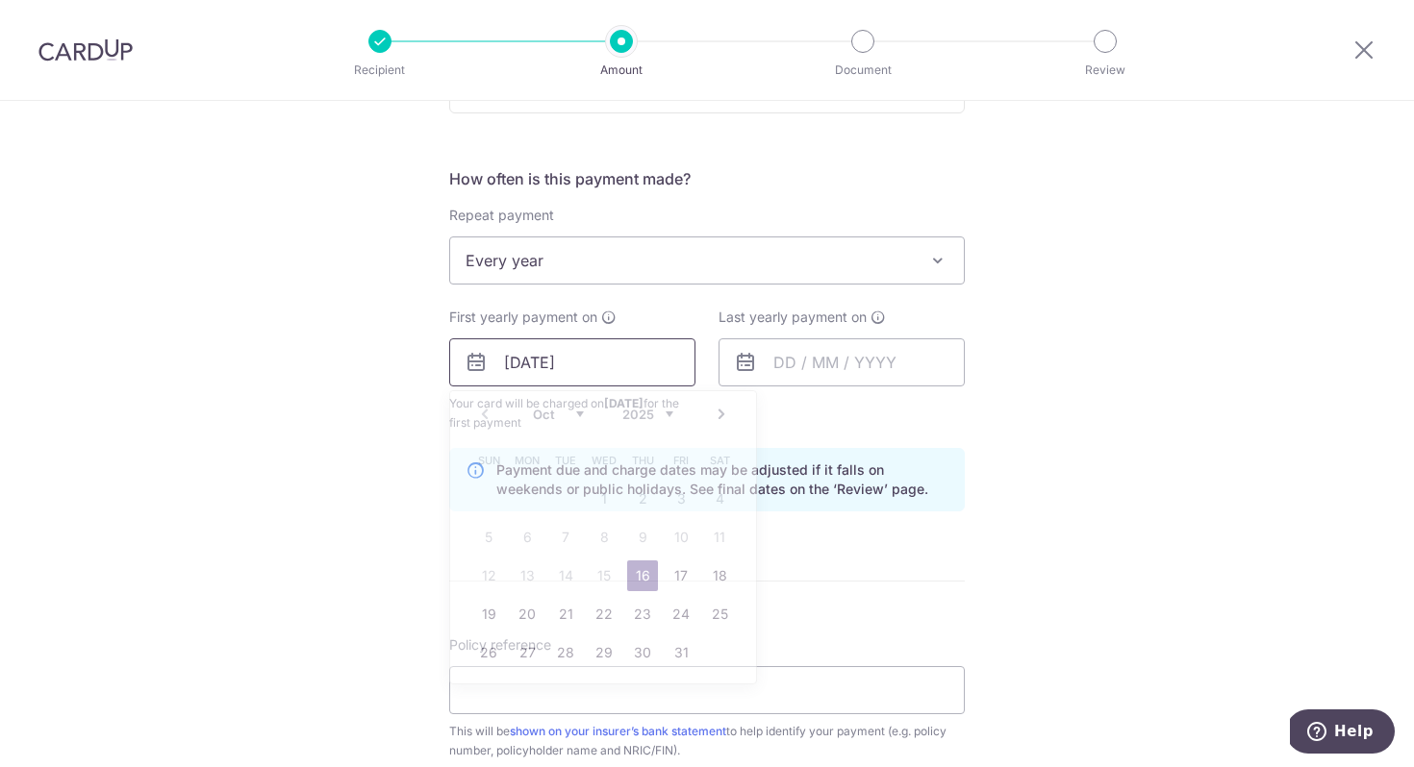
click at [571, 378] on input "16/10/2025" at bounding box center [572, 362] width 246 height 48
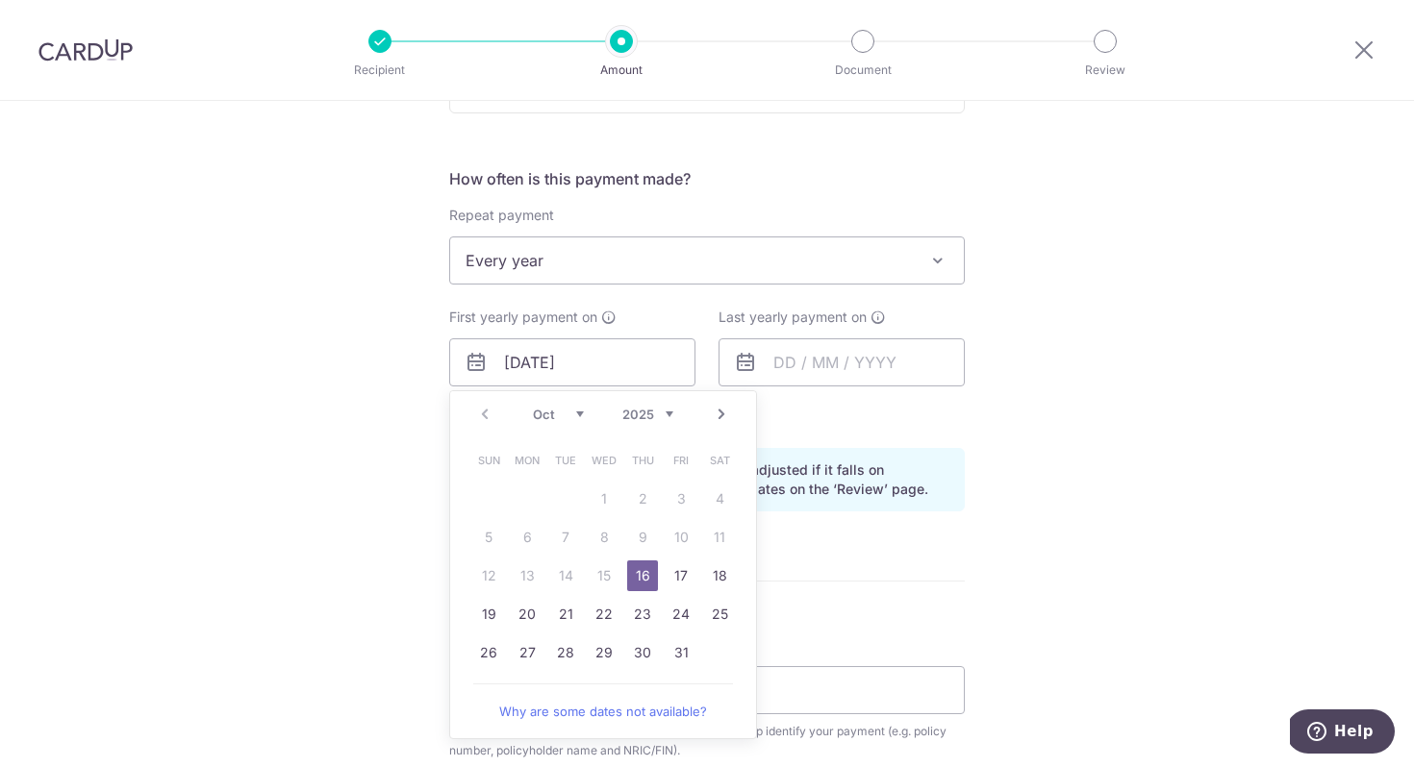
click at [577, 412] on select "Oct Nov Dec" at bounding box center [558, 414] width 51 height 15
click at [678, 504] on link "5" at bounding box center [680, 499] width 31 height 31
type input "05/12/2025"
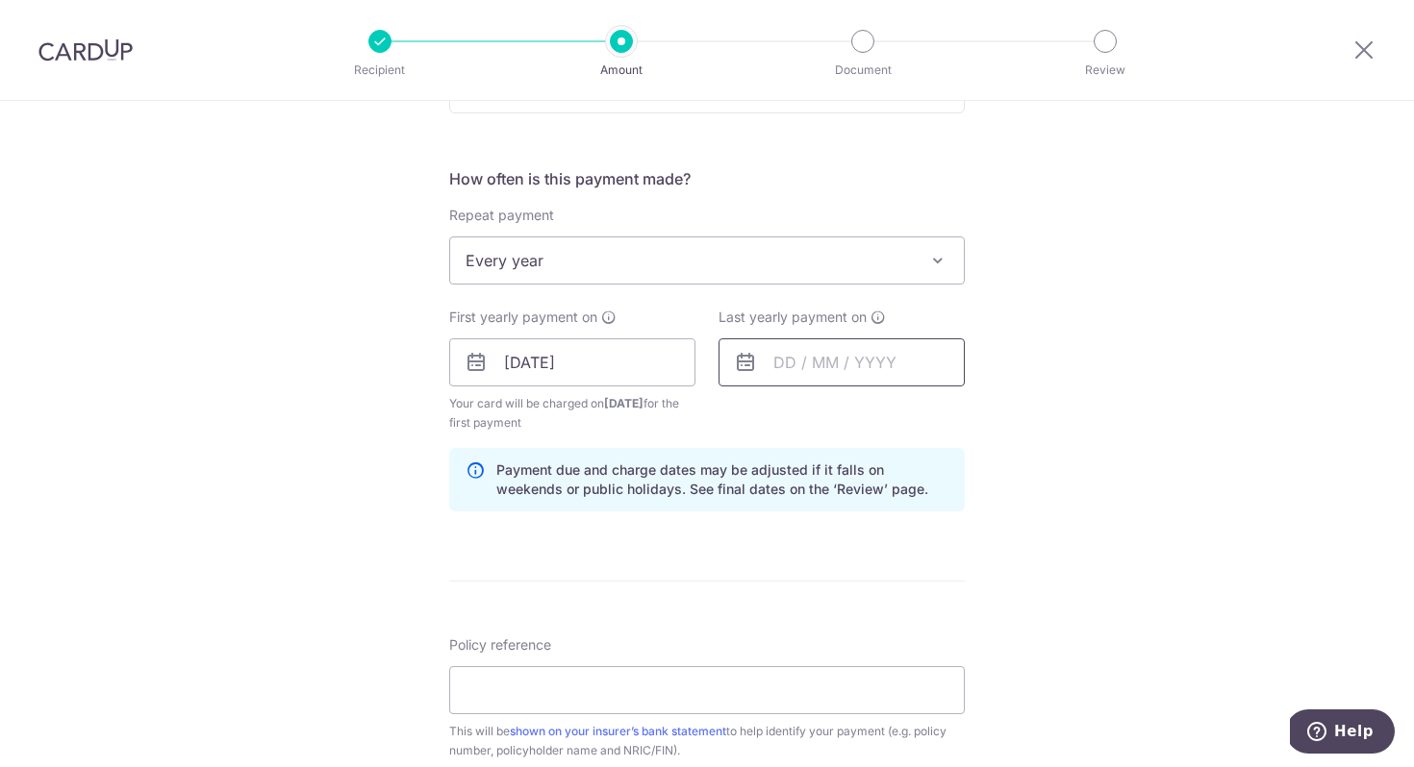
click at [822, 366] on input "text" at bounding box center [841, 362] width 246 height 48
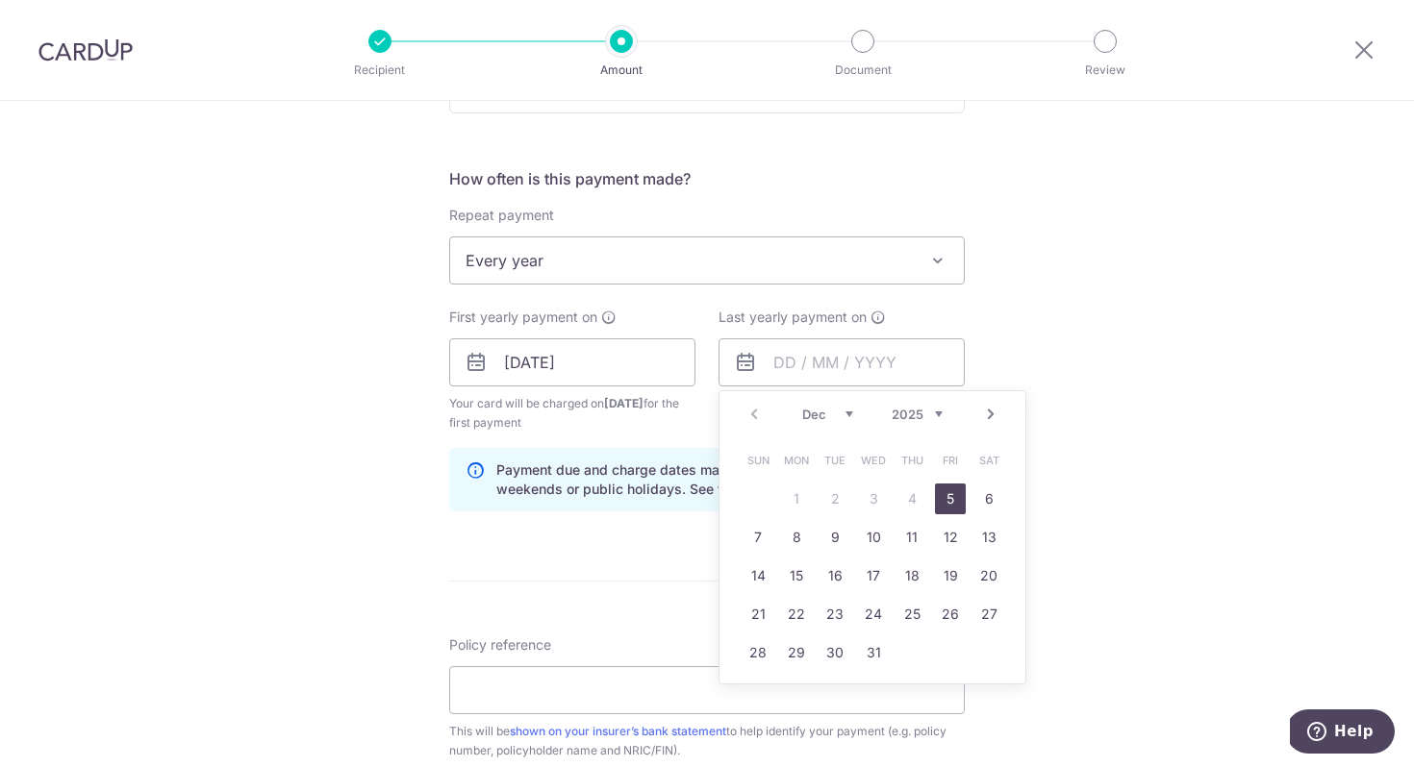
click at [937, 414] on select "2025 2026 2027 2028 2029 2030 2031 2032 2033 2034 2035" at bounding box center [916, 414] width 51 height 15
click at [1089, 442] on div "Tell us more about your payment Enter payment amount SGD 216.80 216.80 Select C…" at bounding box center [707, 342] width 1414 height 1838
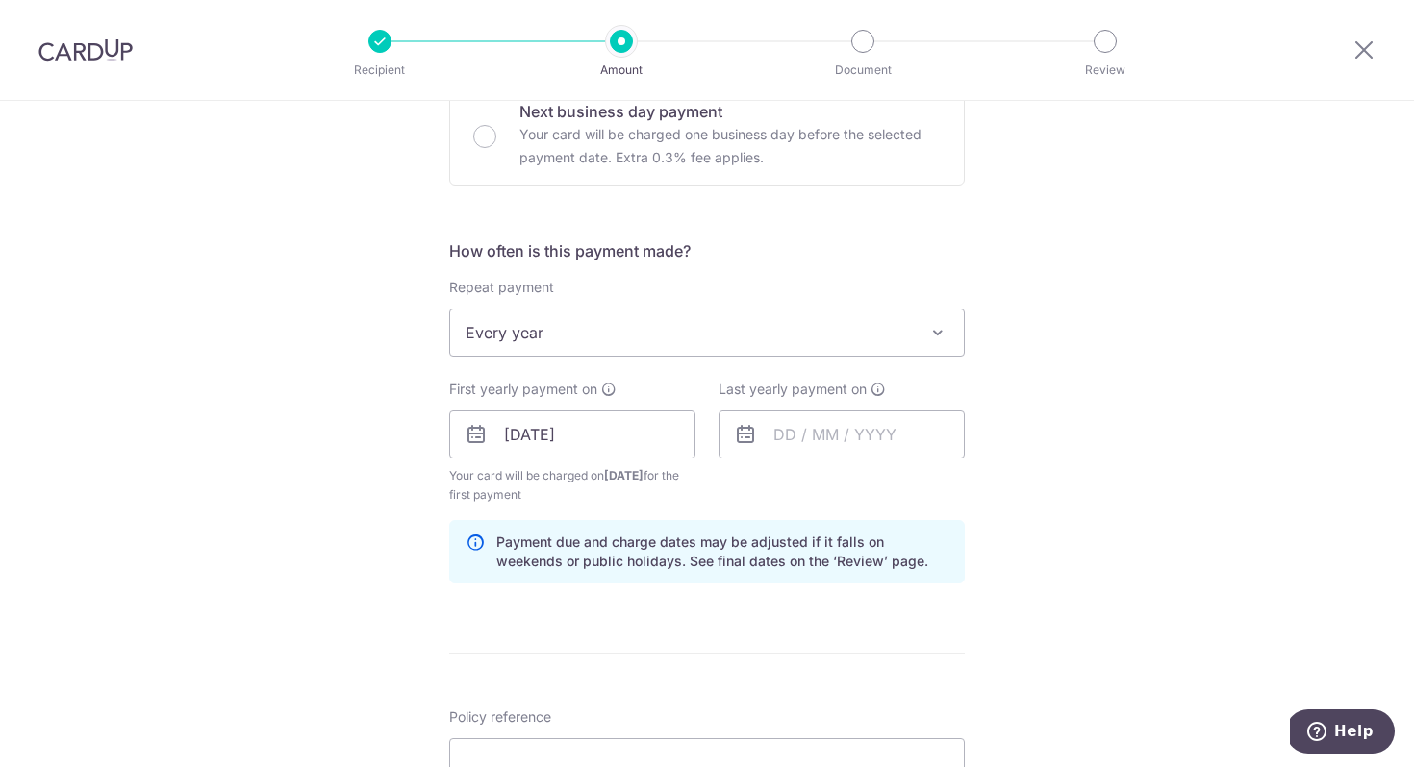
scroll to position [604, 0]
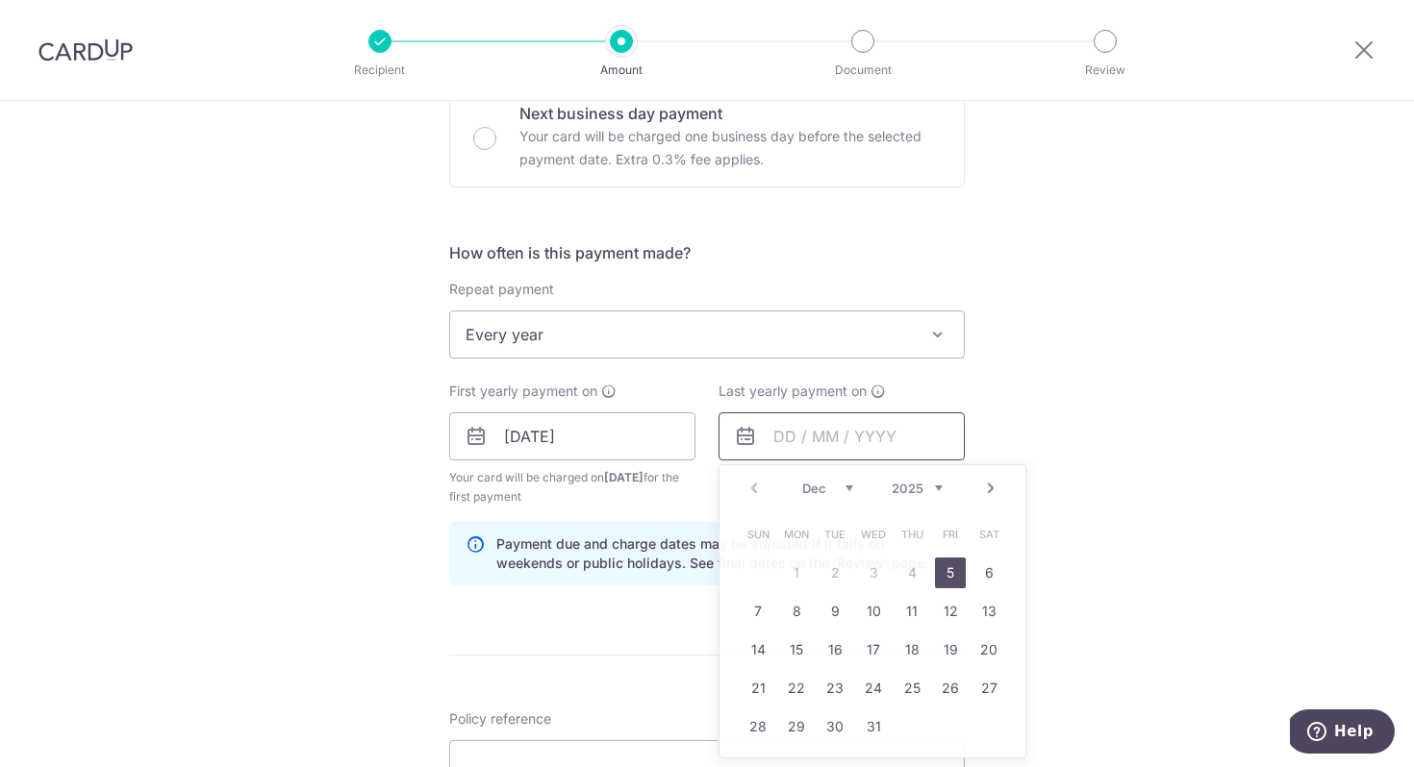
click at [797, 444] on input "text" at bounding box center [841, 437] width 246 height 48
click at [950, 583] on link "5" at bounding box center [950, 573] width 31 height 31
type input "05/12/2025"
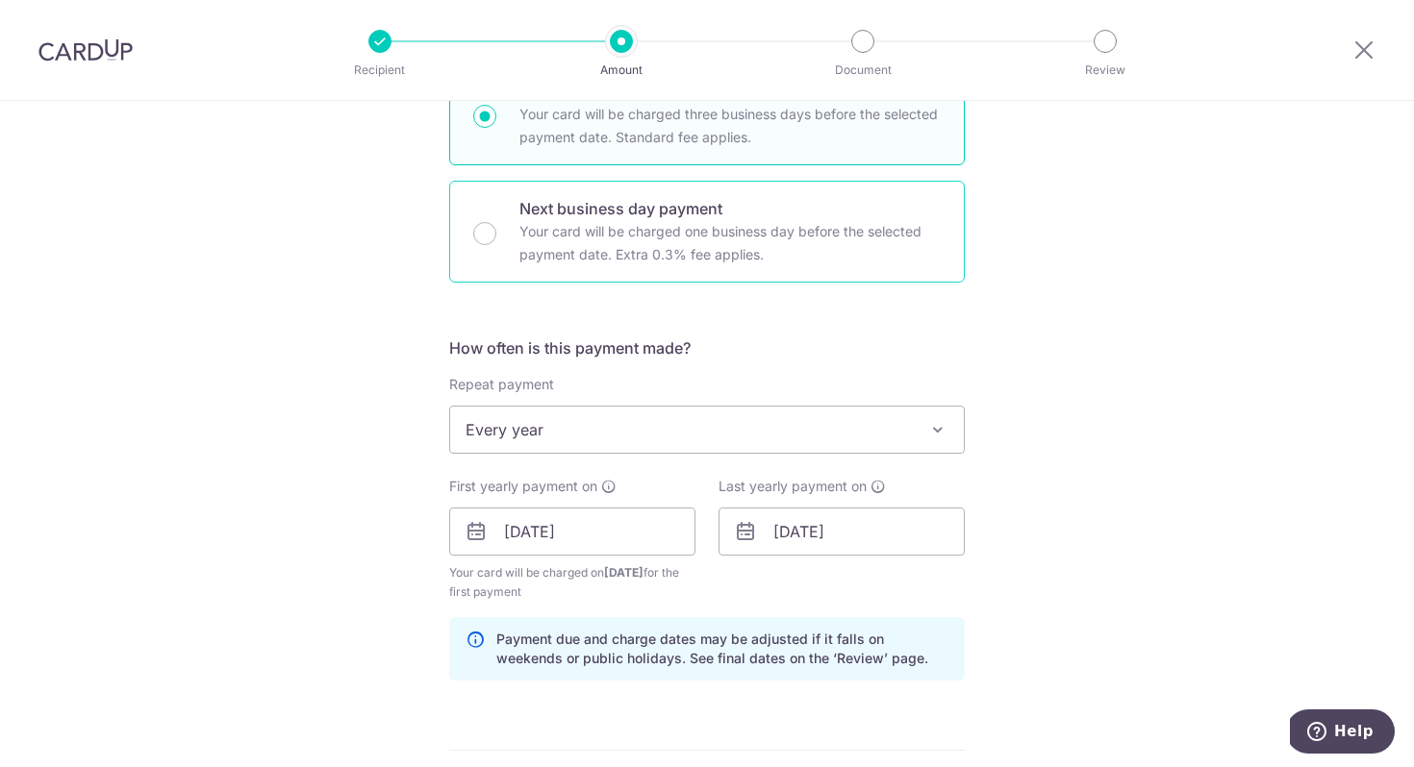
scroll to position [566, 0]
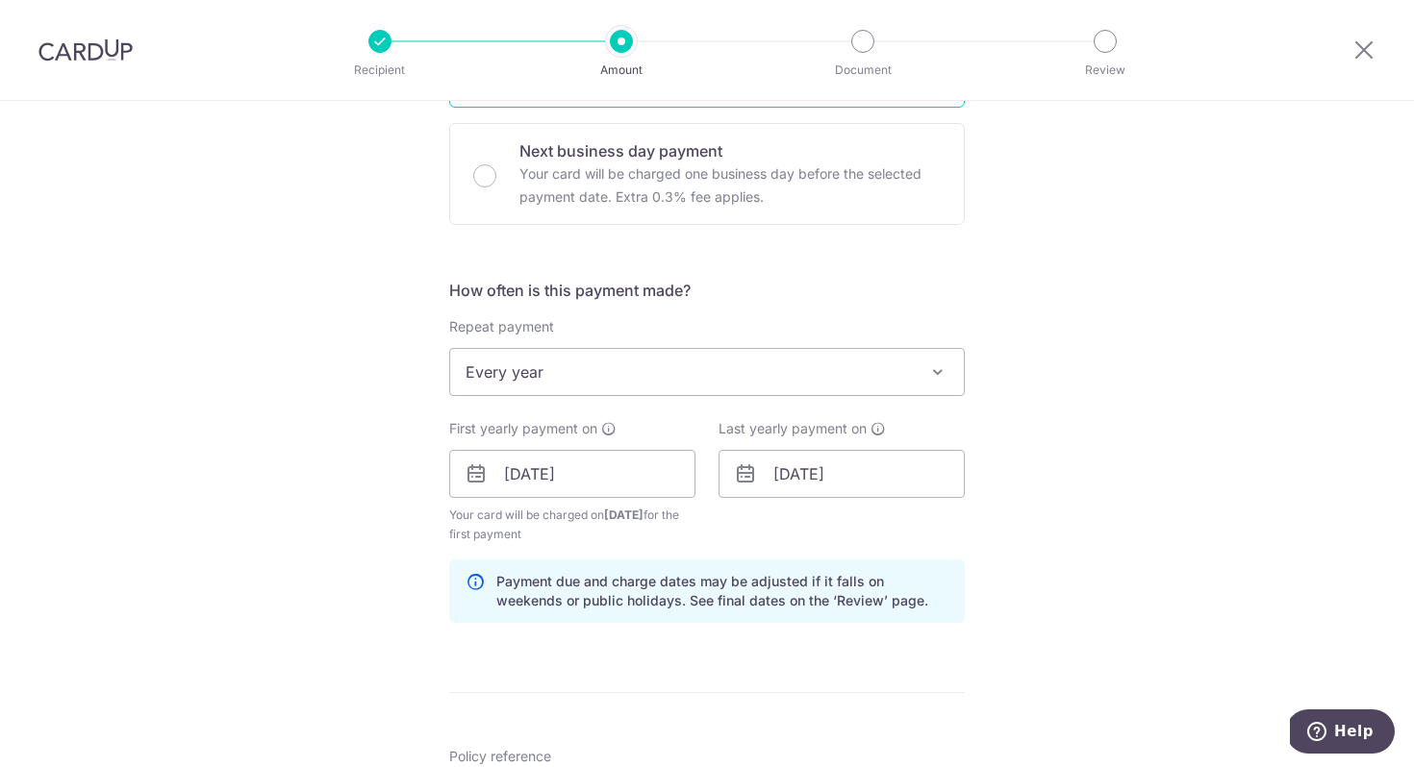
click at [836, 357] on span "Every year" at bounding box center [706, 372] width 513 height 46
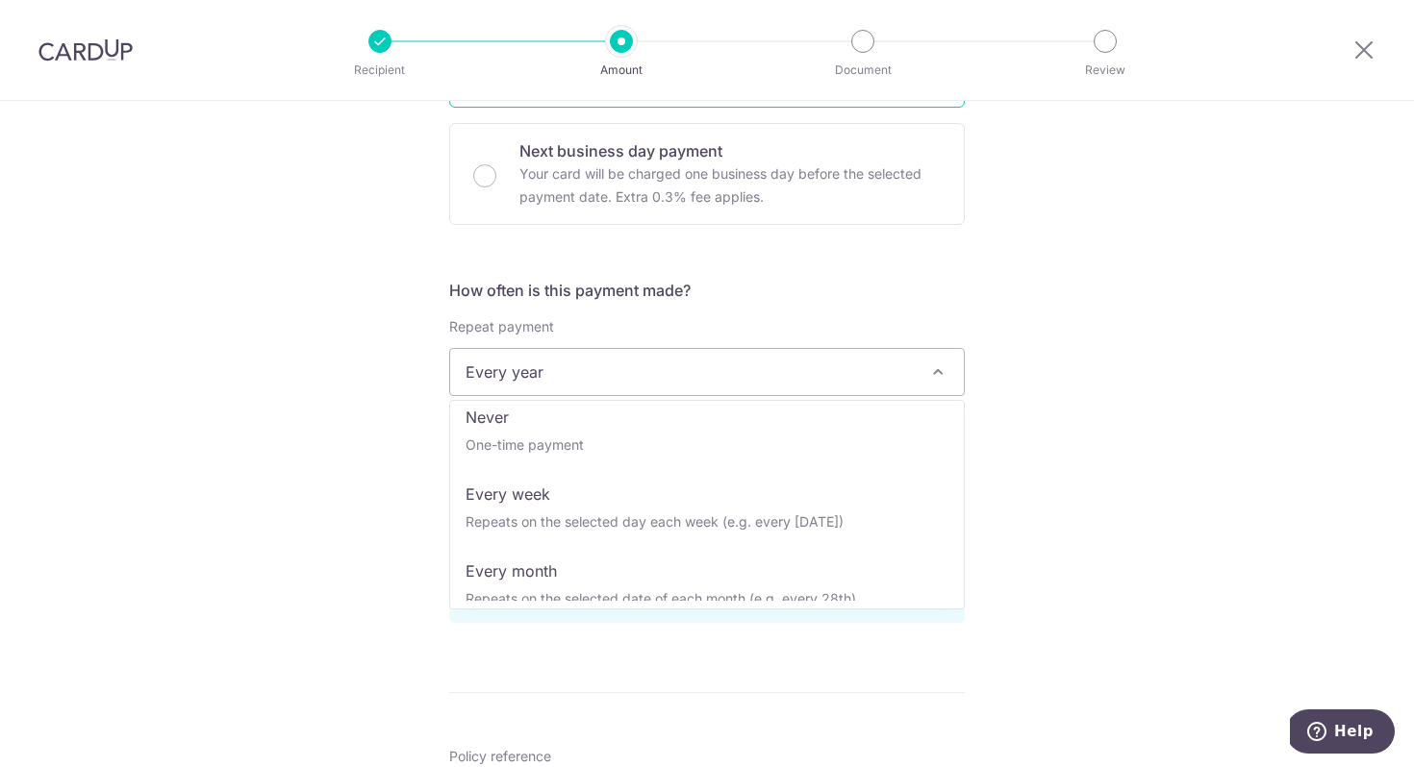
scroll to position [0, 0]
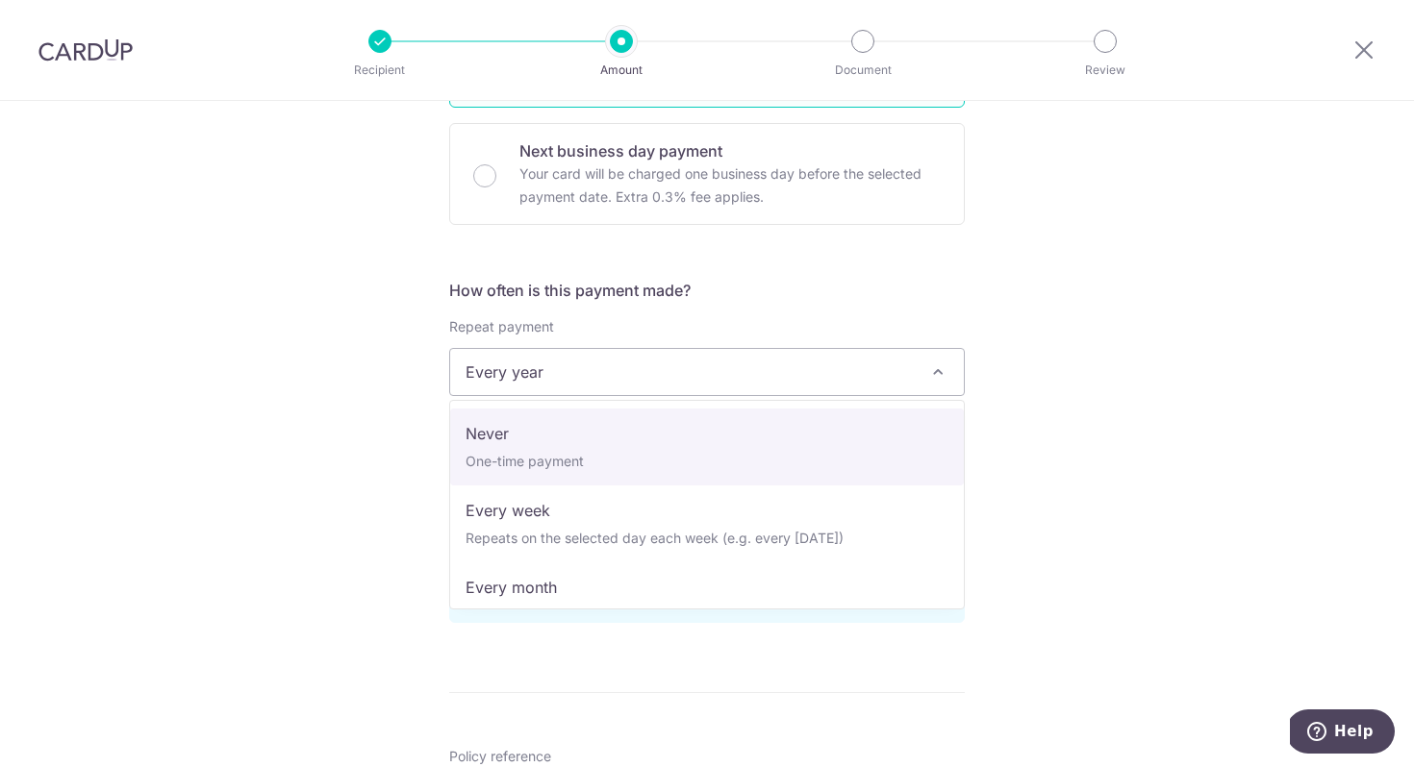
select select "1"
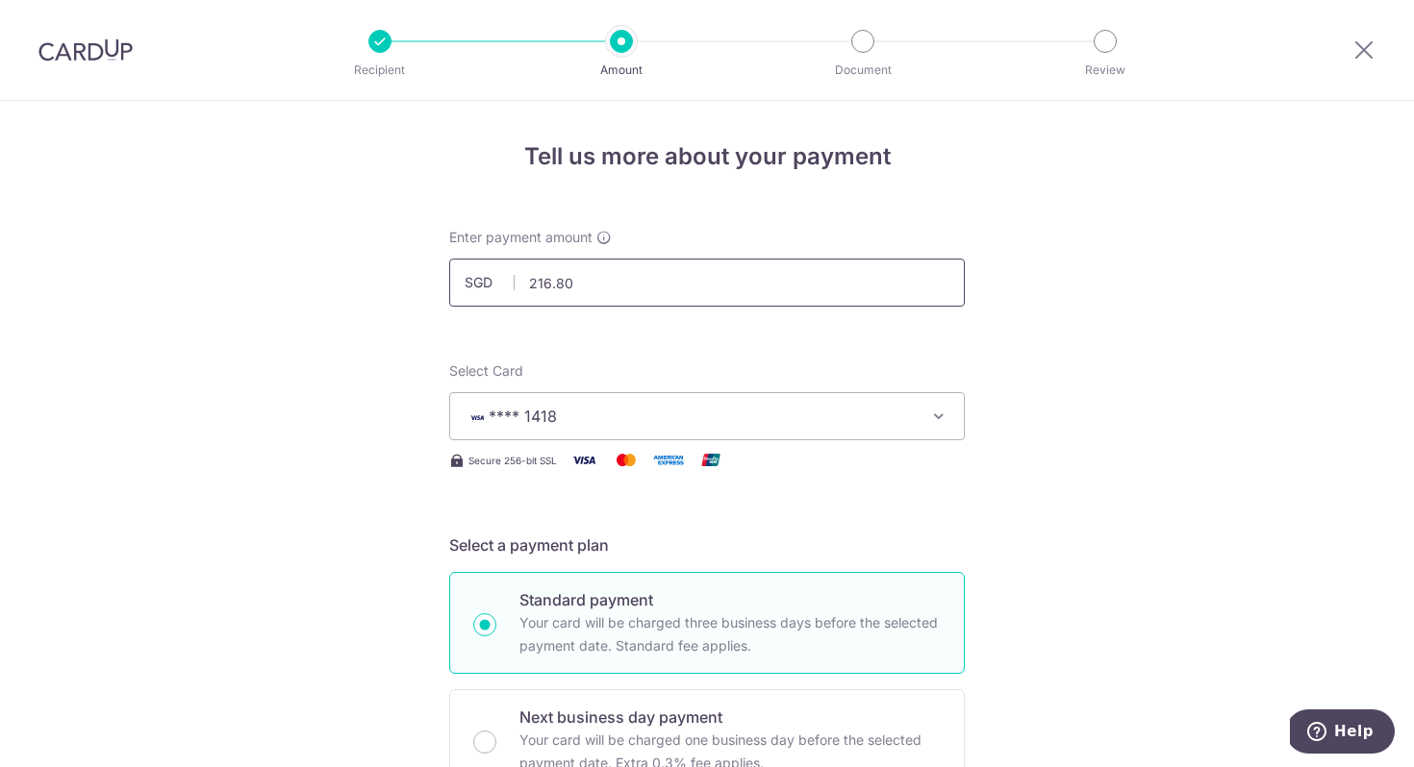
drag, startPoint x: 589, startPoint y: 286, endPoint x: 523, endPoint y: 283, distance: 65.5
click at [523, 283] on input "216.80" at bounding box center [706, 283] width 515 height 48
drag, startPoint x: 596, startPoint y: 288, endPoint x: 539, endPoint y: 288, distance: 56.7
click at [539, 288] on input "1,639.81" at bounding box center [706, 283] width 515 height 48
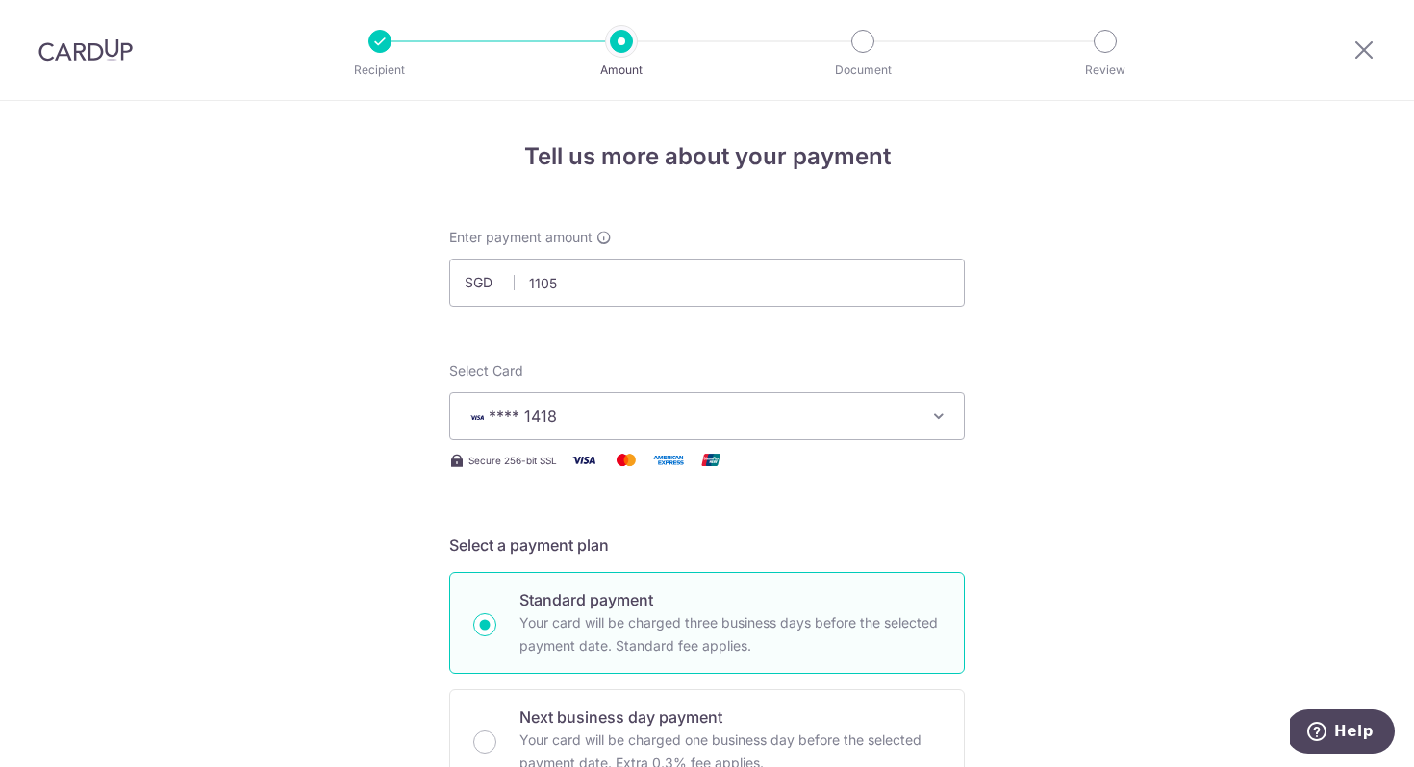
type input "1,105.00"
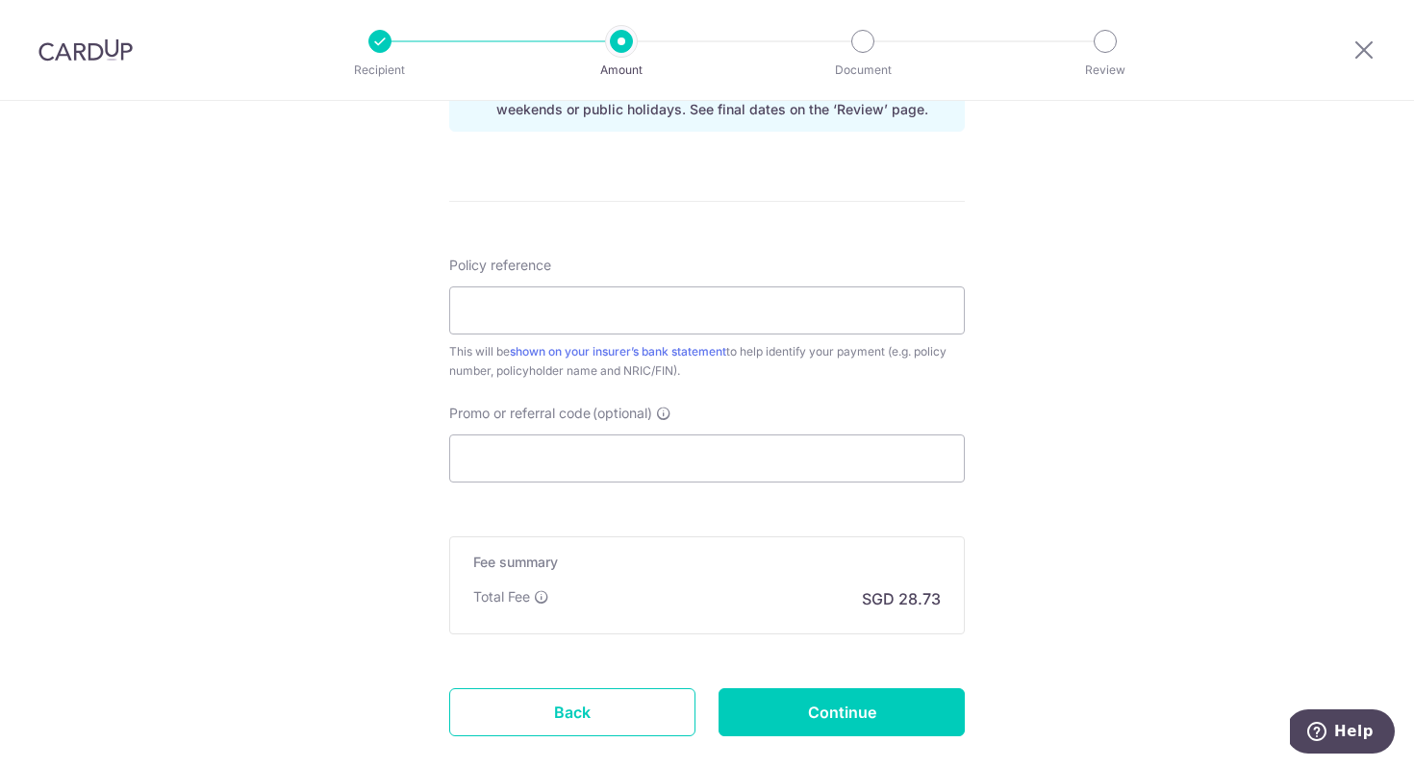
scroll to position [1040, 0]
click at [663, 317] on input "Policy reference" at bounding box center [706, 309] width 515 height 48
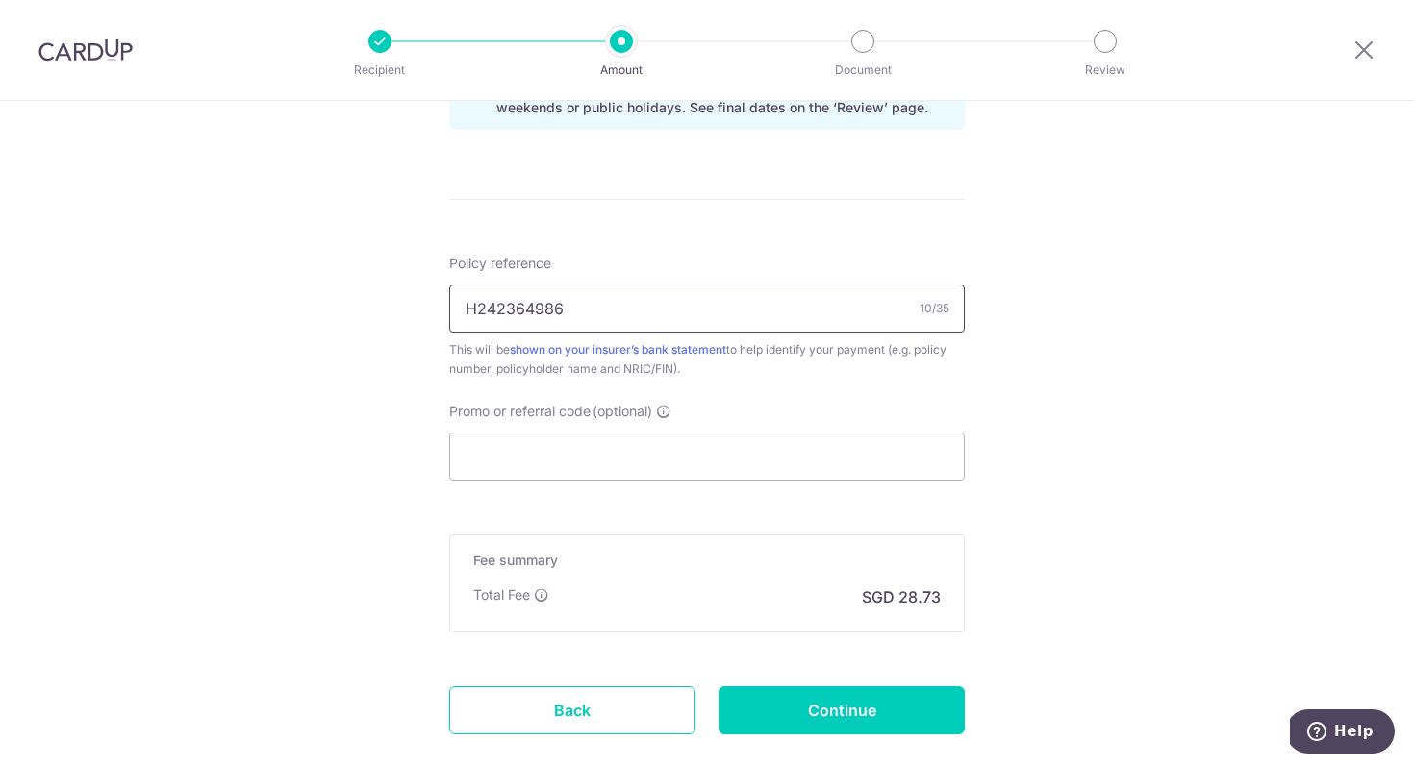
type input "H242364986"
click at [789, 388] on div "Policy reference H242364986 10/35 This will be shown on your insurer’s bank sta…" at bounding box center [706, 367] width 515 height 227
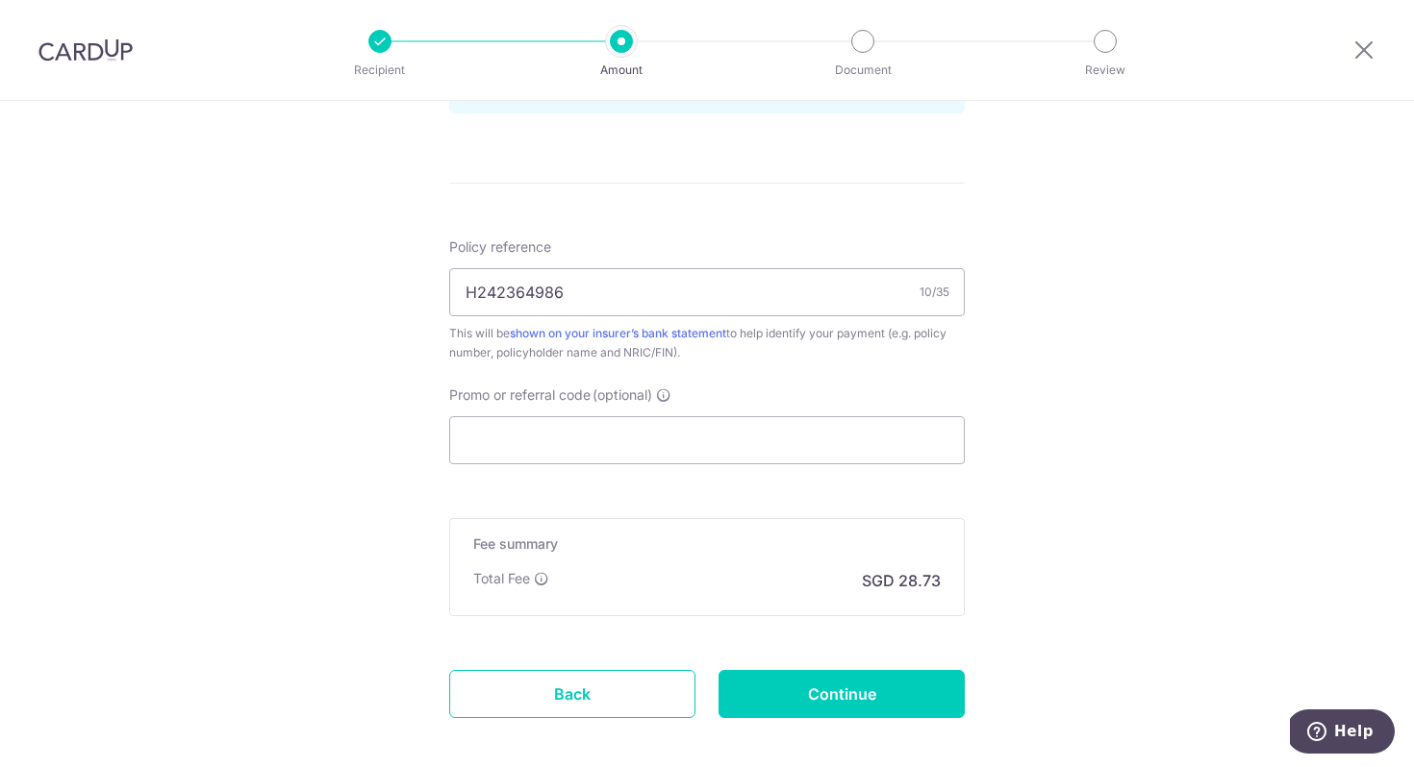
scroll to position [1058, 0]
click at [563, 442] on input "Promo or referral code (optional)" at bounding box center [706, 439] width 515 height 48
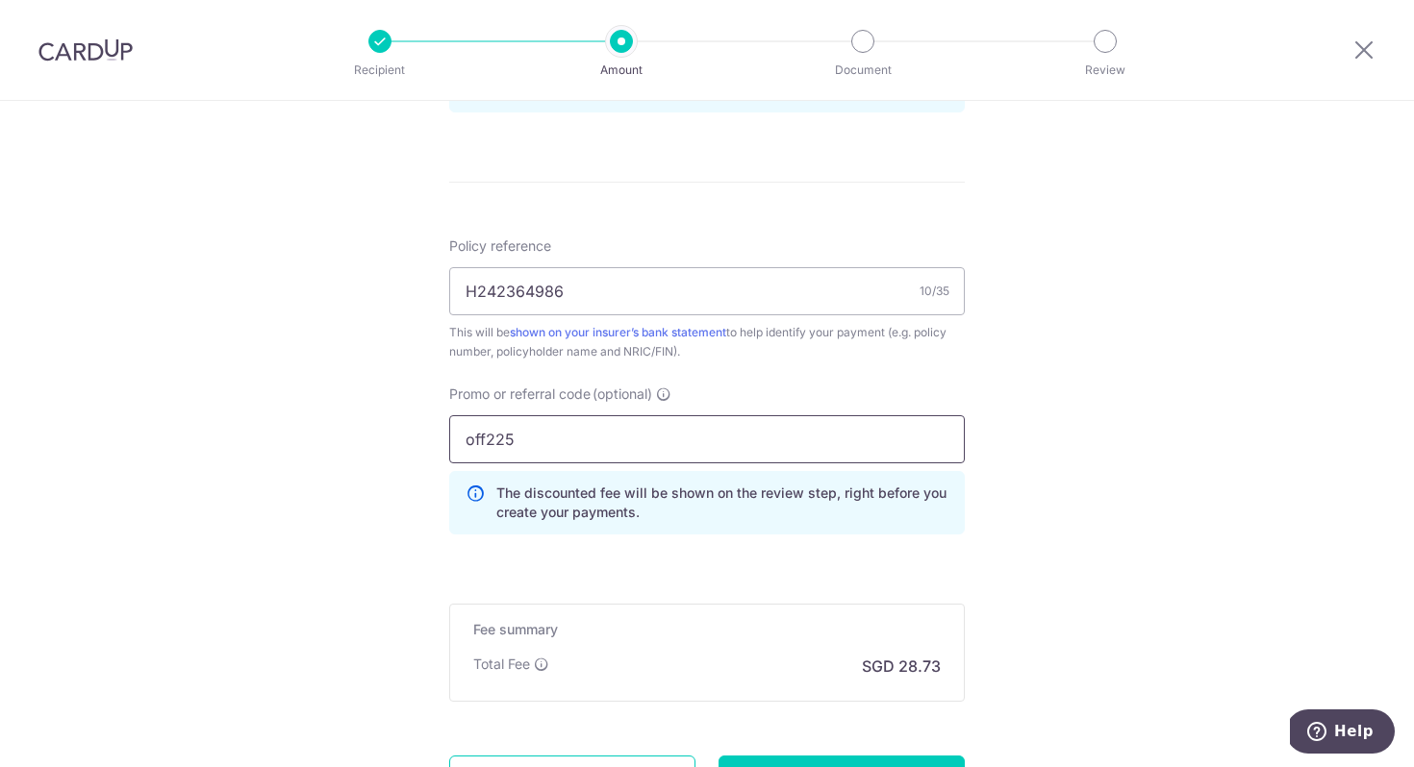
type input "off225"
click at [732, 575] on form "Enter payment amount SGD 1,105.00 1105.00 Select Card **** 1418 Add credit card…" at bounding box center [706, 14] width 515 height 1688
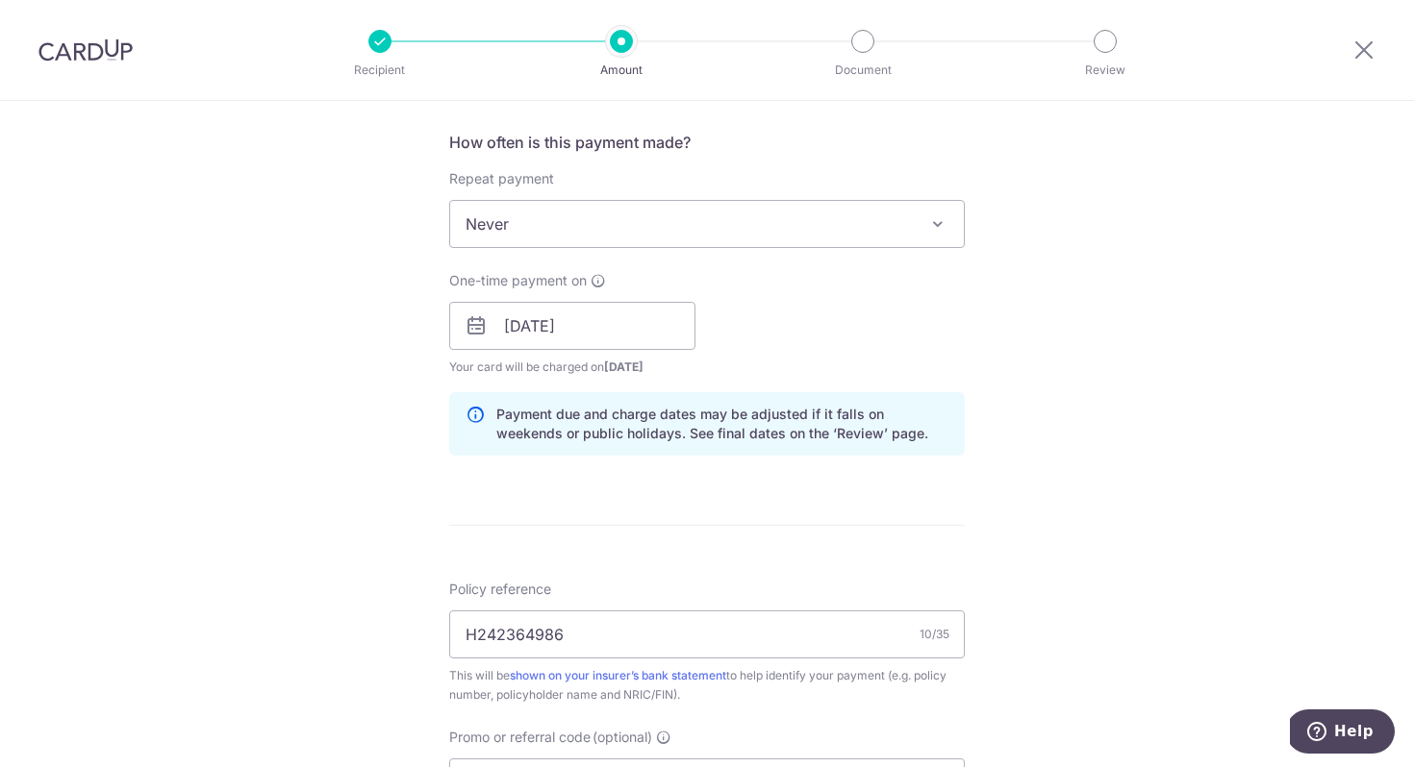
scroll to position [727, 0]
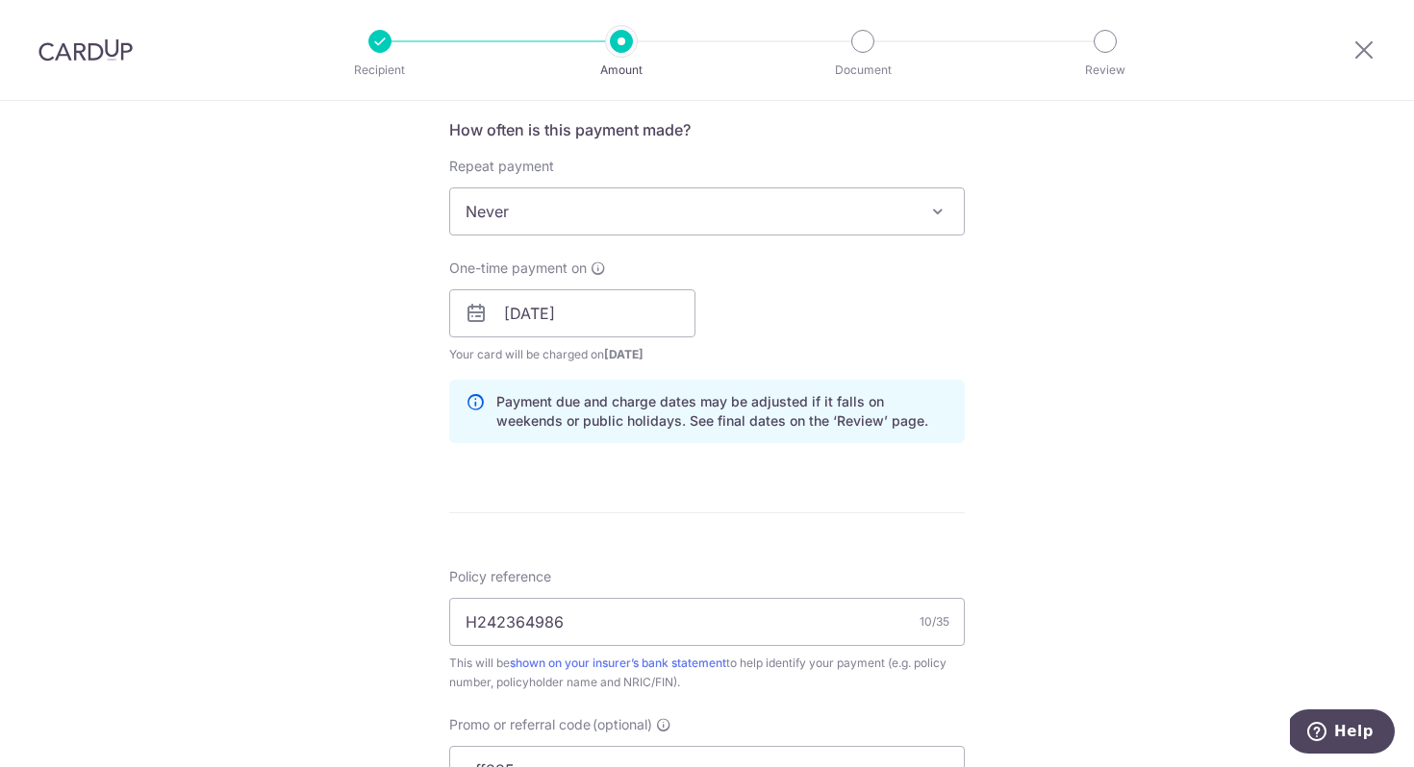
click at [732, 575] on div "Policy reference H242364986 10/35 This will be shown on your insurer’s bank sta…" at bounding box center [706, 629] width 515 height 125
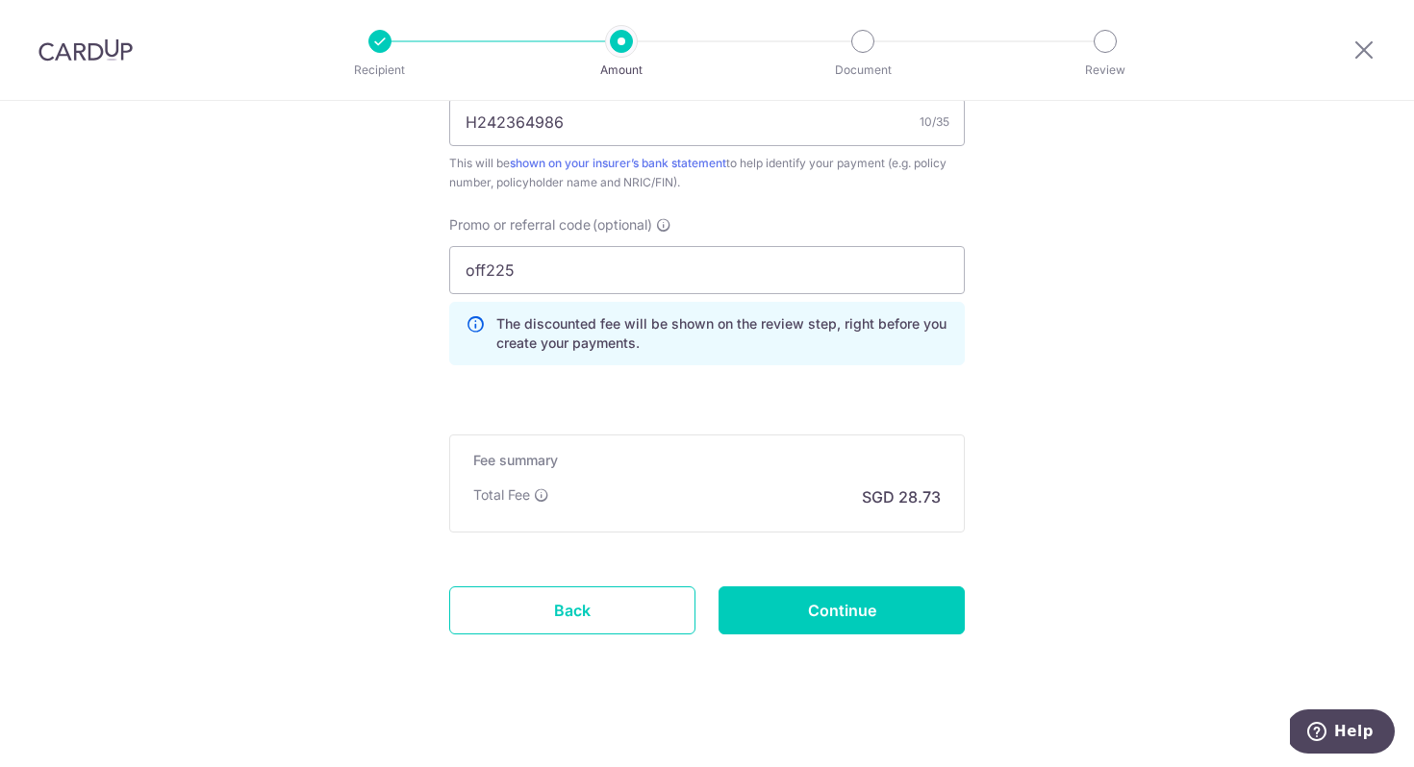
scroll to position [1228, 0]
click at [794, 623] on input "Continue" at bounding box center [841, 610] width 246 height 48
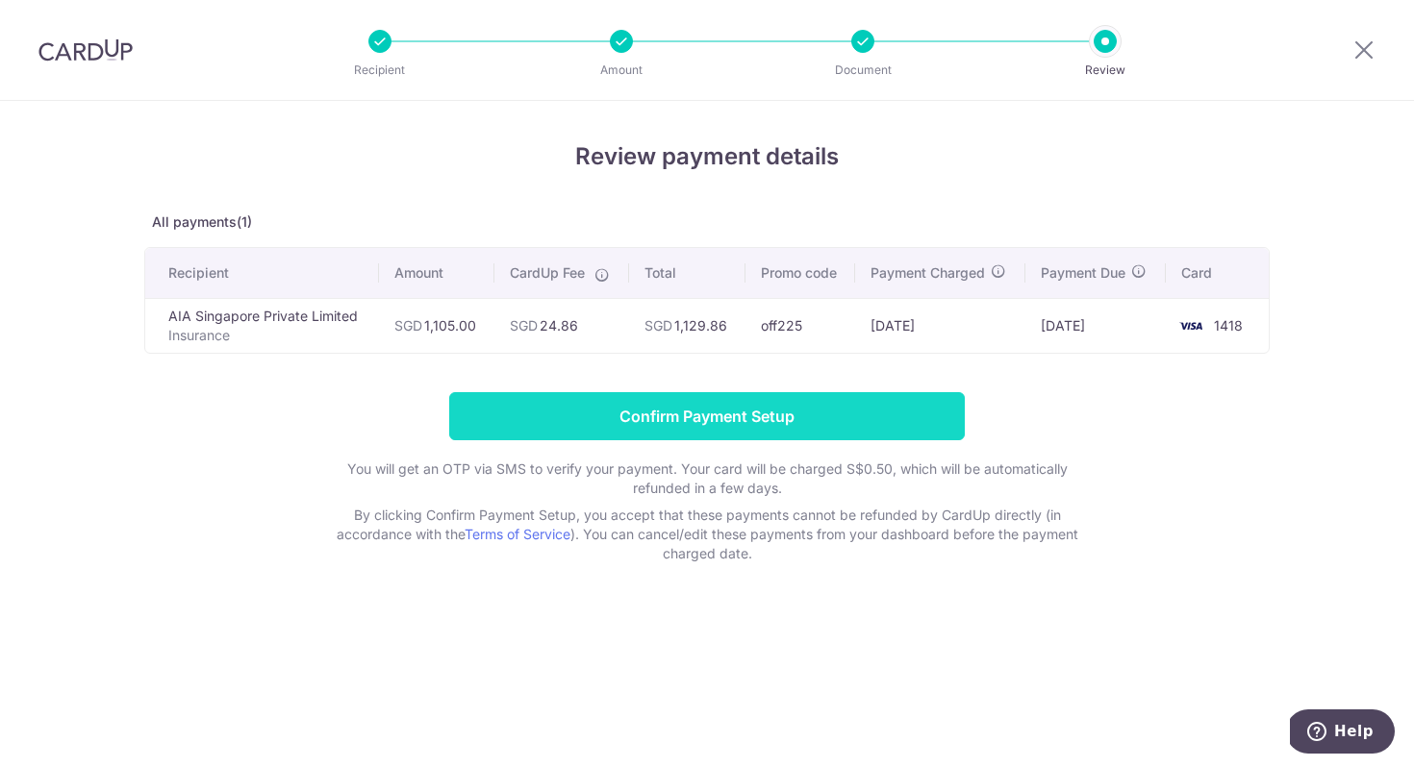
click at [689, 398] on input "Confirm Payment Setup" at bounding box center [706, 416] width 515 height 48
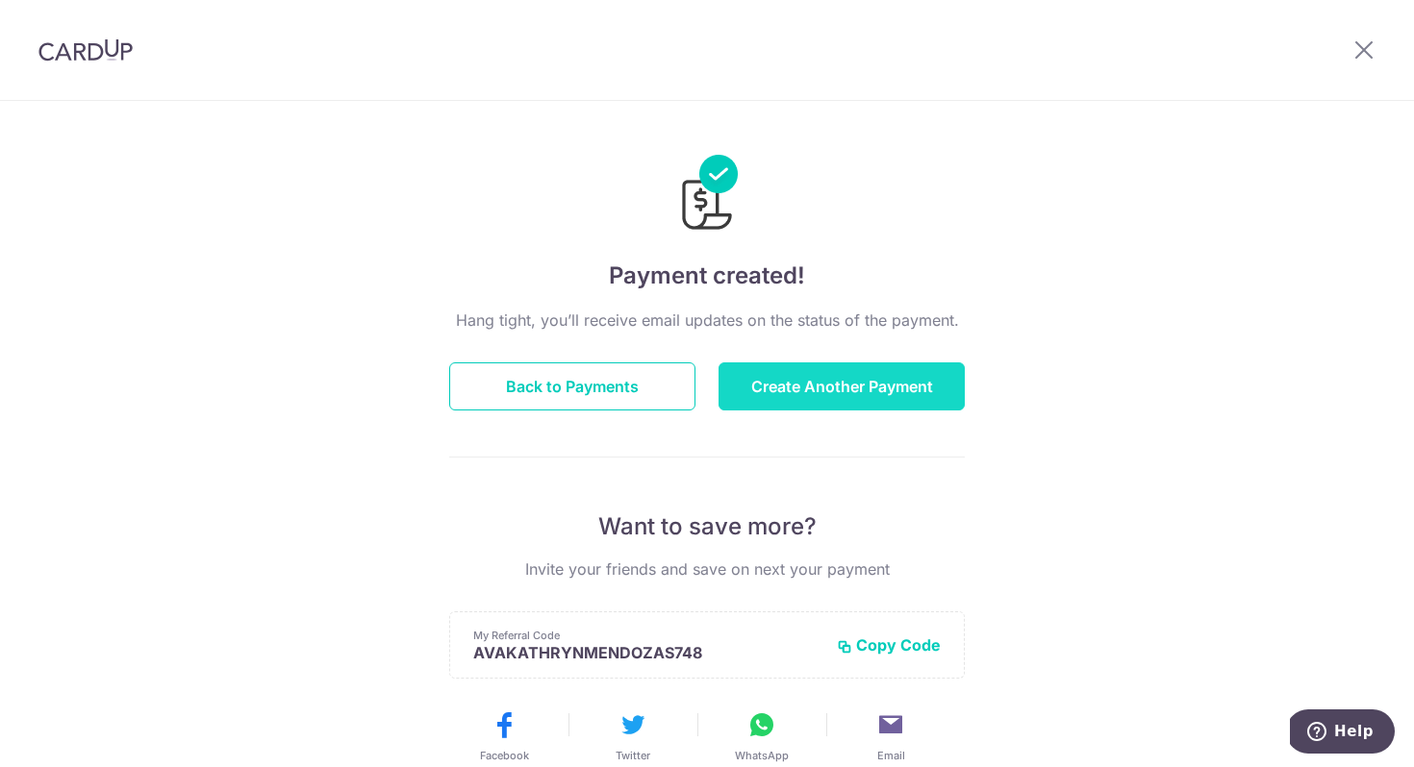
click at [783, 403] on button "Create Another Payment" at bounding box center [841, 387] width 246 height 48
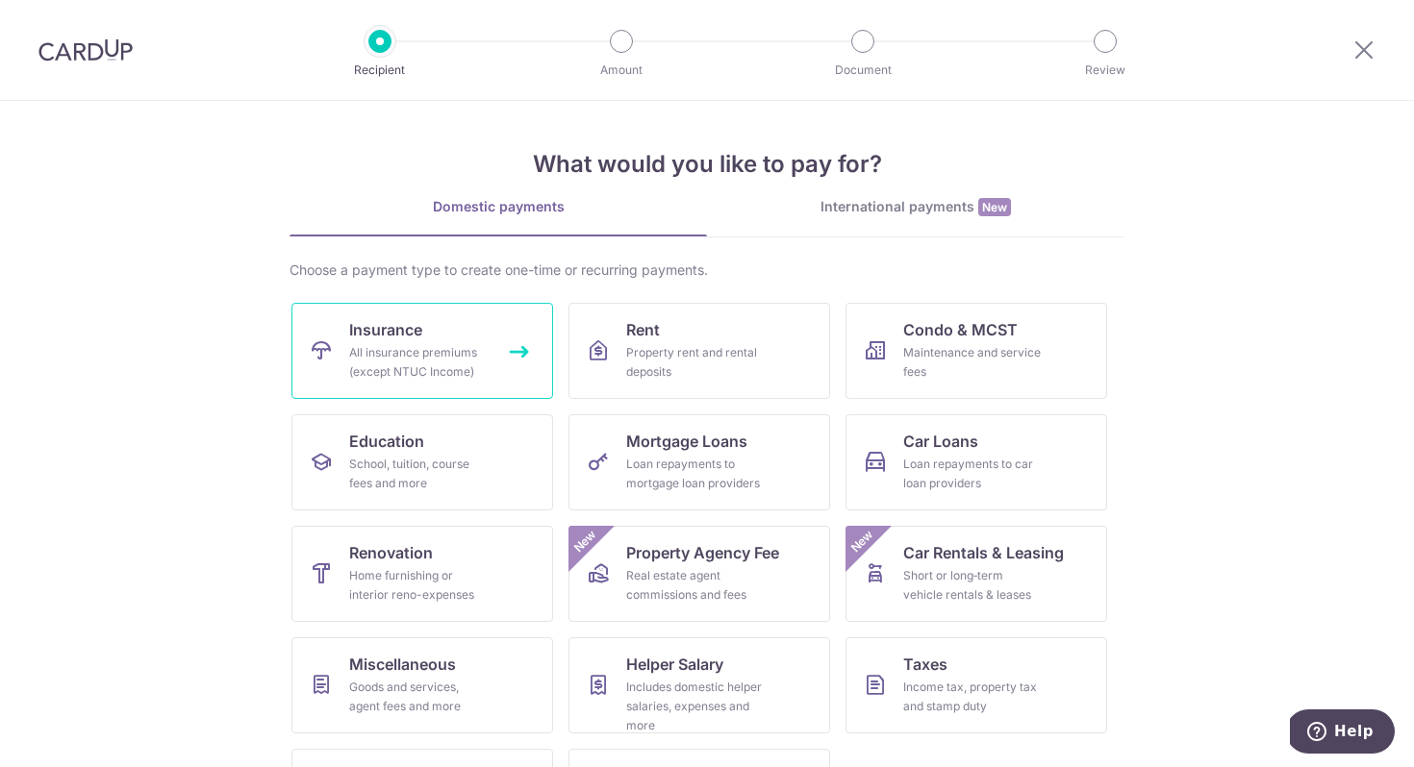
click at [437, 331] on link "Insurance All insurance premiums (except NTUC Income)" at bounding box center [422, 351] width 262 height 96
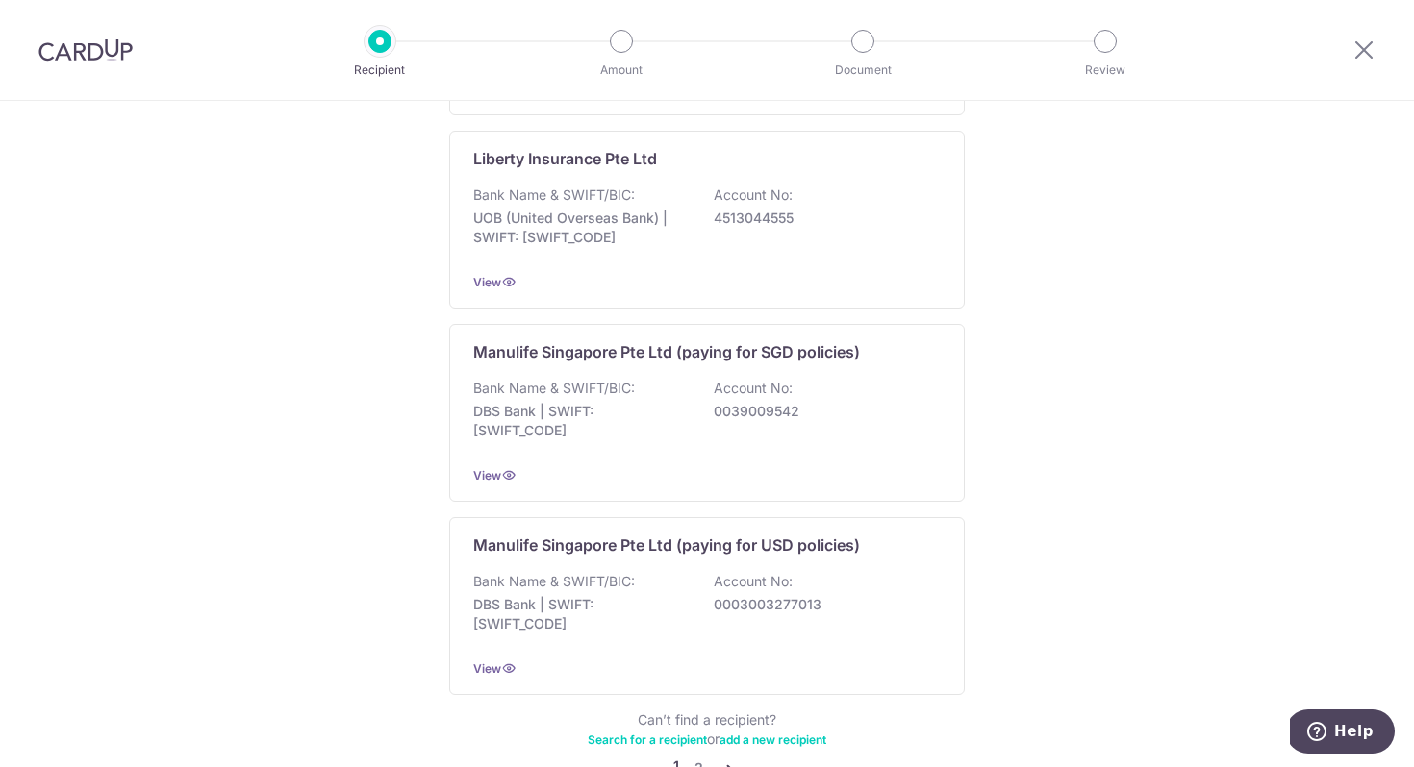
scroll to position [1859, 0]
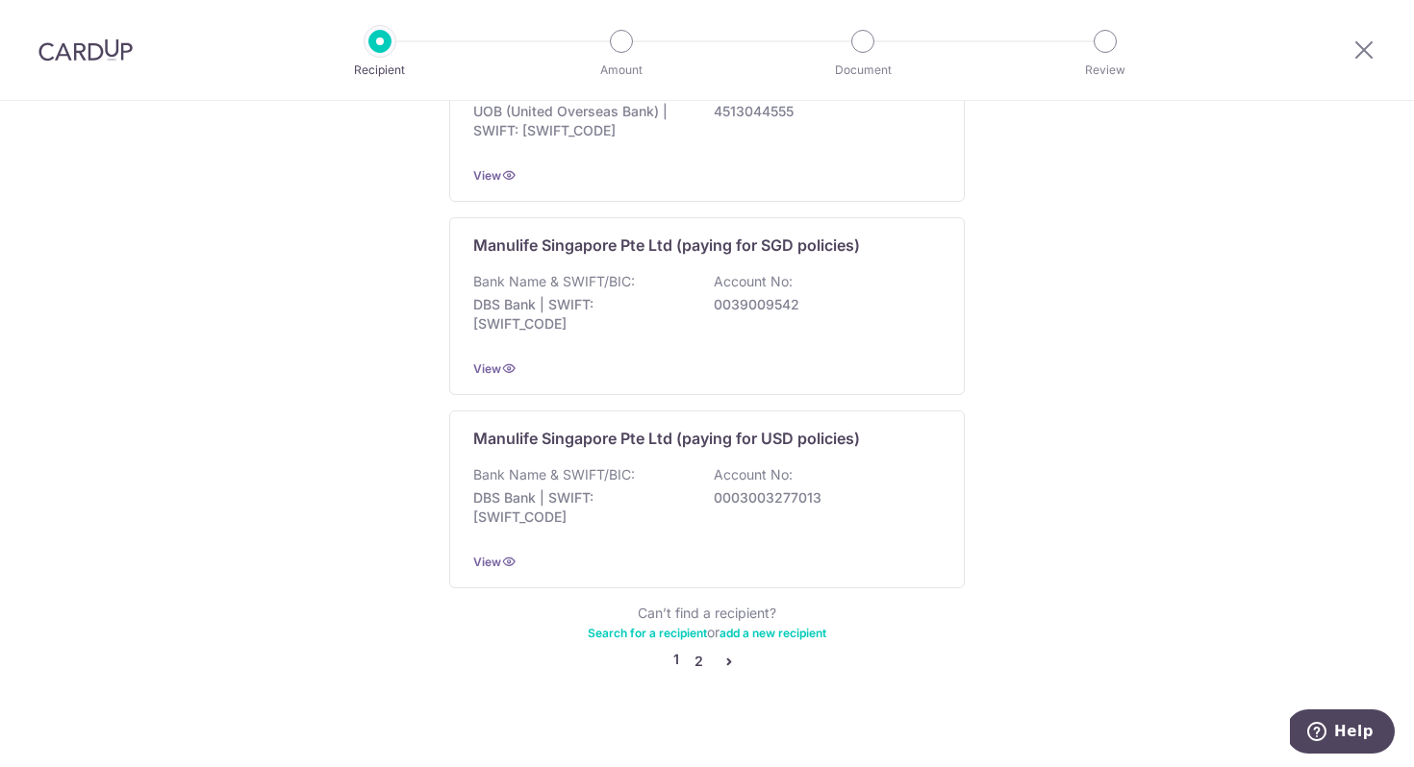
click at [702, 651] on link "2" at bounding box center [698, 661] width 23 height 23
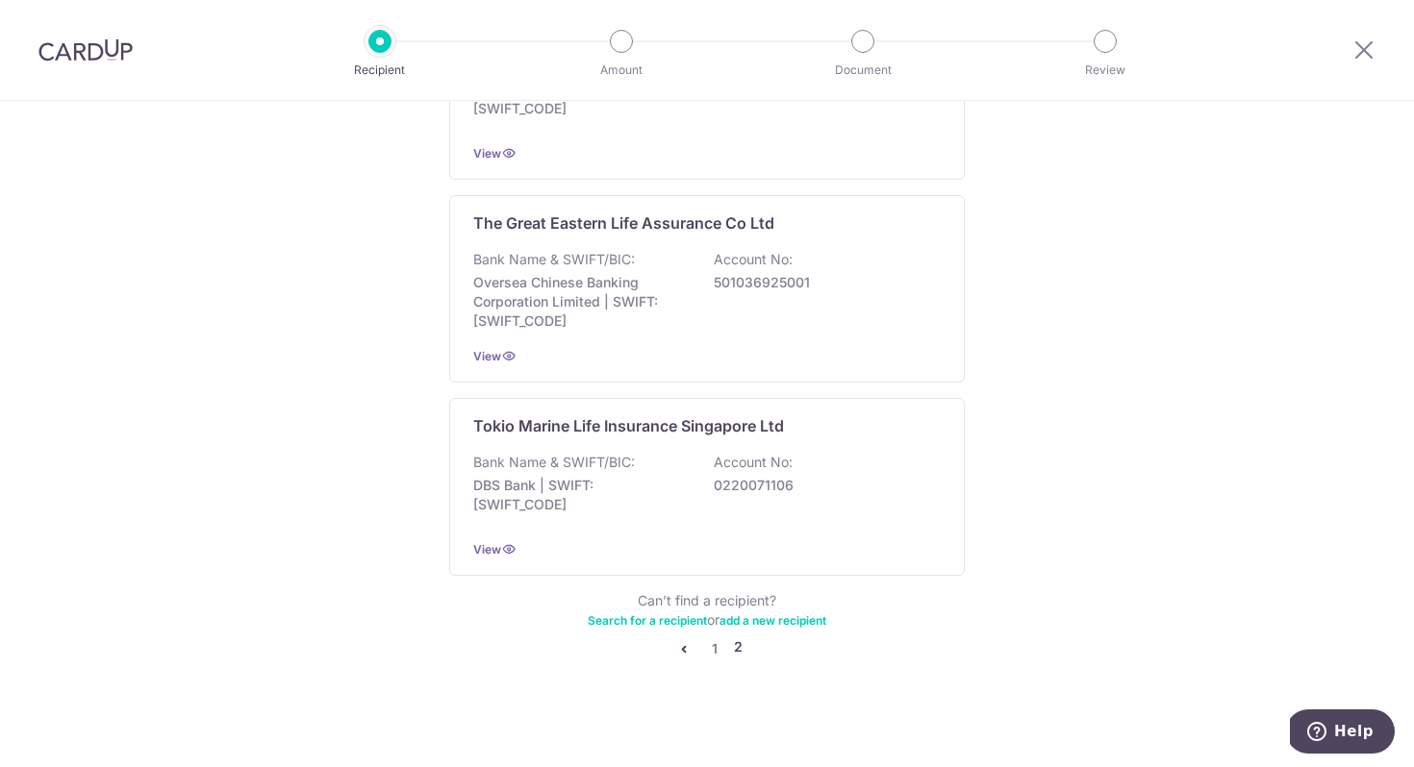
scroll to position [1868, 0]
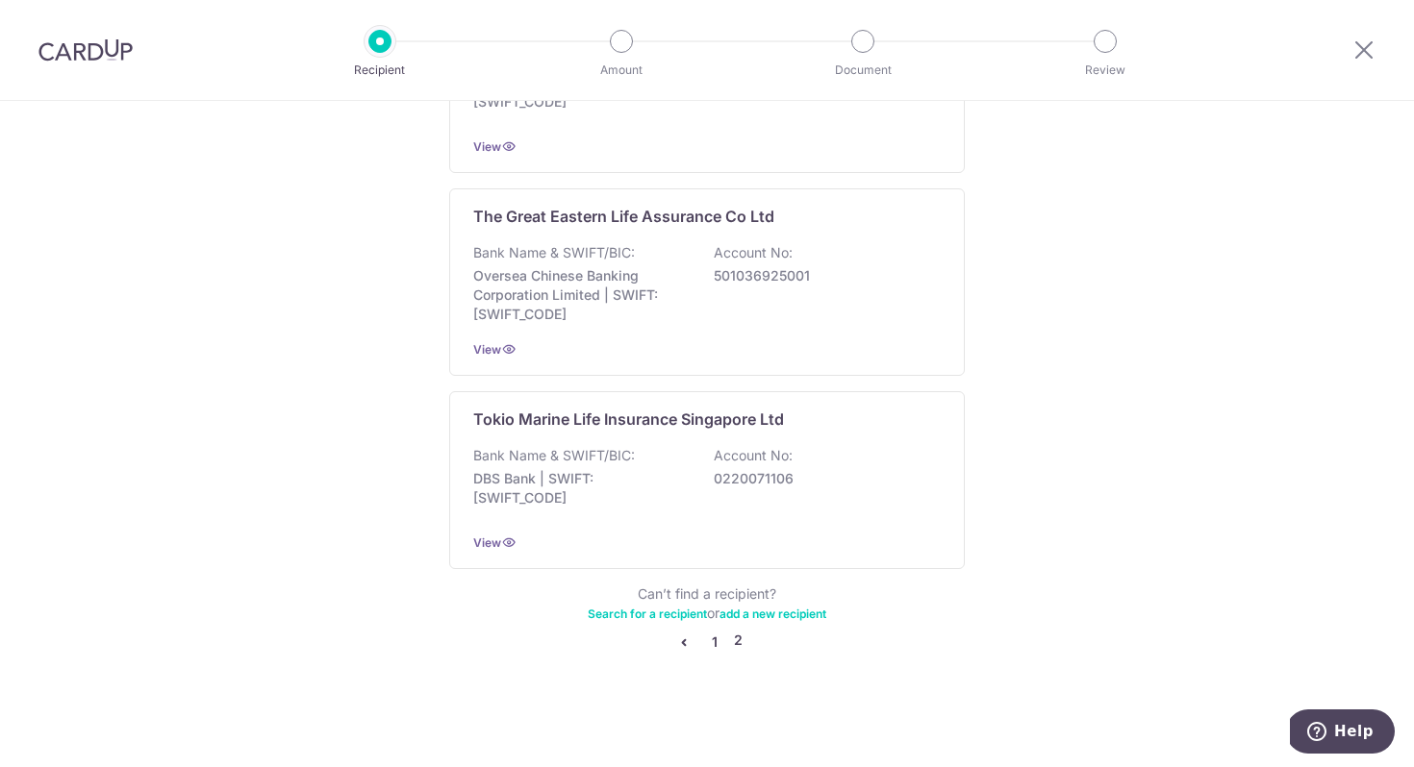
click at [704, 638] on link "1" at bounding box center [714, 642] width 23 height 23
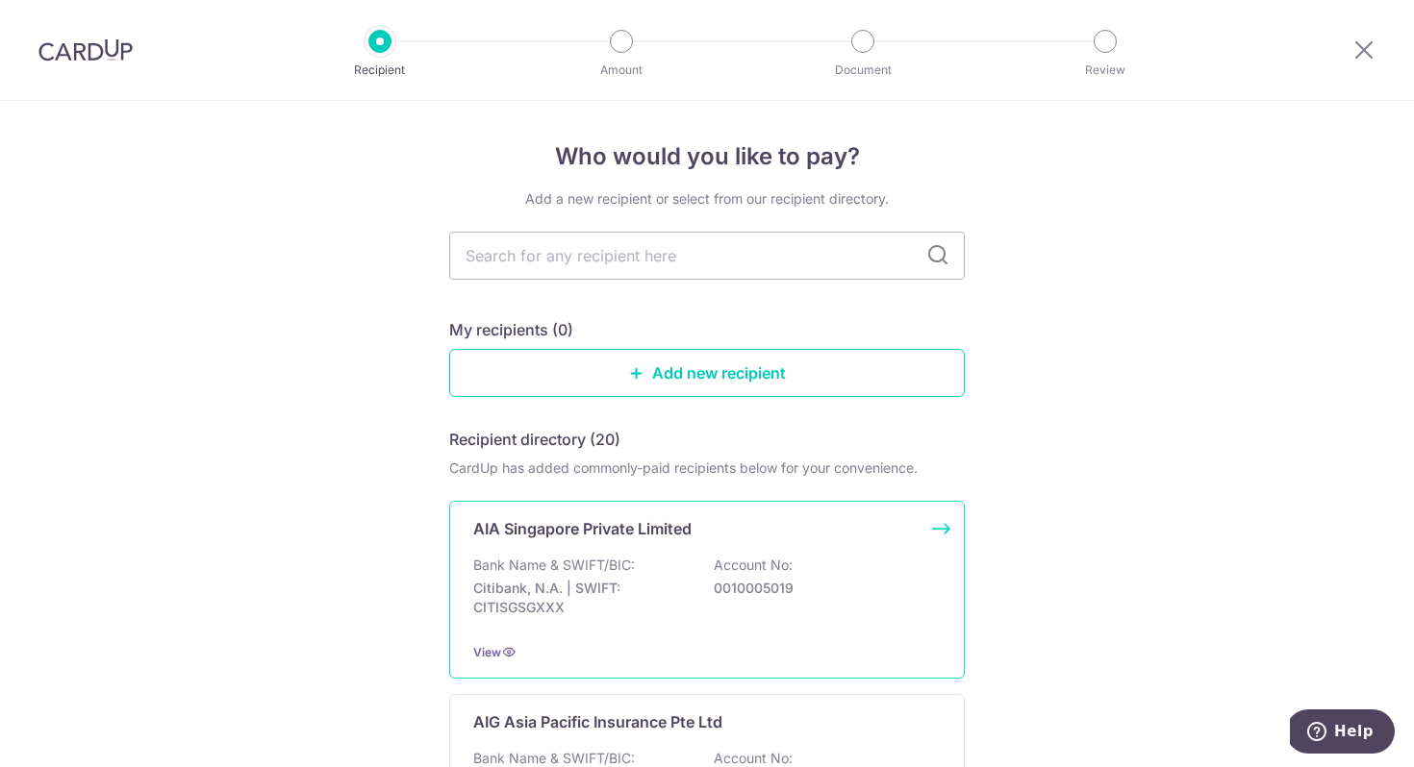
click at [611, 563] on p "Bank Name & SWIFT/BIC:" at bounding box center [554, 565] width 162 height 19
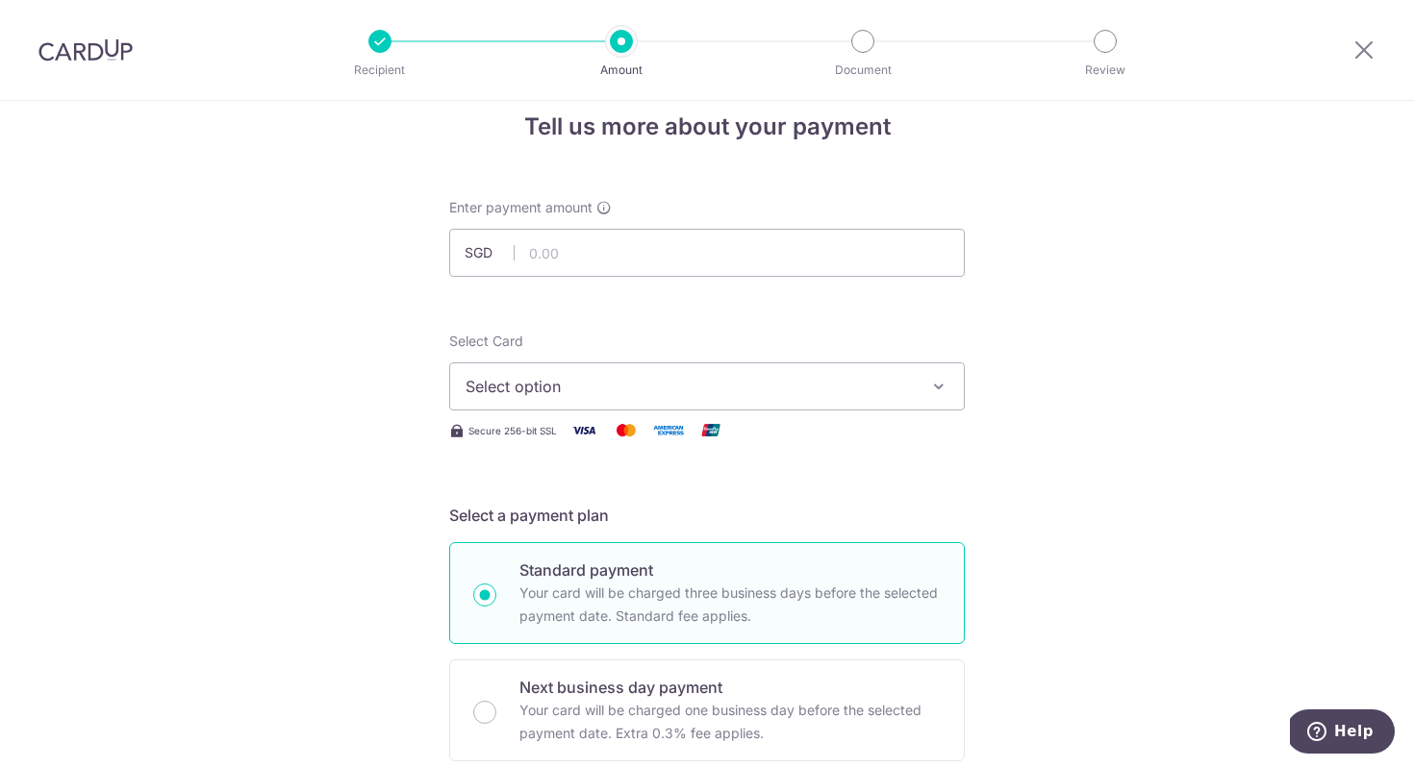
scroll to position [38, 0]
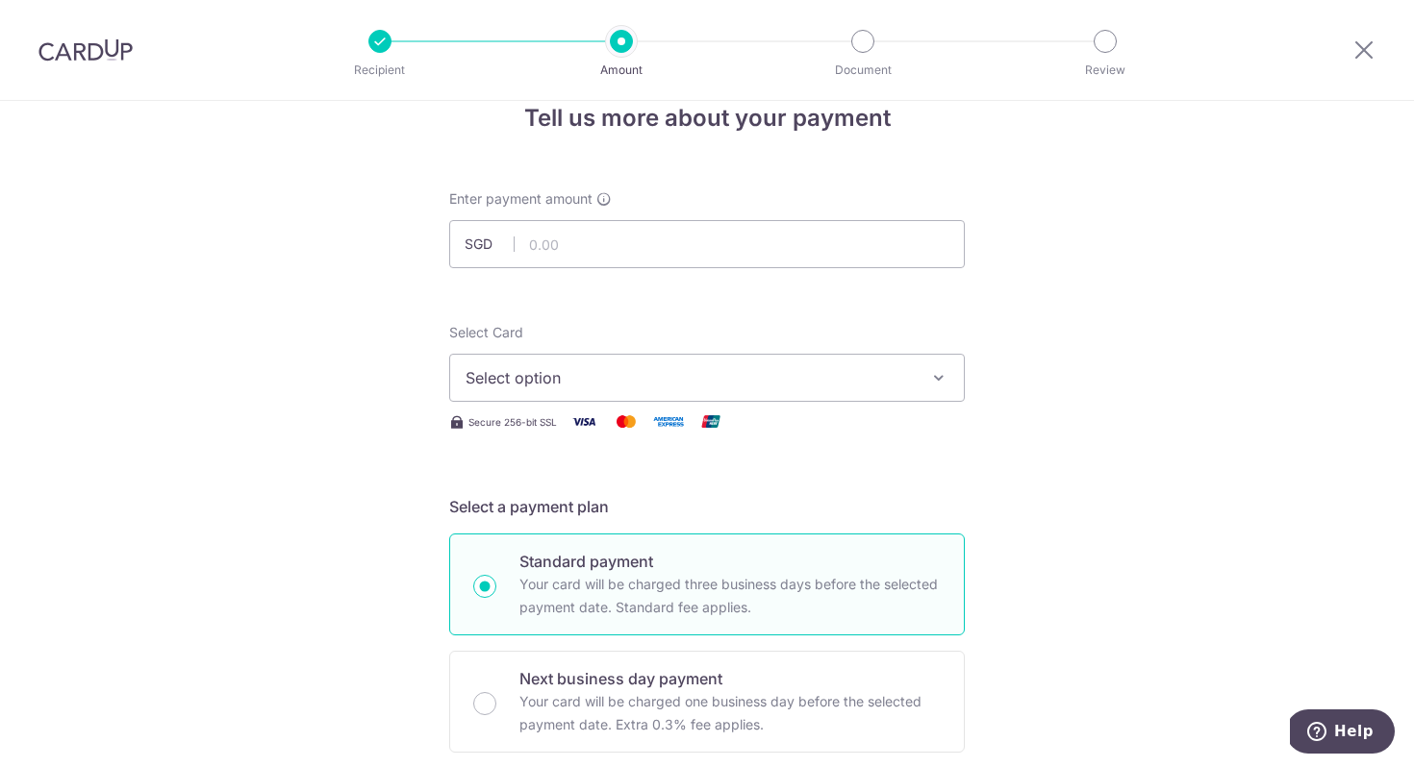
click at [95, 61] on img at bounding box center [85, 49] width 94 height 23
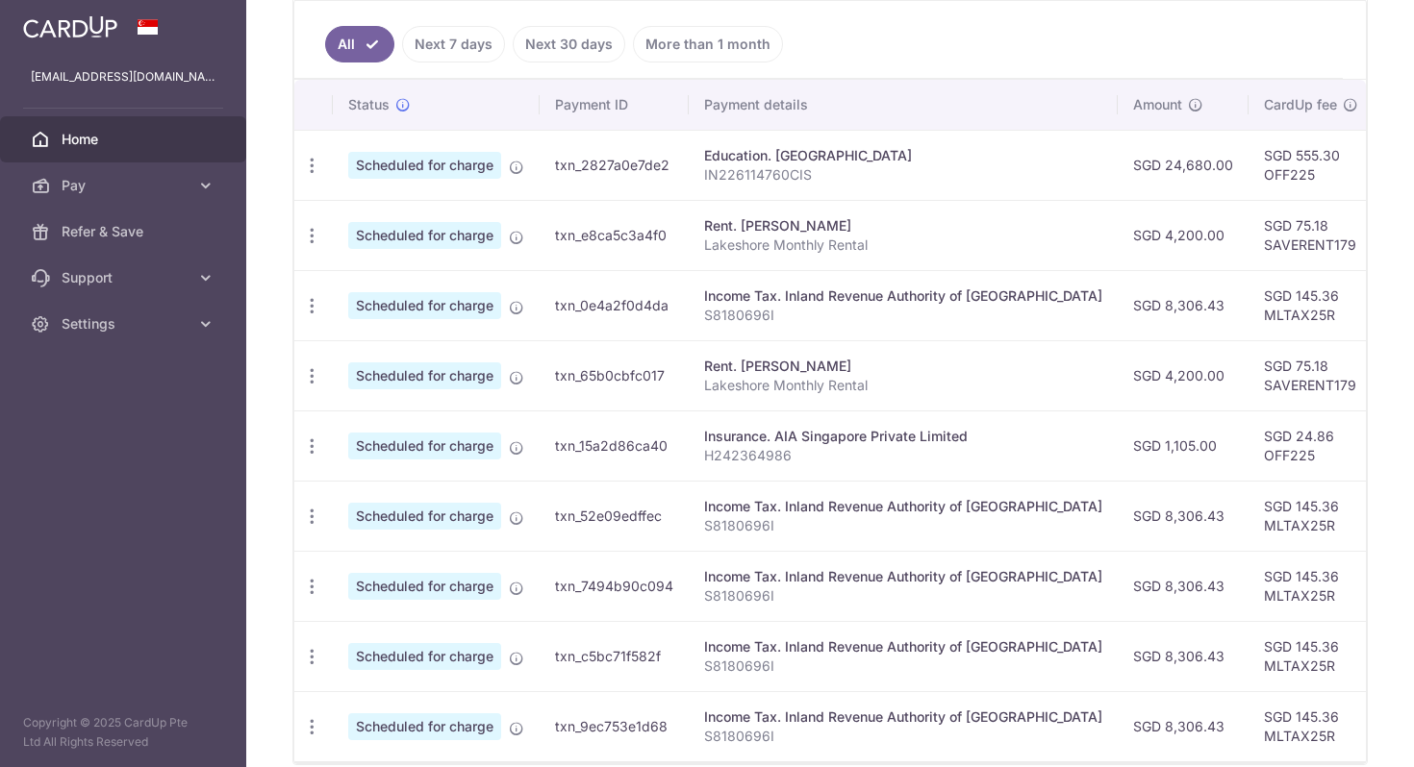
scroll to position [496, 0]
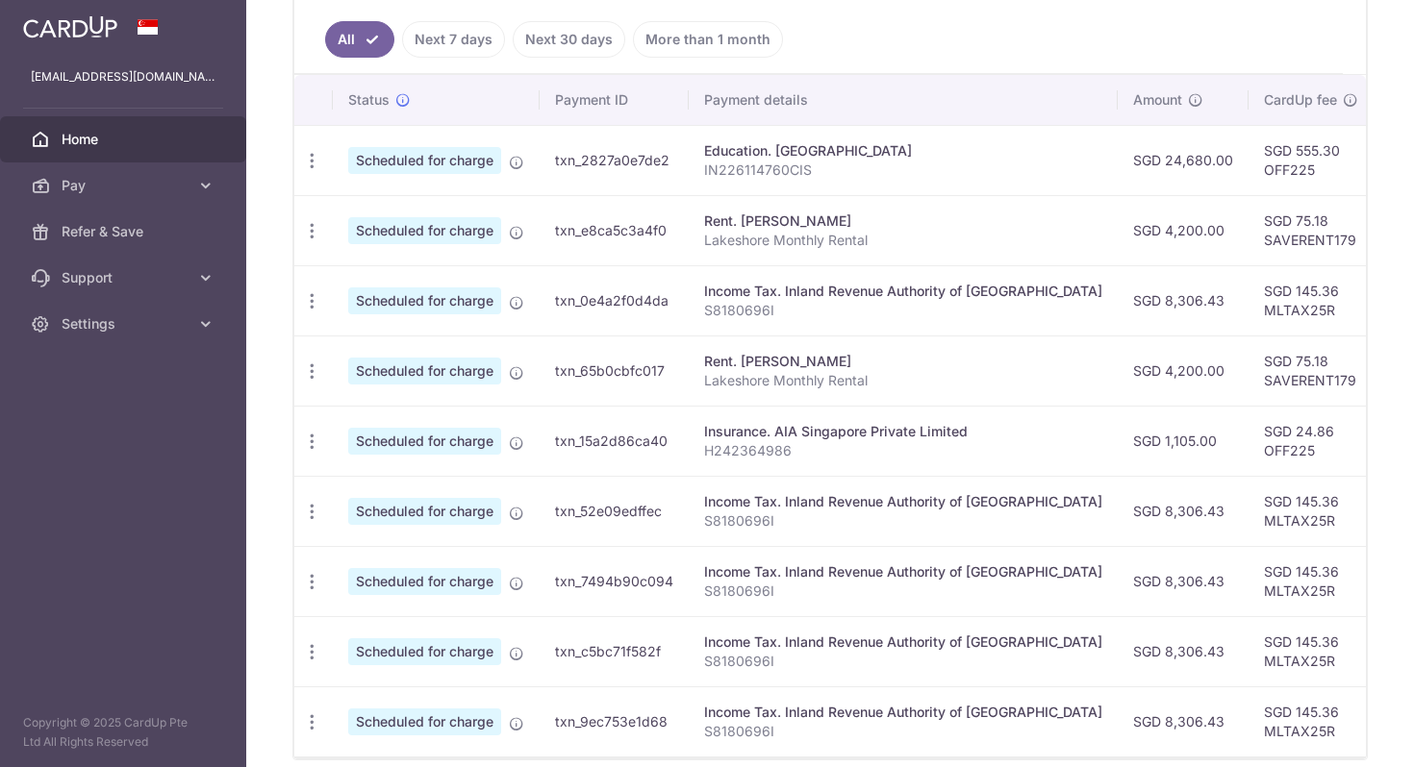
click at [973, 463] on td "Insurance. AIA Singapore Private Limited H242364986" at bounding box center [903, 441] width 429 height 70
click at [889, 461] on td "Insurance. AIA Singapore Private Limited H242364986" at bounding box center [903, 441] width 429 height 70
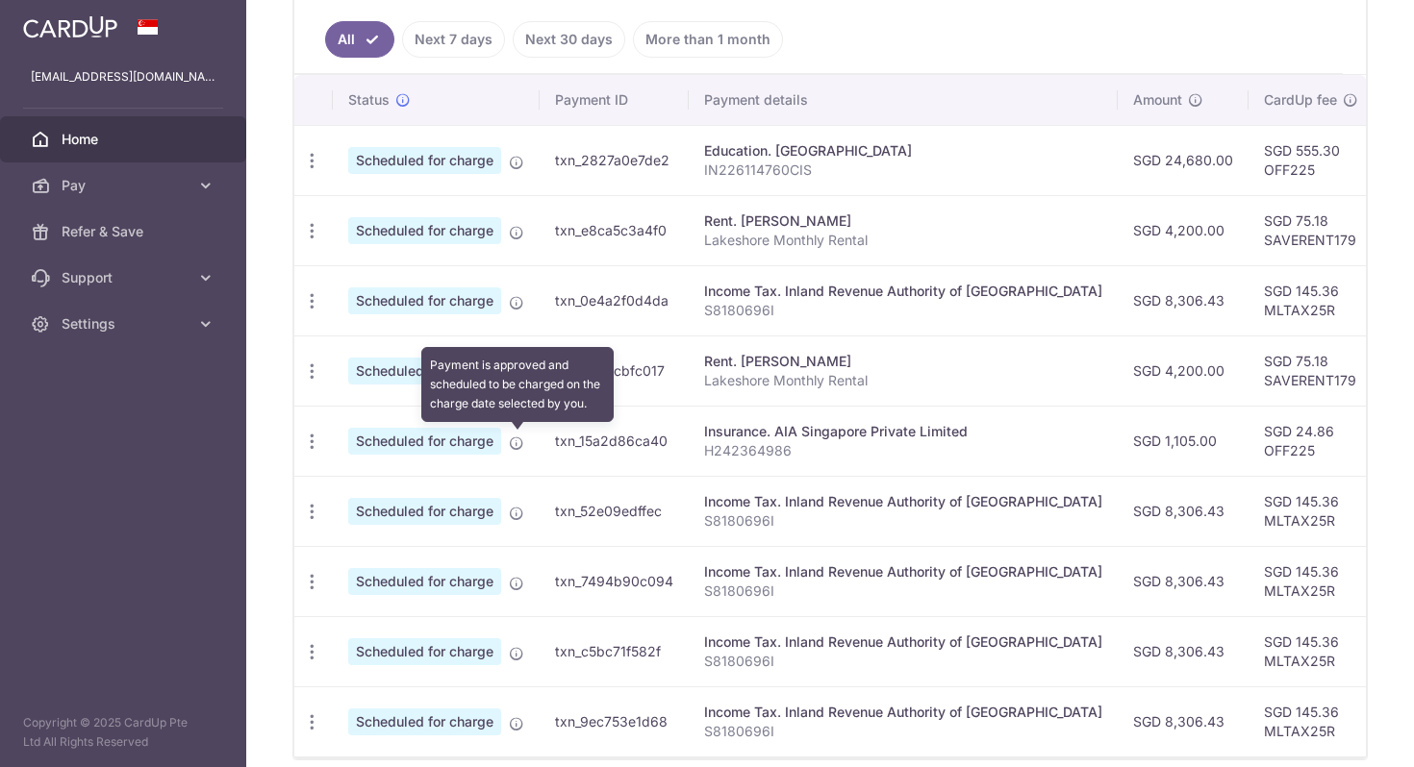
click at [520, 446] on icon at bounding box center [516, 443] width 15 height 15
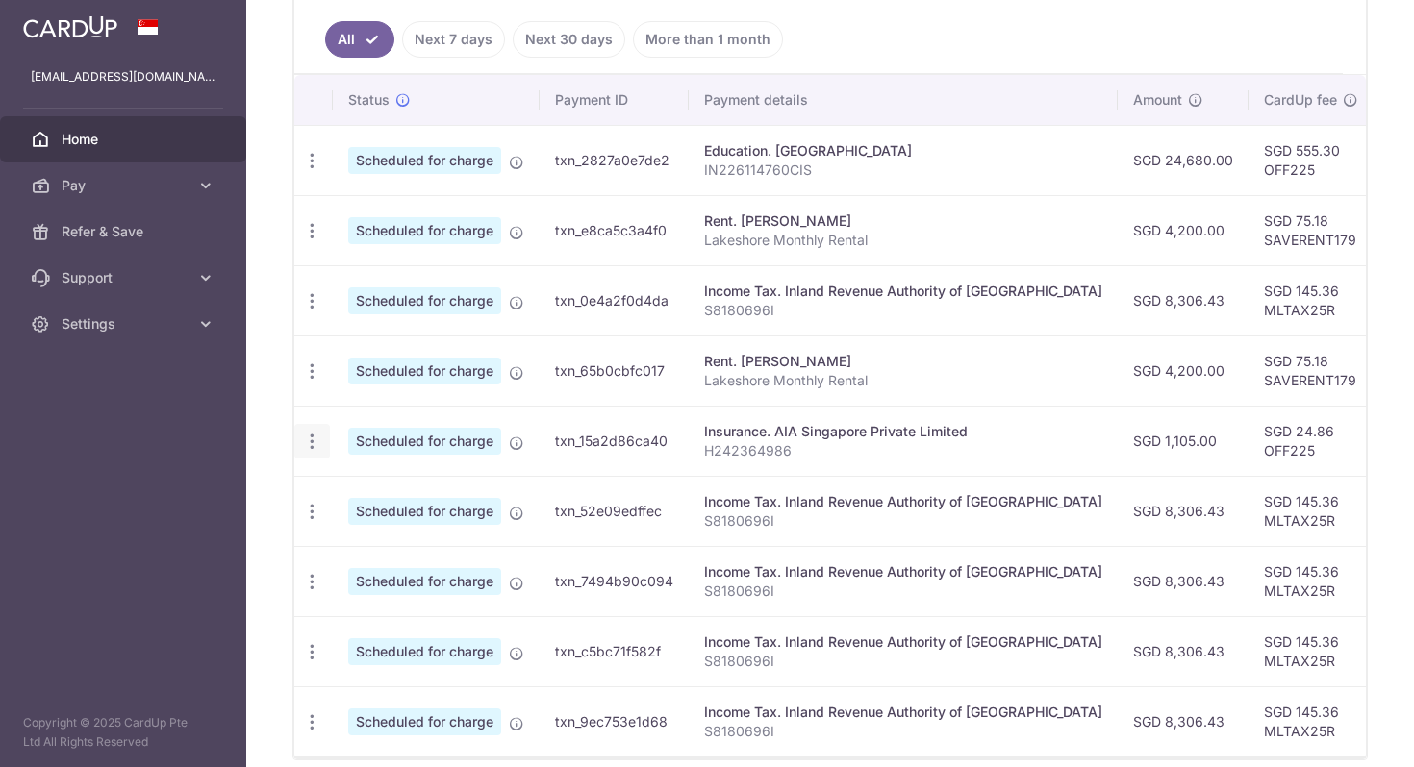
click at [309, 439] on icon "button" at bounding box center [312, 442] width 20 height 20
click at [377, 483] on span "Update payment" at bounding box center [414, 494] width 131 height 23
radio input "true"
type input "1,105.00"
type input "05/12/2025"
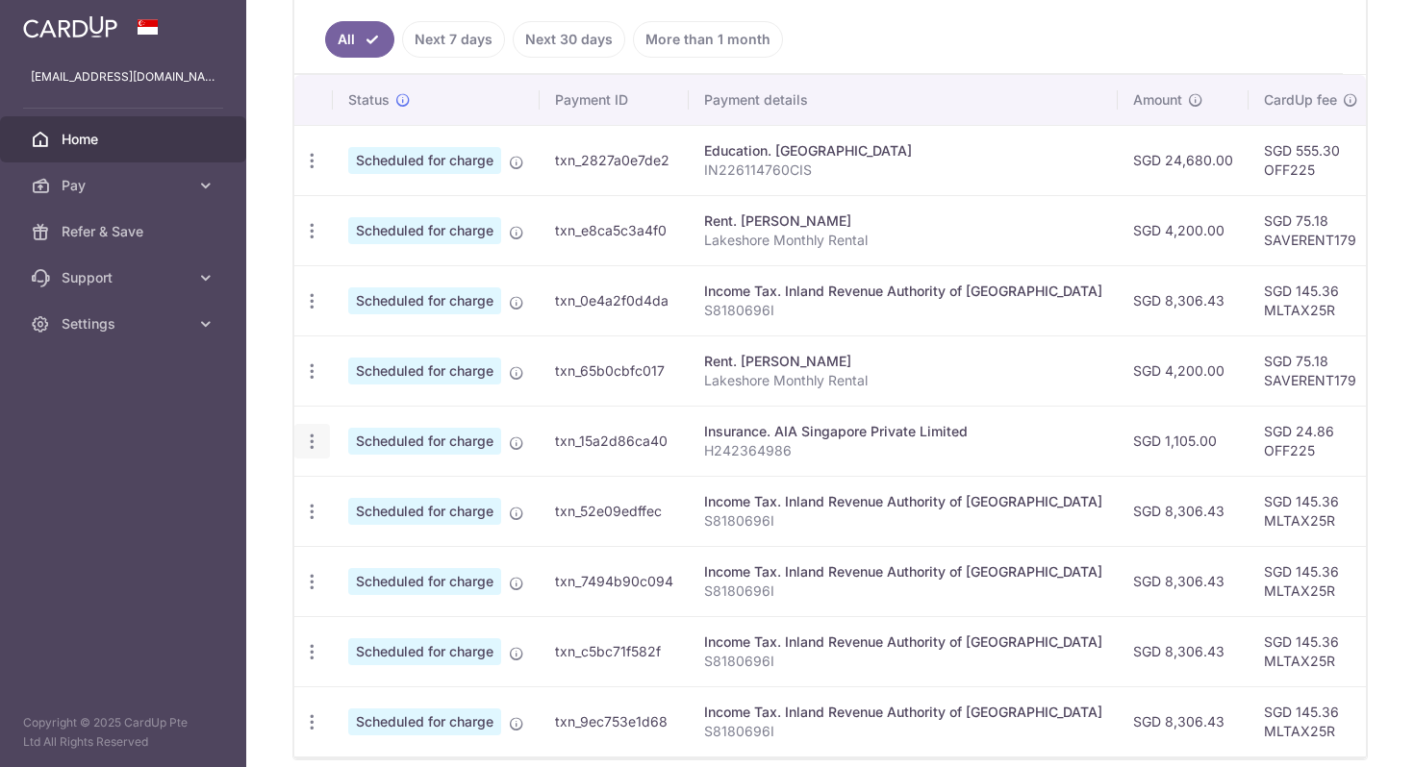
type input "H242364986"
type input "OFF225"
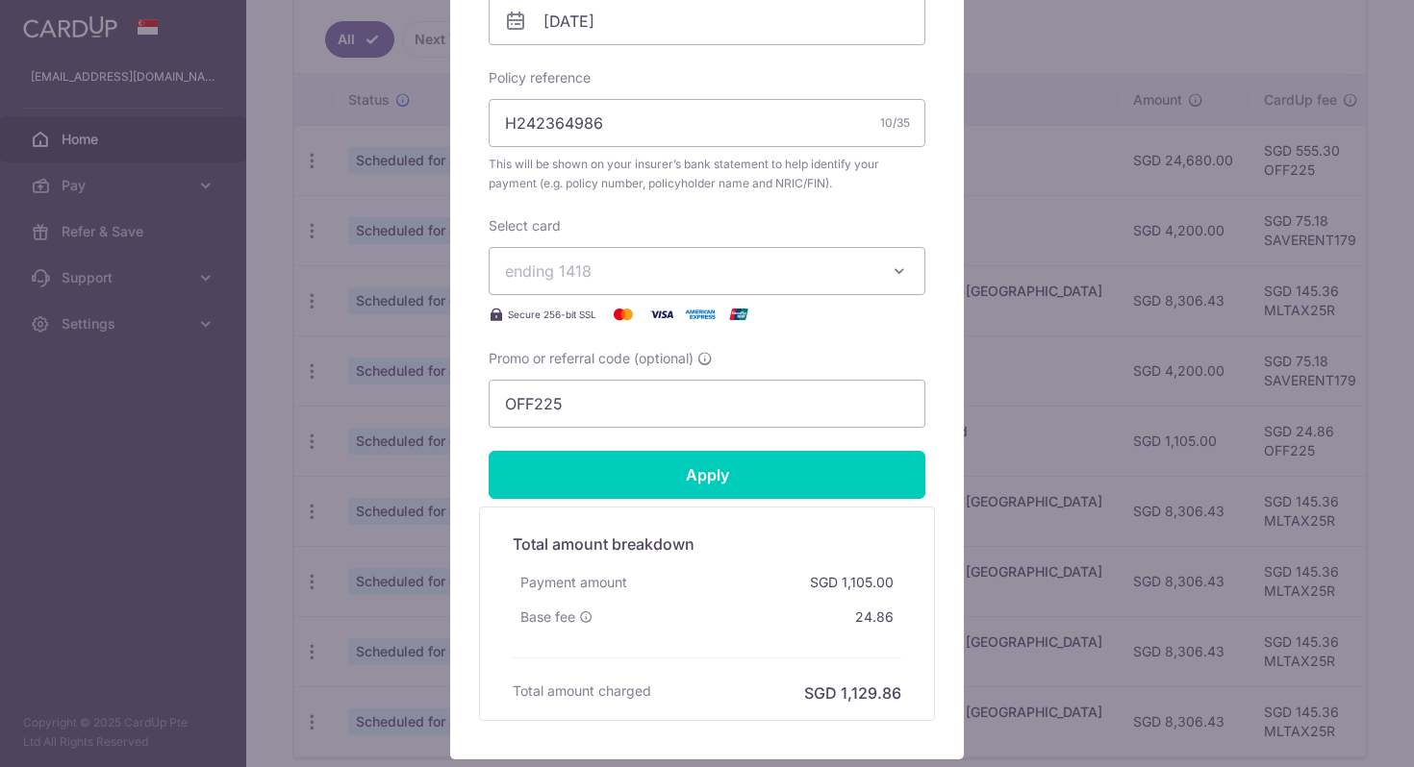
scroll to position [791, 0]
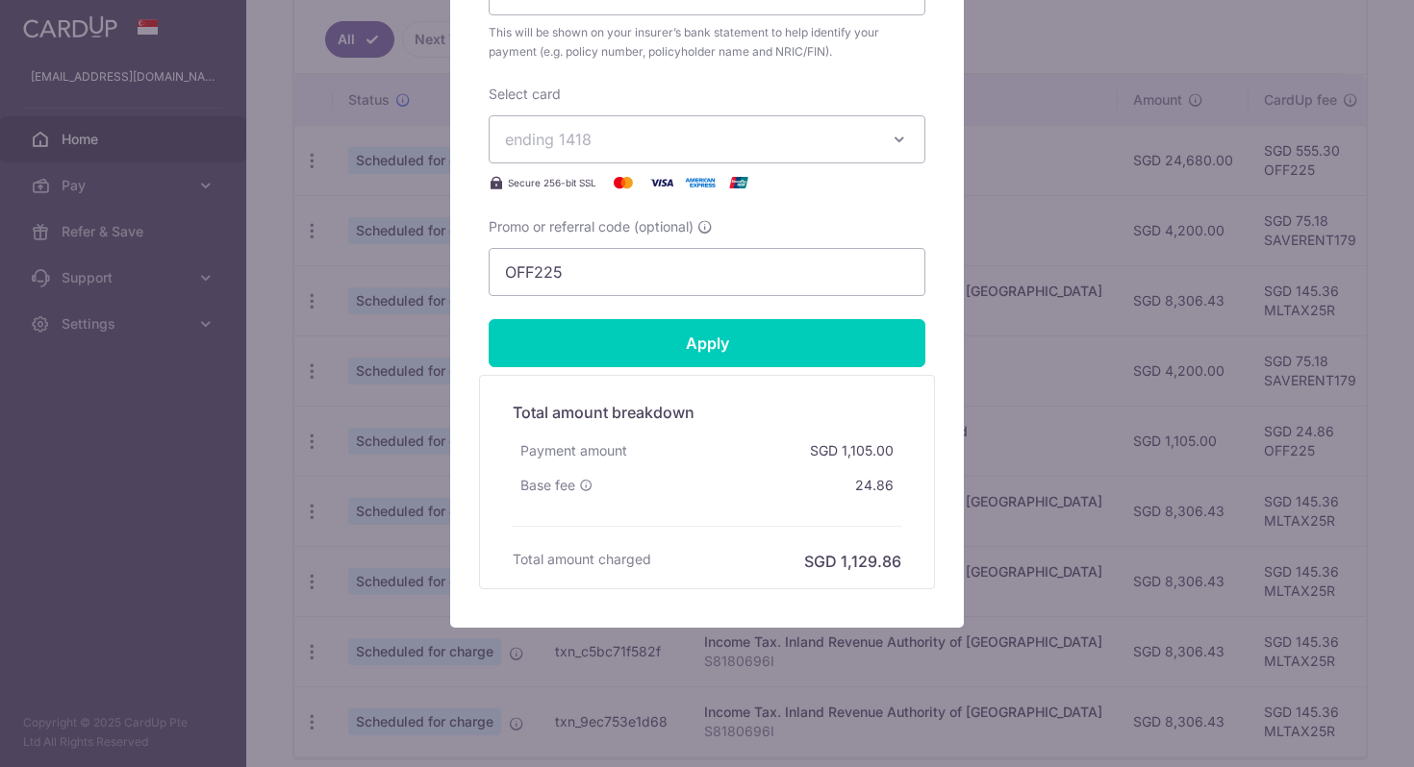
click at [404, 444] on div "Edit payment By clicking apply, you will make changes to all payments to AIA Si…" at bounding box center [707, 383] width 1414 height 767
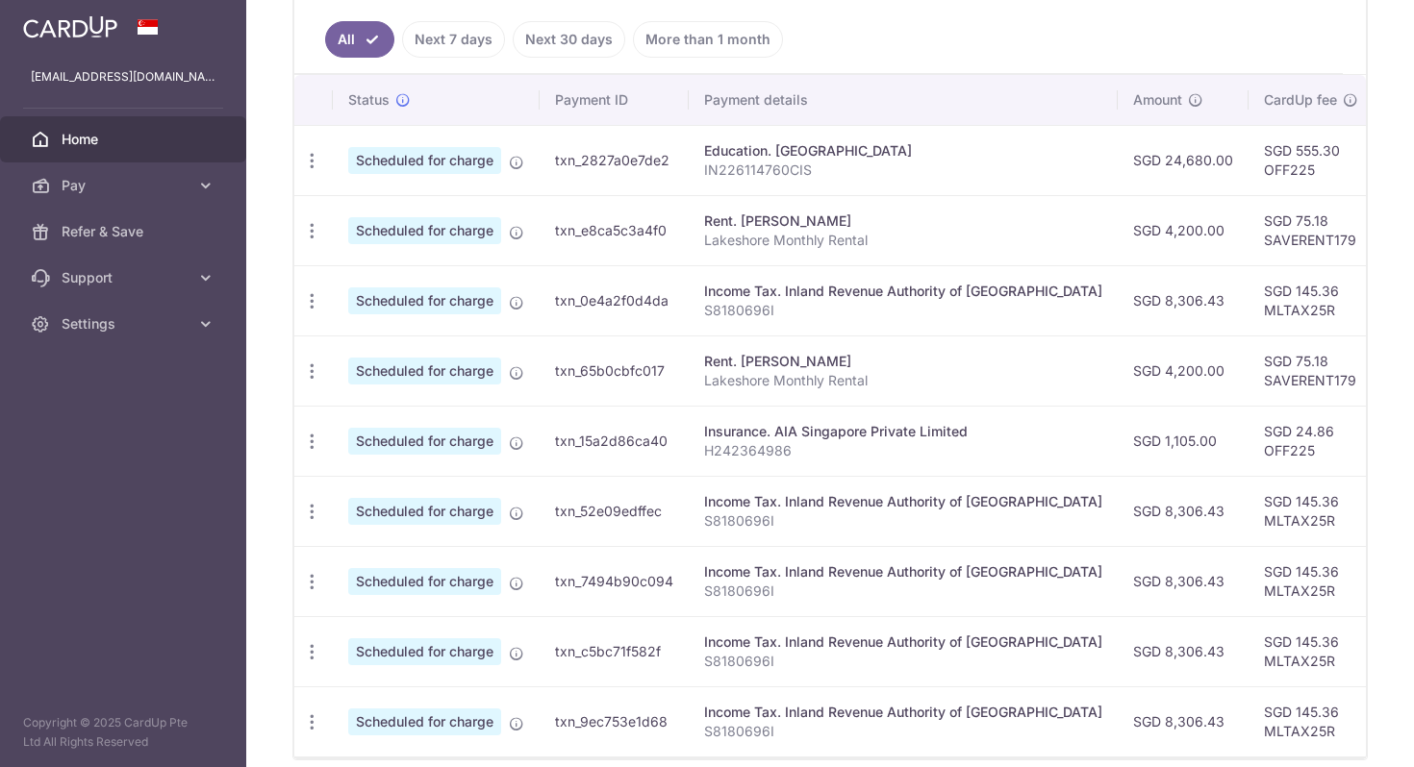
scroll to position [0, 0]
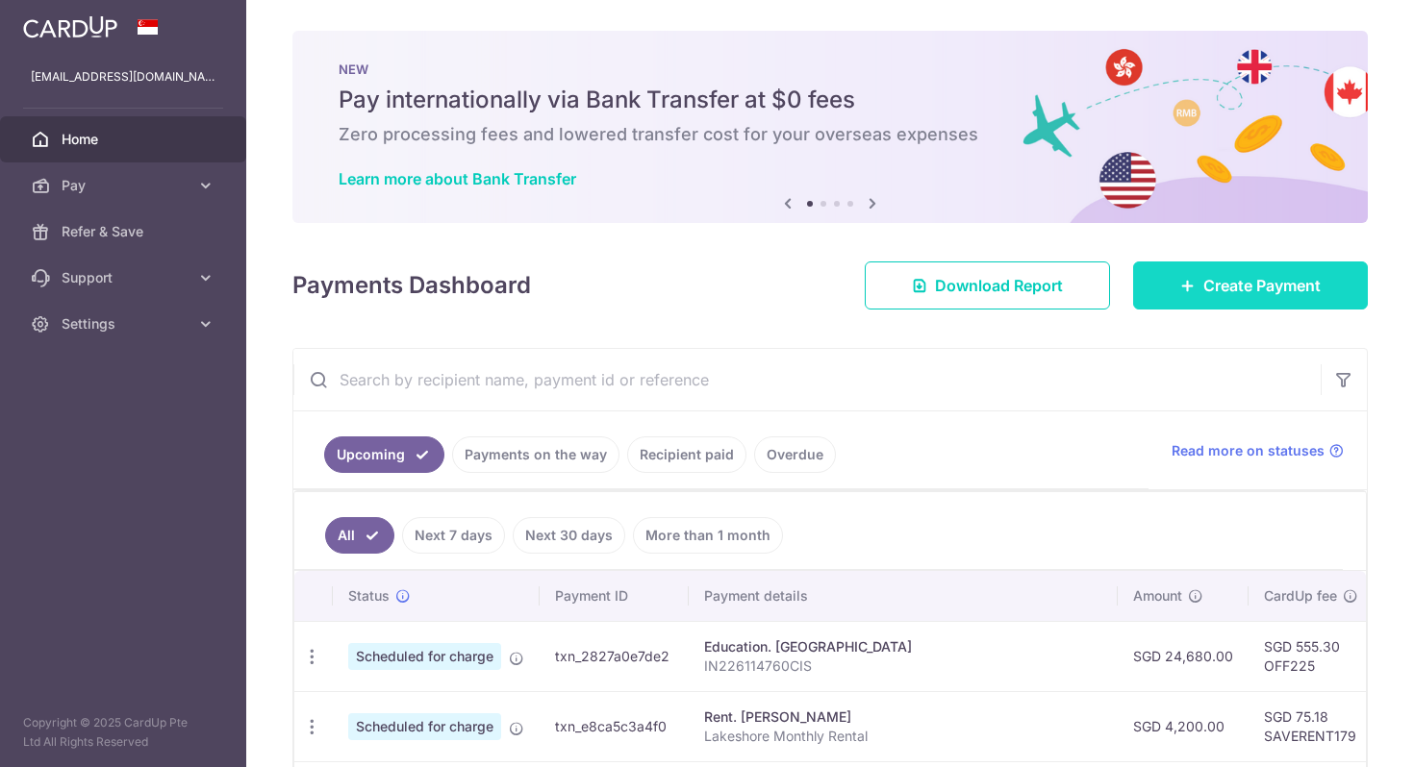
click at [1200, 279] on link "Create Payment" at bounding box center [1250, 286] width 235 height 48
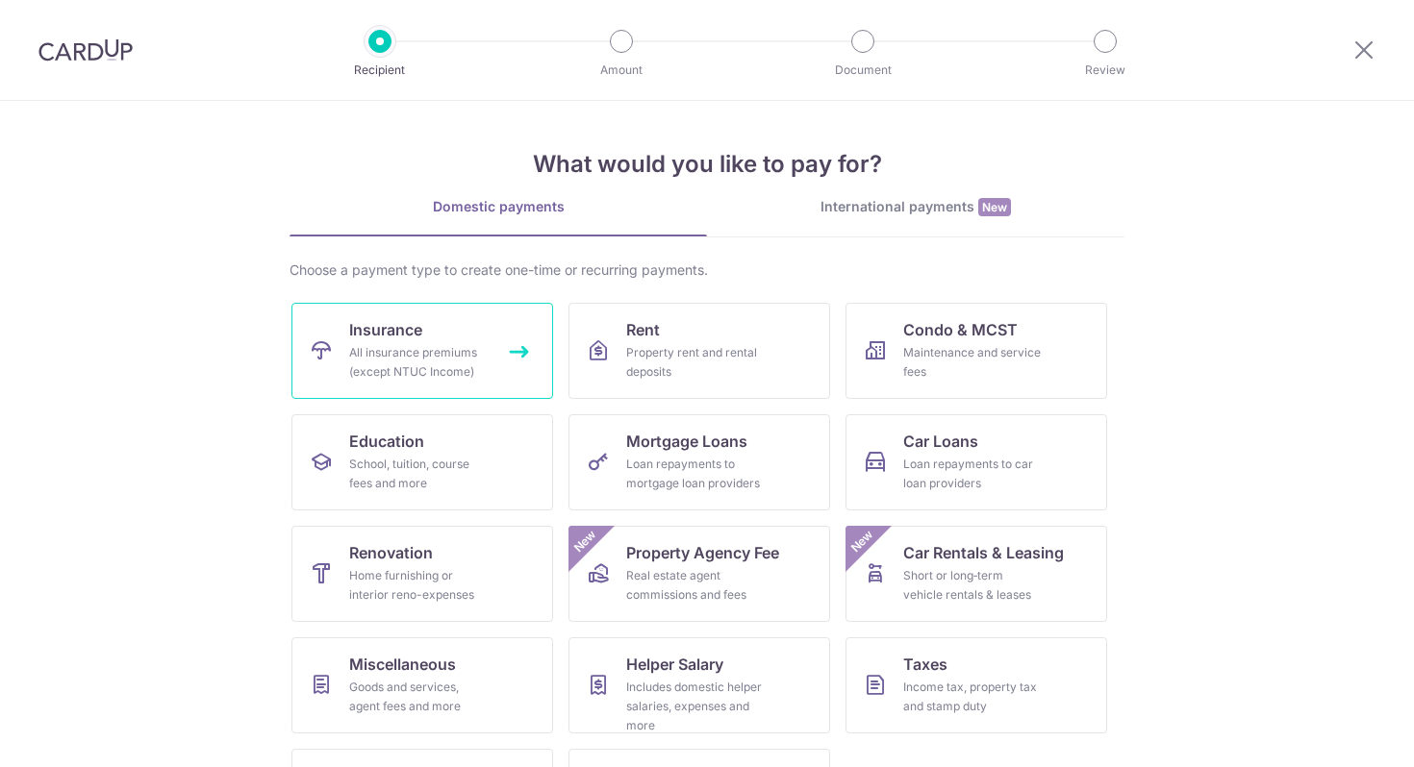
click at [426, 383] on link "Insurance All insurance premiums (except NTUC Income)" at bounding box center [422, 351] width 262 height 96
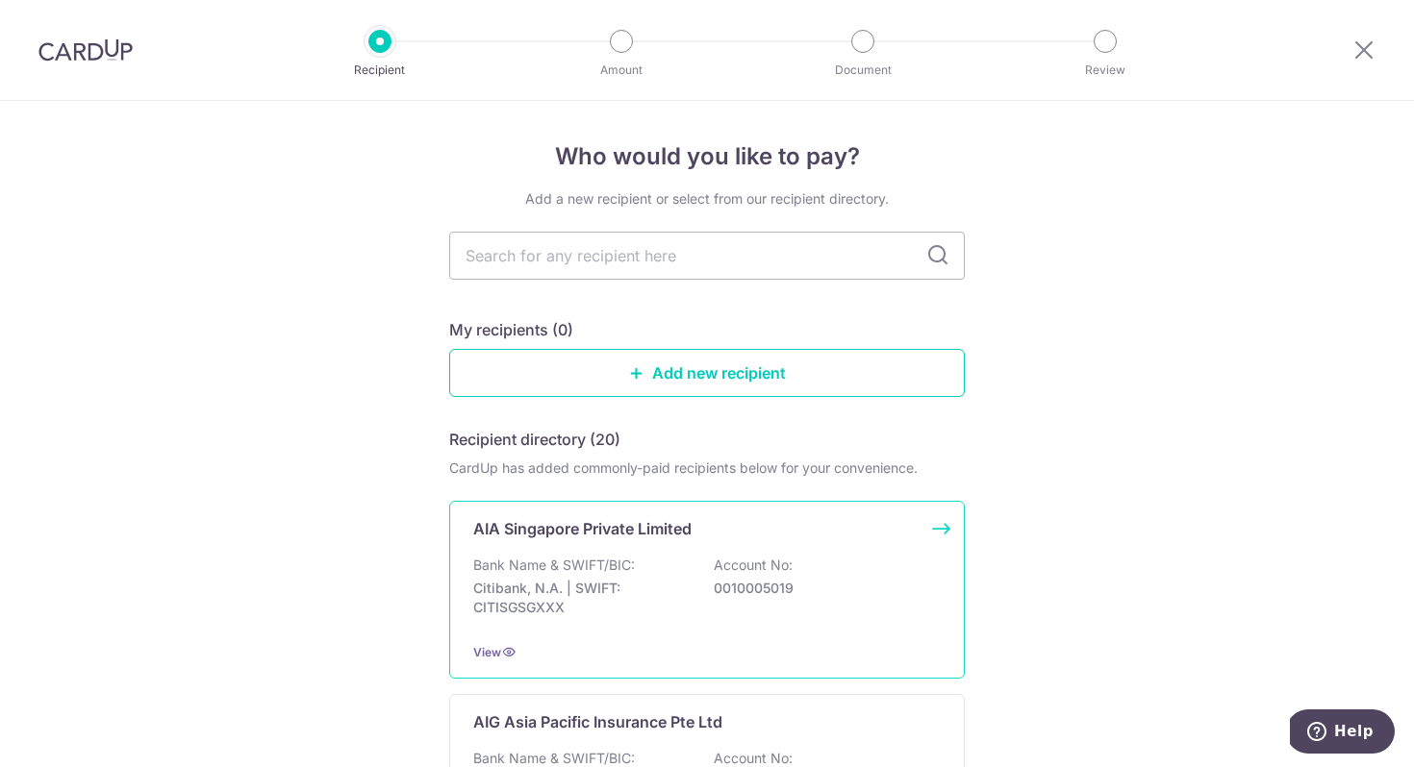
click at [523, 545] on div "AIA Singapore Private Limited Bank Name & SWIFT/BIC: Citibank, N.A. | SWIFT: CI…" at bounding box center [706, 590] width 515 height 178
click at [82, 45] on img at bounding box center [85, 49] width 94 height 23
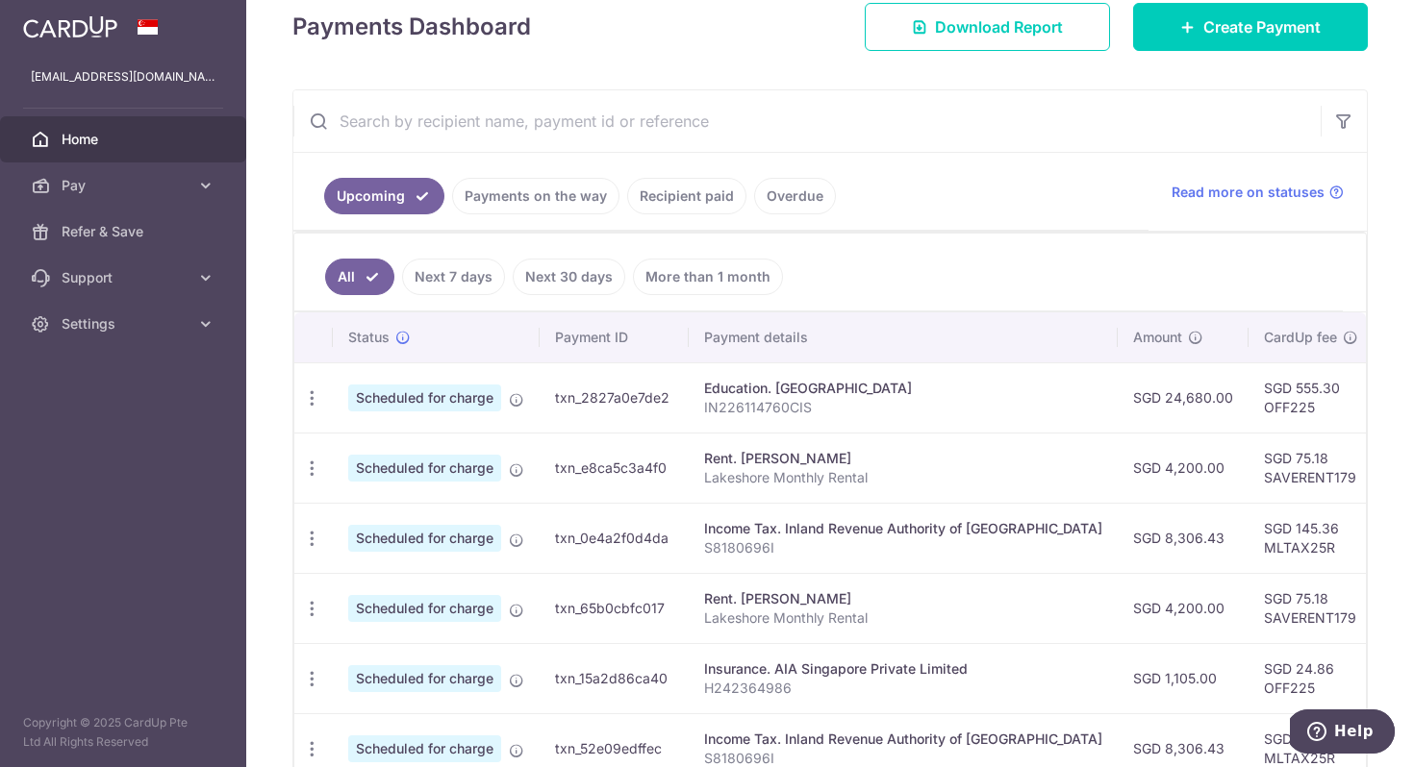
scroll to position [308, 0]
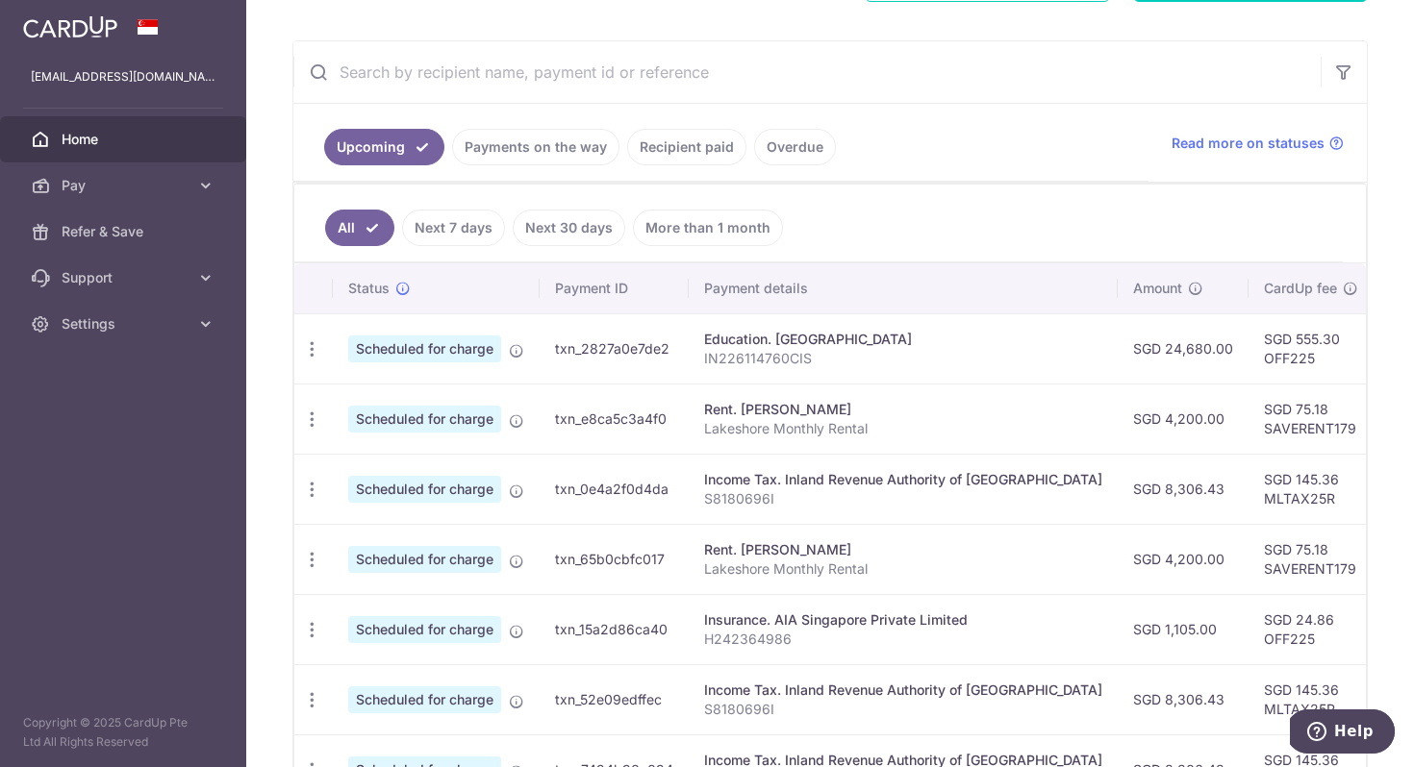
click at [479, 640] on span "Scheduled for charge" at bounding box center [424, 629] width 153 height 27
click at [312, 639] on icon "button" at bounding box center [312, 630] width 20 height 20
click at [332, 689] on icon at bounding box center [322, 682] width 23 height 23
radio input "true"
type input "1,105.00"
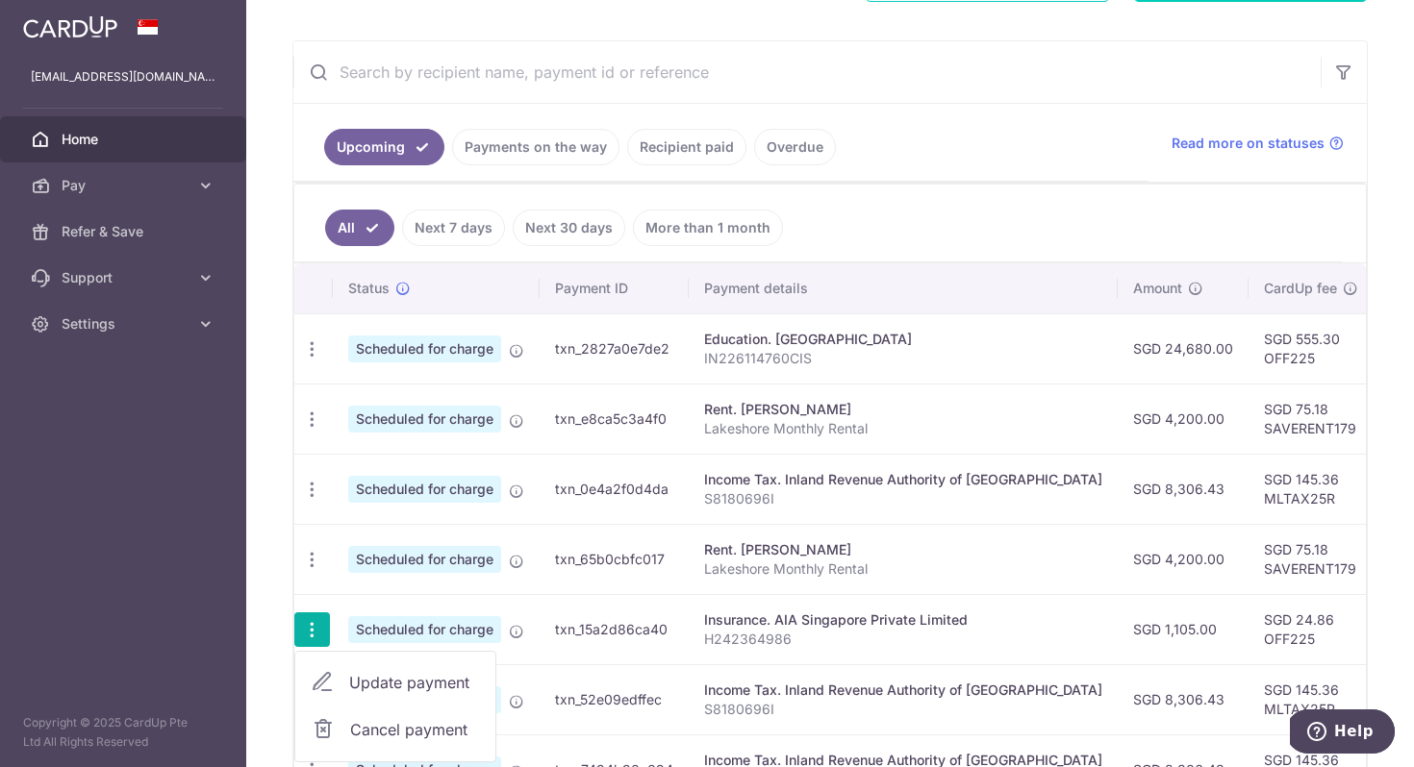
type input "[DATE]"
type input "H242364986"
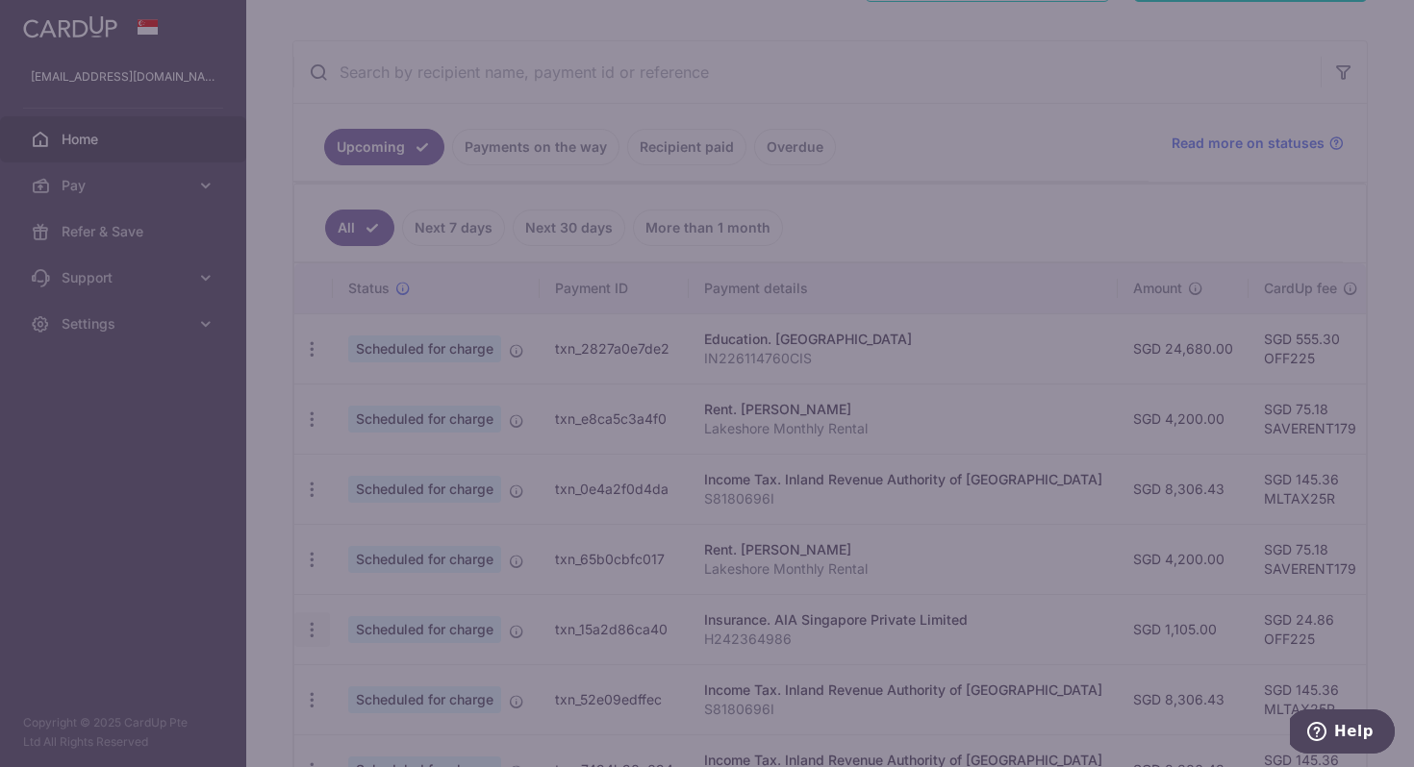
type input "OFF225"
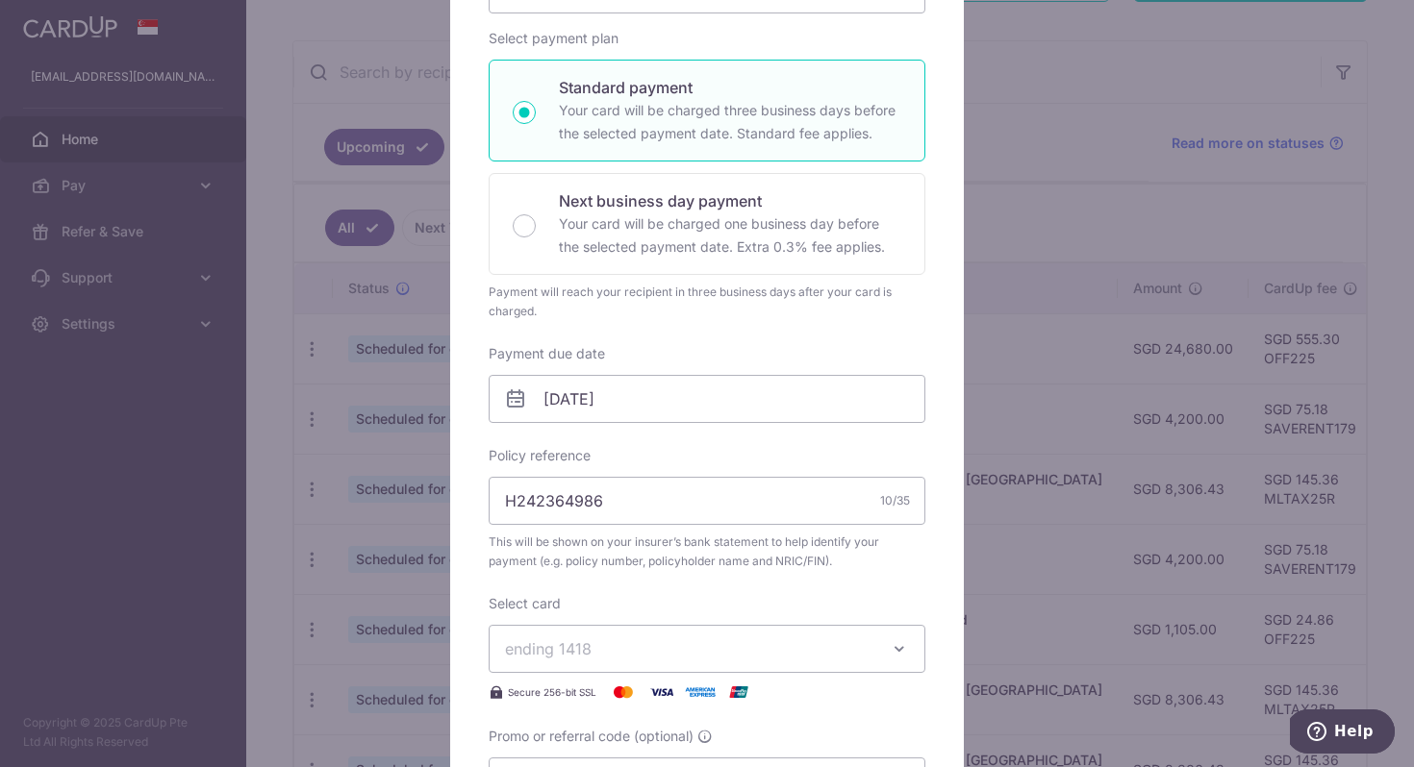
scroll to position [306, 0]
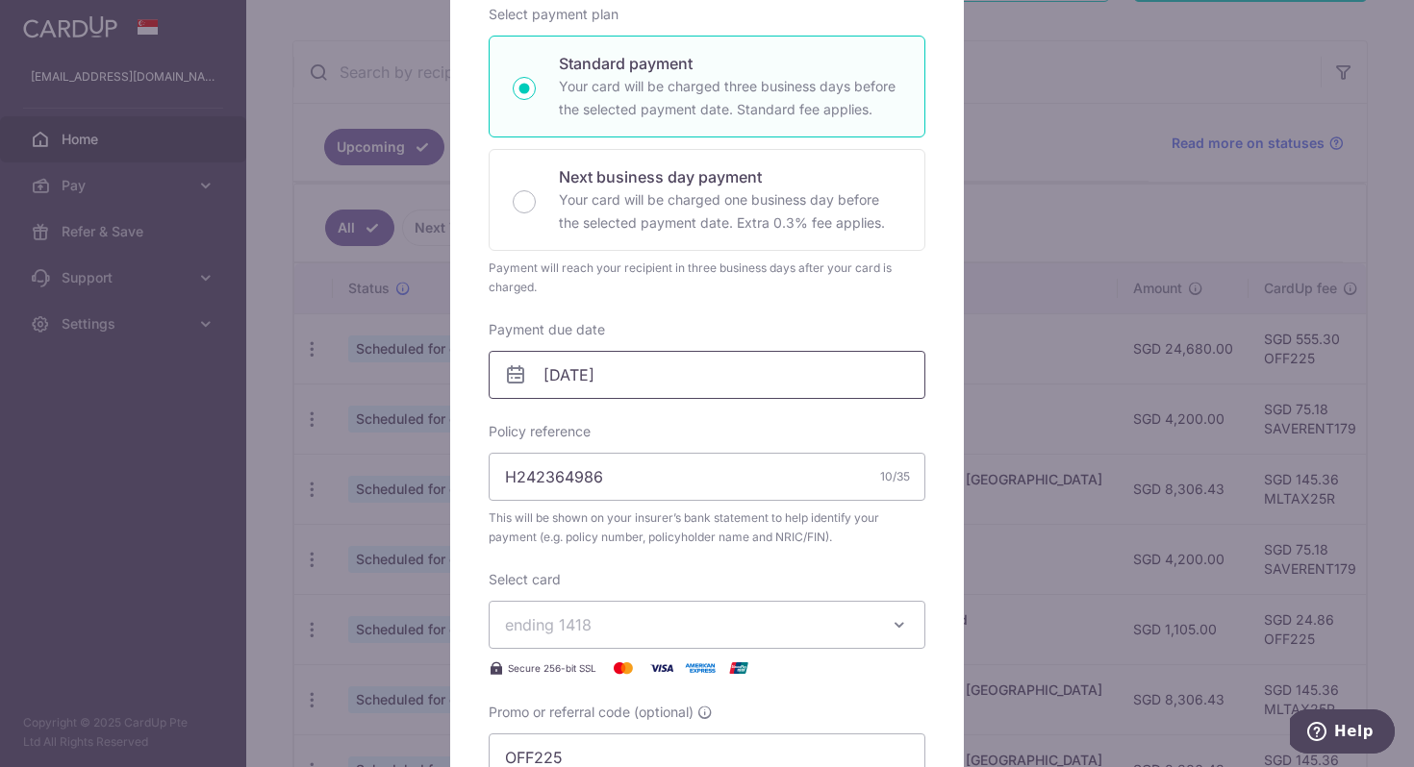
click at [588, 379] on input "[DATE]" at bounding box center [706, 375] width 437 height 48
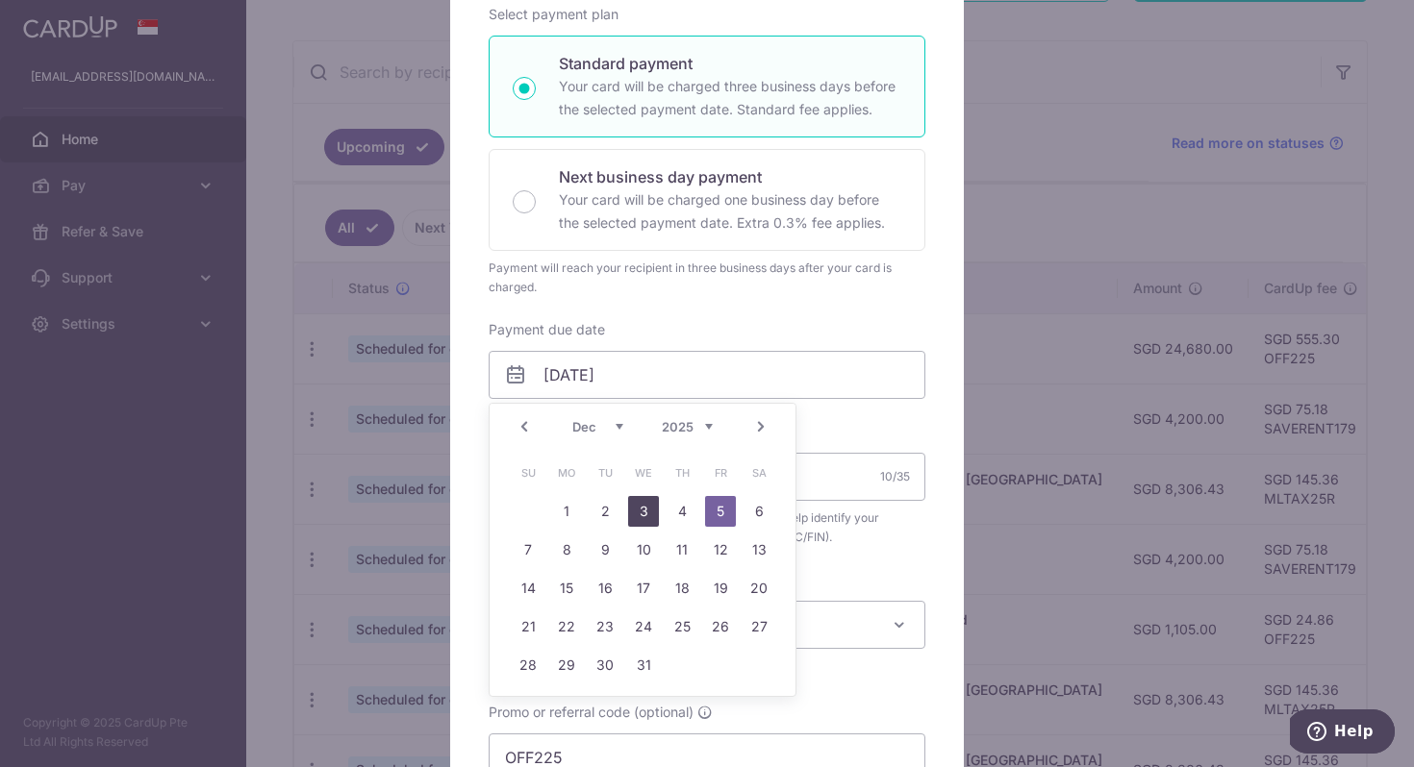
click at [653, 517] on link "3" at bounding box center [643, 511] width 31 height 31
type input "[DATE]"
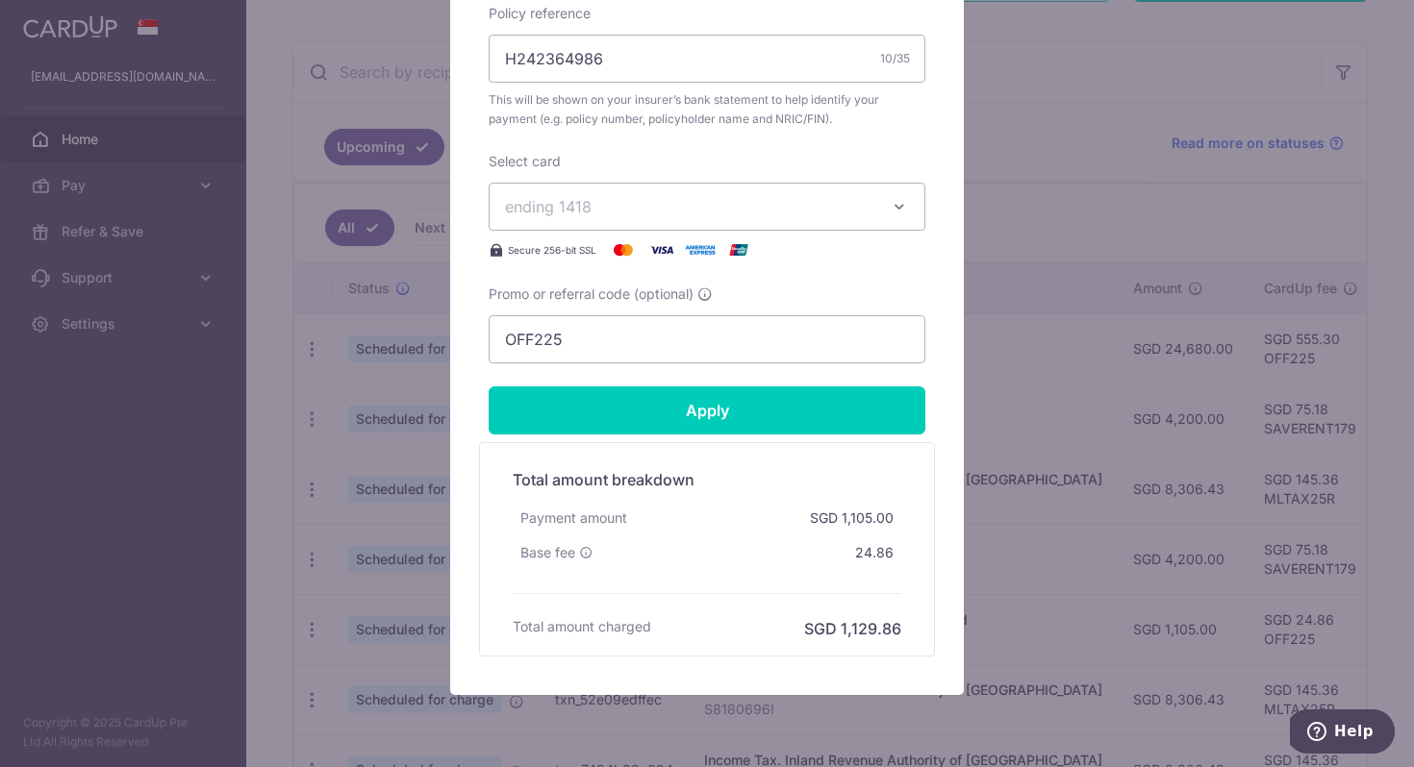
scroll to position [774, 0]
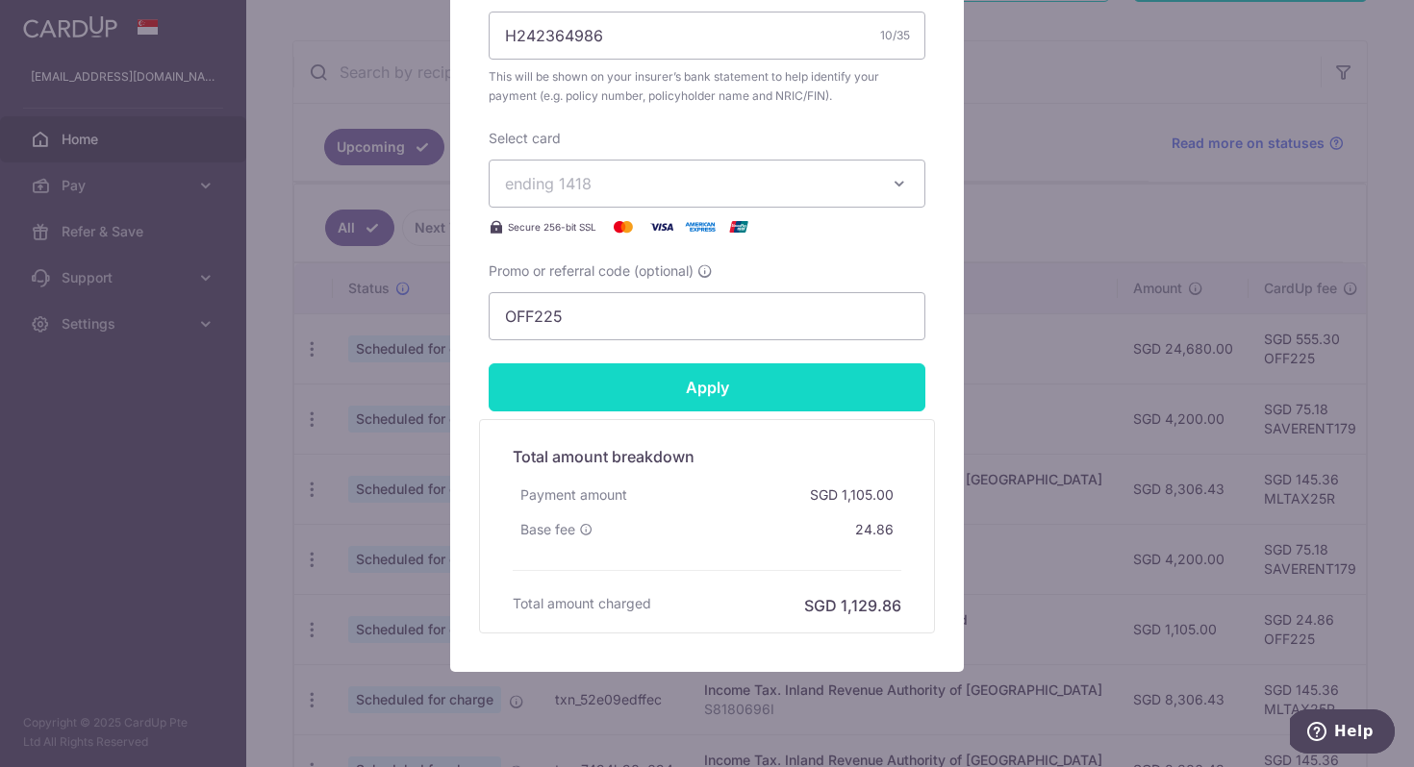
click at [734, 390] on input "Apply" at bounding box center [706, 387] width 437 height 48
type input "Successfully Applied"
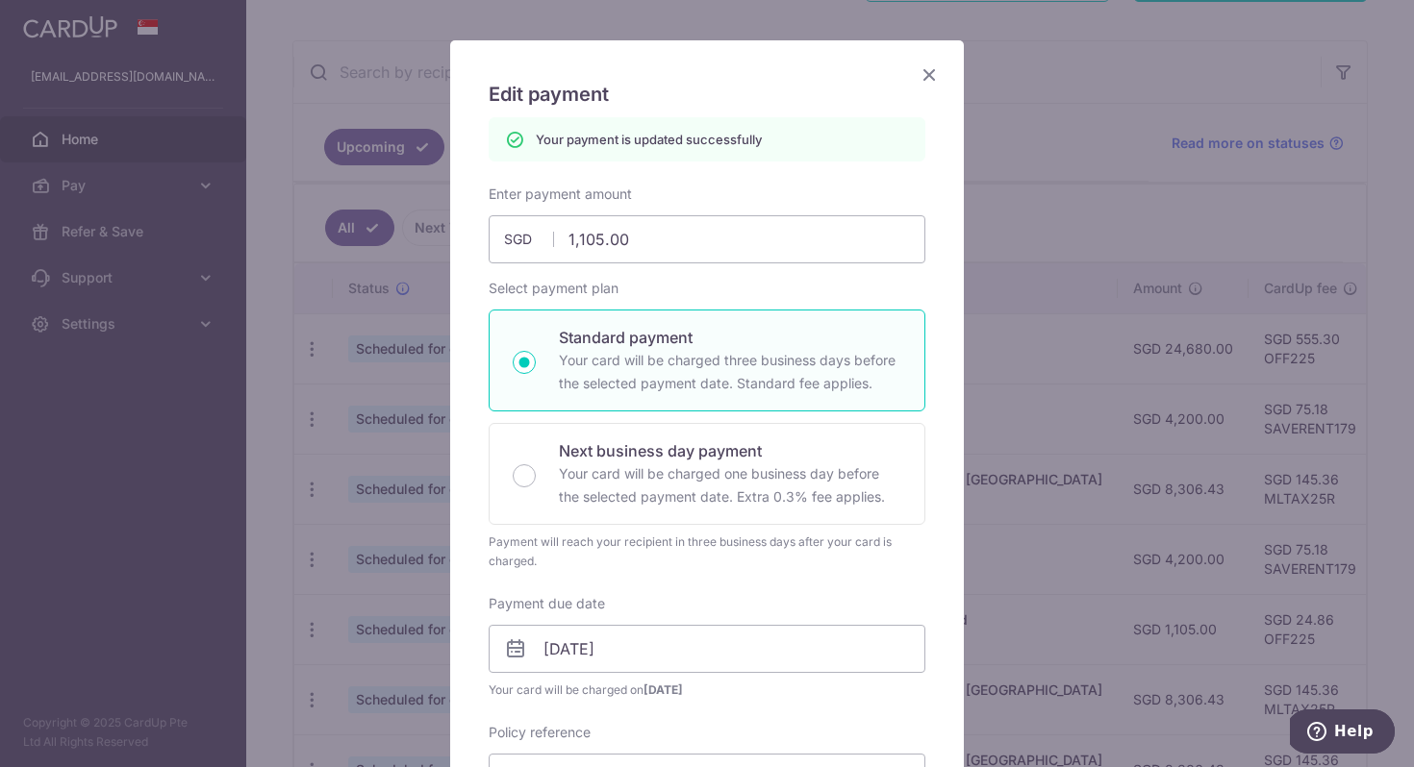
scroll to position [0, 0]
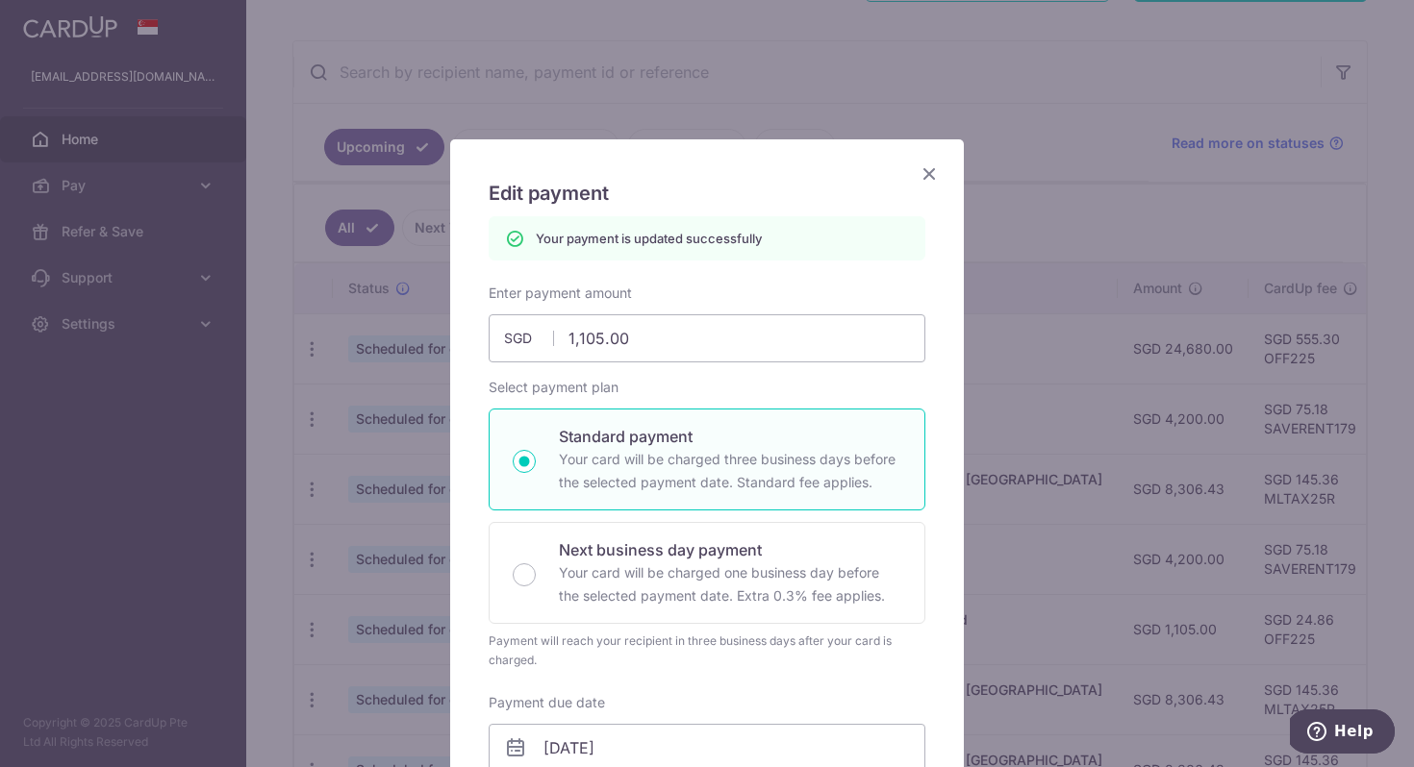
click at [929, 178] on icon "Close" at bounding box center [928, 174] width 23 height 24
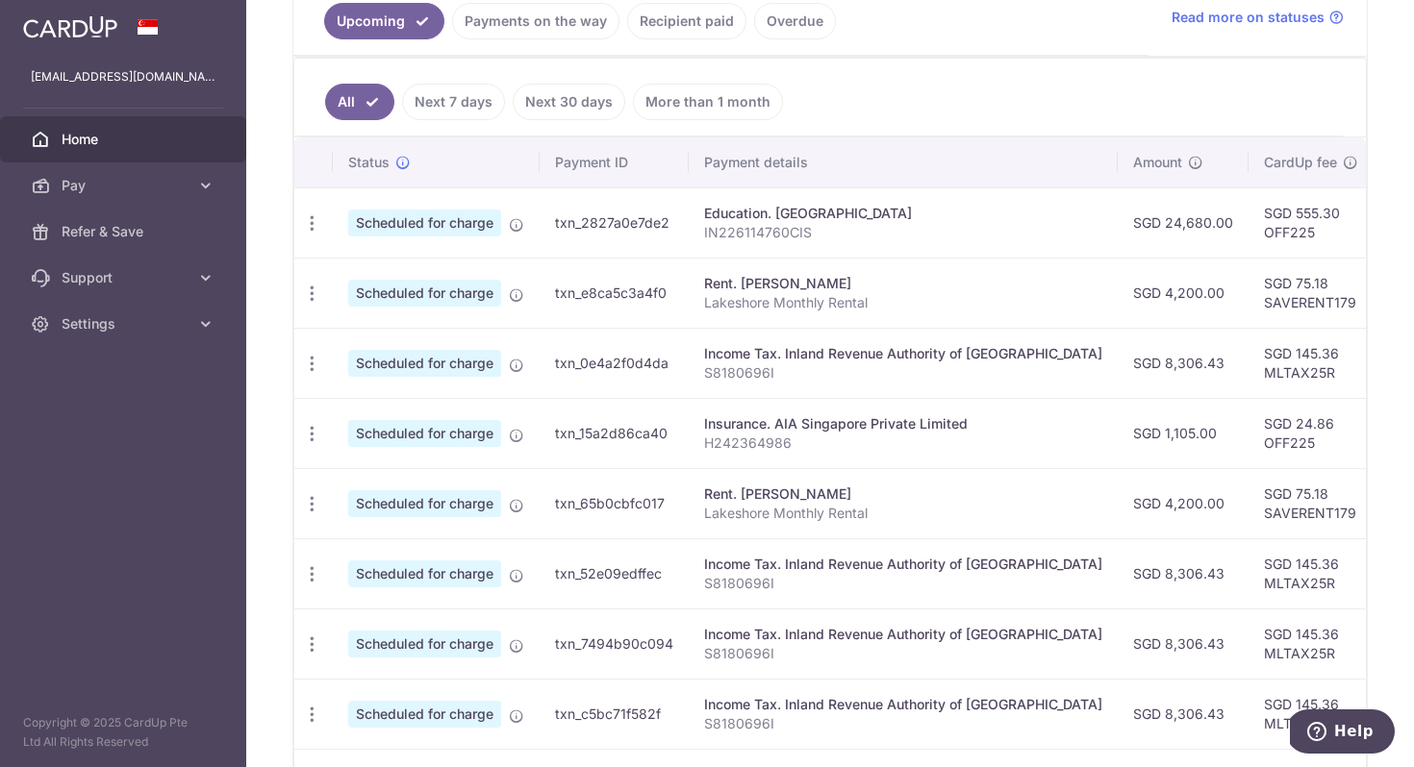
scroll to position [460, 0]
